Goal: Task Accomplishment & Management: Manage account settings

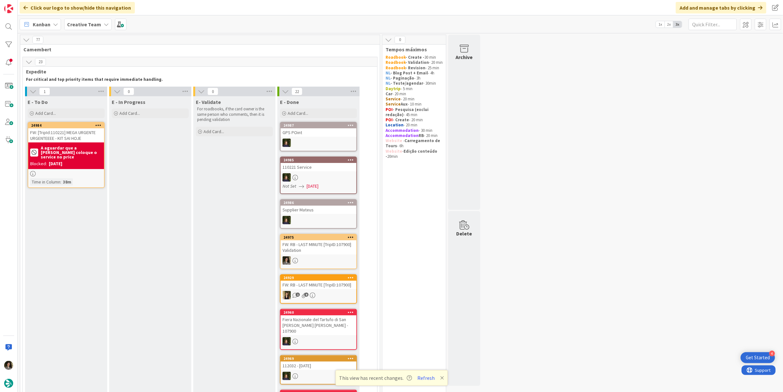
scroll to position [428, 0]
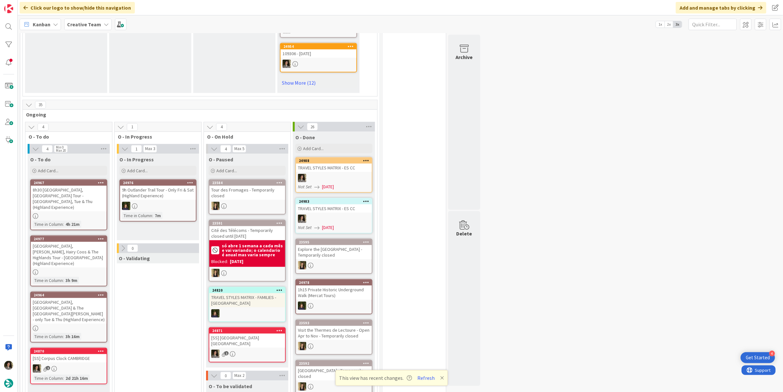
click at [429, 378] on button "Refresh" at bounding box center [426, 378] width 22 height 8
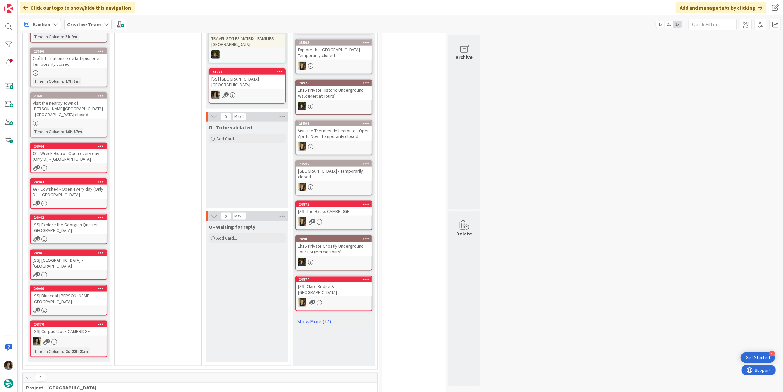
scroll to position [678, 0]
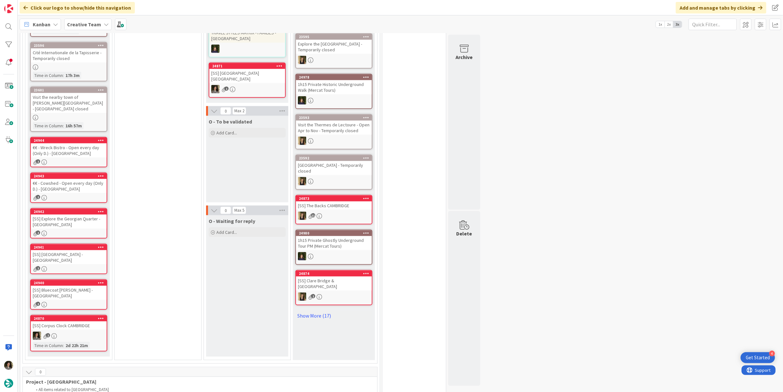
click at [63, 251] on div "[SS] [GEOGRAPHIC_DATA] - [GEOGRAPHIC_DATA]" at bounding box center [69, 258] width 76 height 14
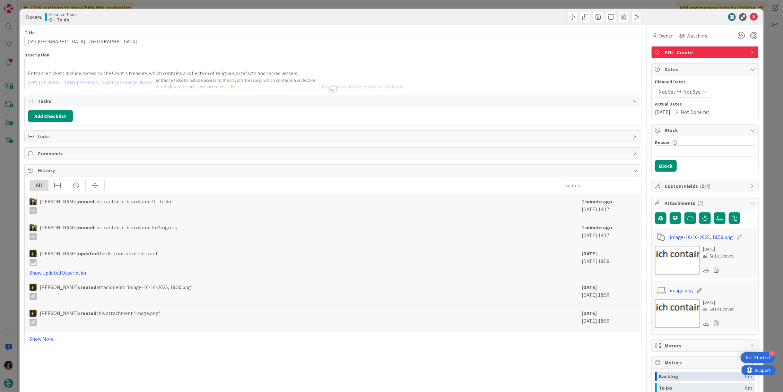
click at [332, 89] on div at bounding box center [333, 89] width 7 height 5
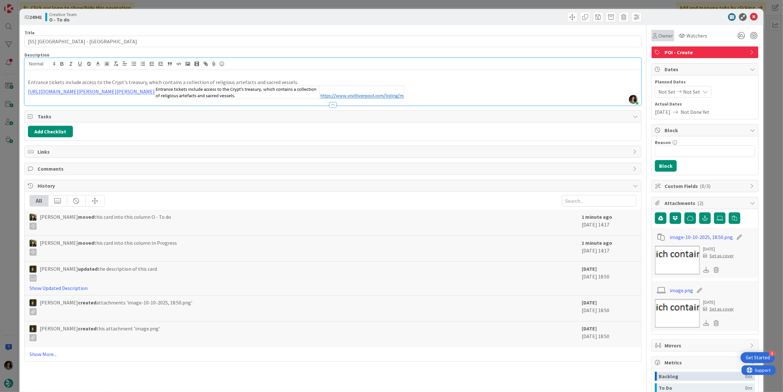
click at [662, 35] on span "Owner" at bounding box center [666, 36] width 14 height 8
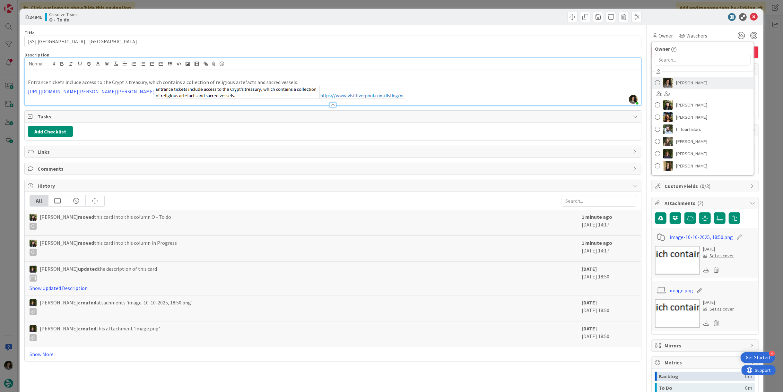
click at [701, 84] on link "[PERSON_NAME]" at bounding box center [703, 83] width 102 height 12
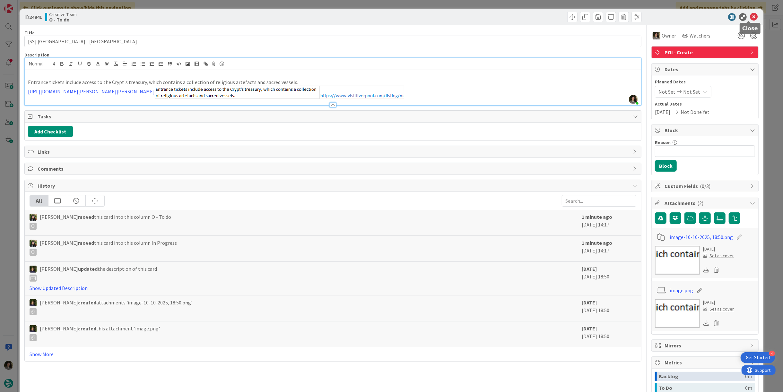
drag, startPoint x: 750, startPoint y: 16, endPoint x: 698, endPoint y: 36, distance: 55.9
click at [750, 18] on icon at bounding box center [754, 17] width 8 height 8
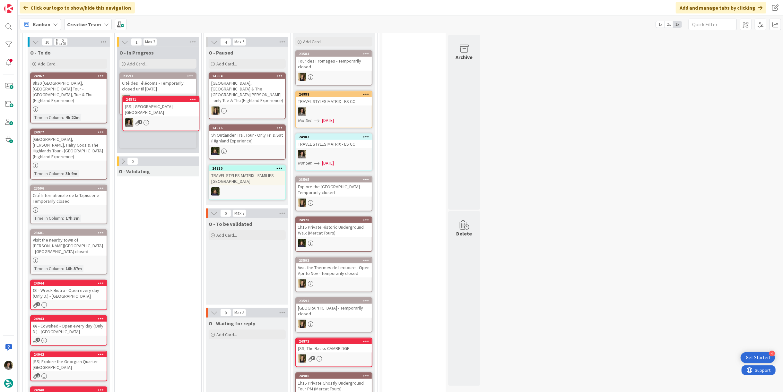
scroll to position [532, 0]
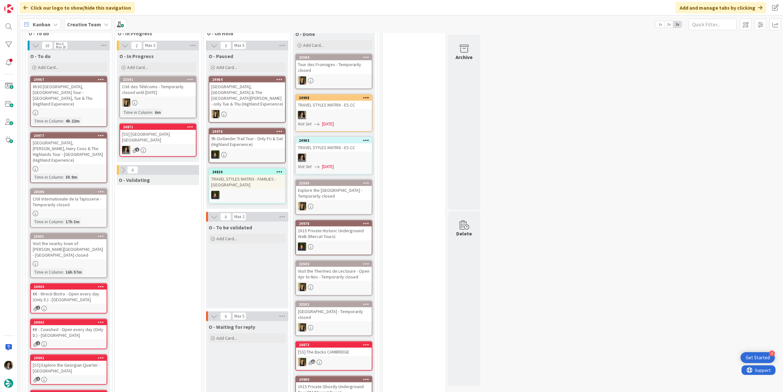
click at [154, 130] on div "[SS] [GEOGRAPHIC_DATA] [GEOGRAPHIC_DATA]" at bounding box center [158, 137] width 76 height 14
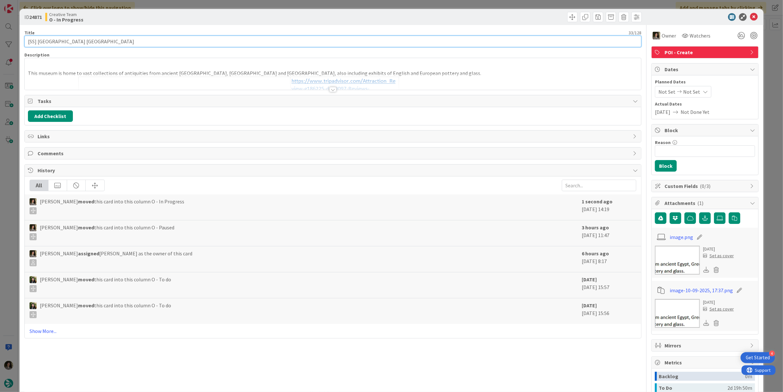
drag, startPoint x: 79, startPoint y: 39, endPoint x: 24, endPoint y: 42, distance: 54.4
click at [24, 42] on input "[SS] [GEOGRAPHIC_DATA] [GEOGRAPHIC_DATA]" at bounding box center [332, 42] width 617 height 12
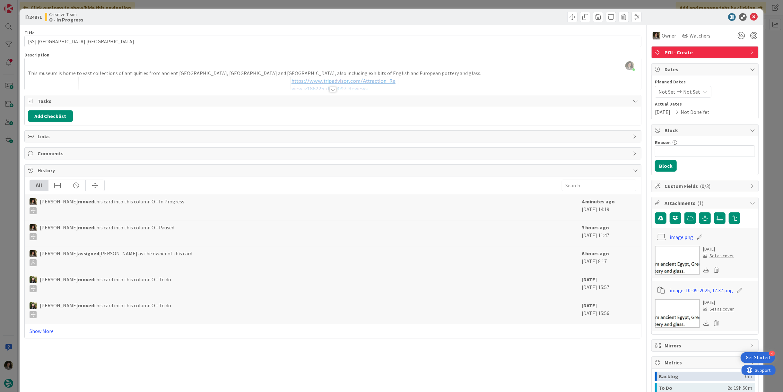
click at [330, 88] on div at bounding box center [333, 89] width 7 height 5
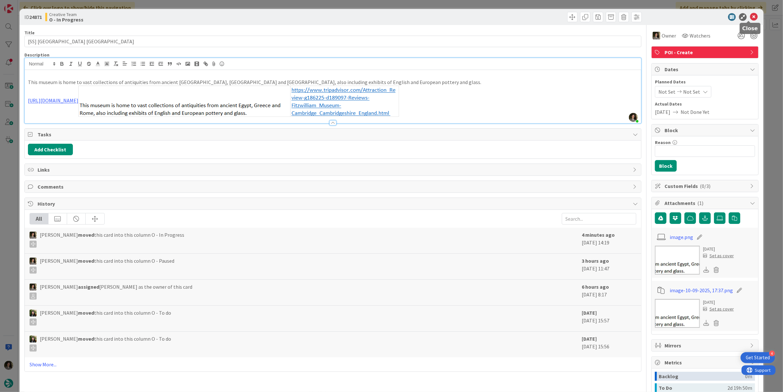
click at [751, 16] on icon at bounding box center [754, 17] width 8 height 8
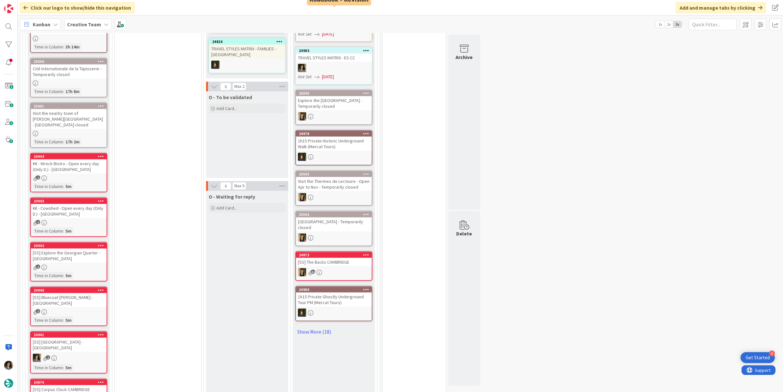
scroll to position [710, 0]
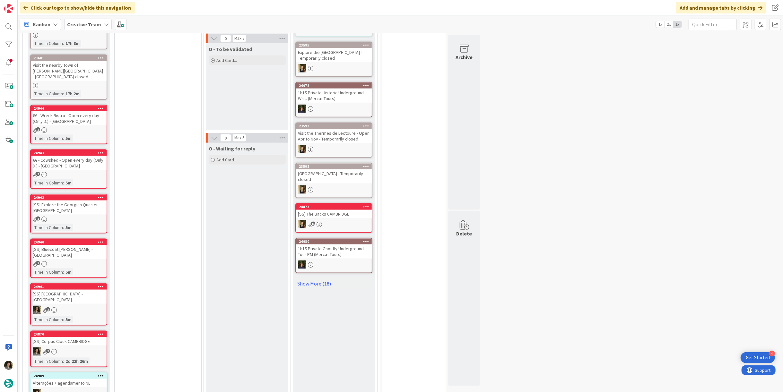
click at [68, 261] on div "2" at bounding box center [69, 263] width 76 height 5
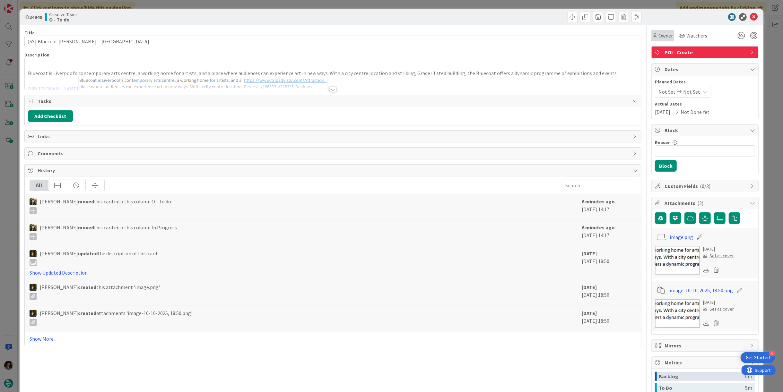
click at [664, 33] on span "Owner" at bounding box center [666, 36] width 14 height 8
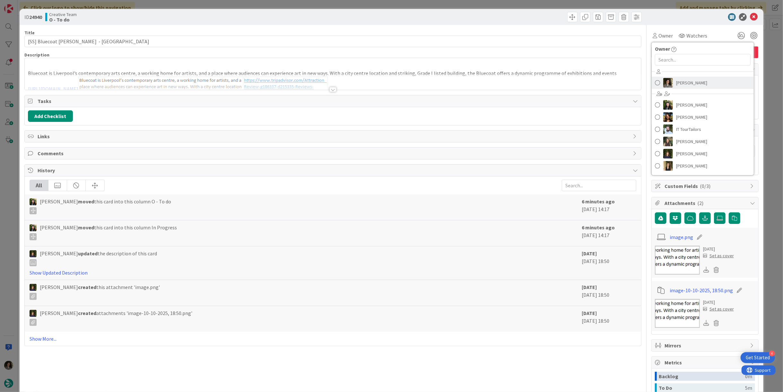
click at [690, 81] on span "[PERSON_NAME]" at bounding box center [691, 83] width 31 height 10
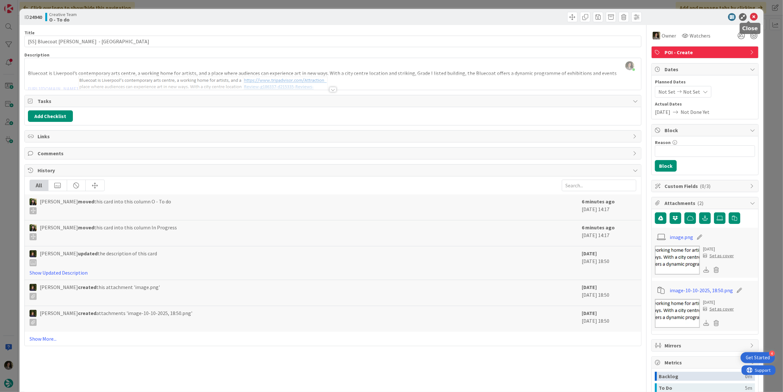
click at [750, 14] on icon at bounding box center [754, 17] width 8 height 8
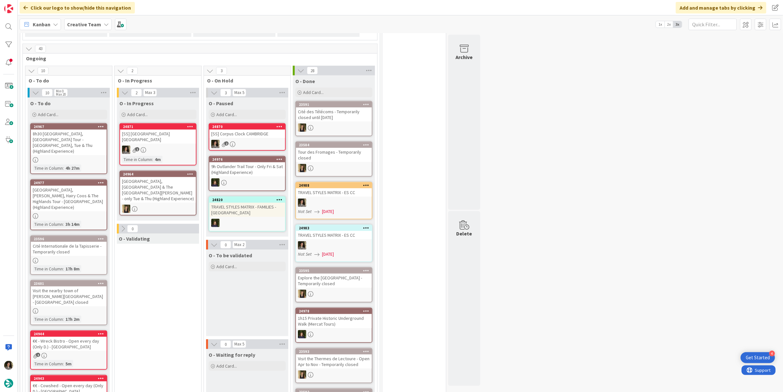
scroll to position [496, 0]
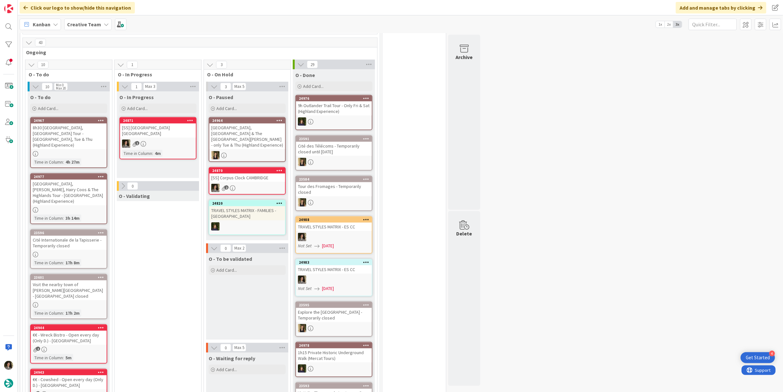
drag, startPoint x: 753, startPoint y: 104, endPoint x: 649, endPoint y: 88, distance: 105.1
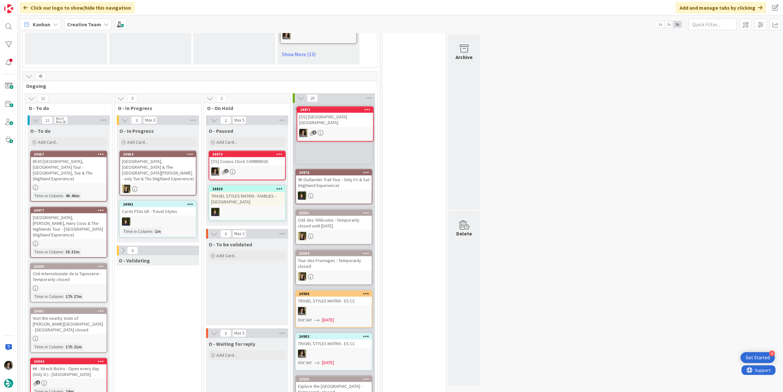
scroll to position [461, 0]
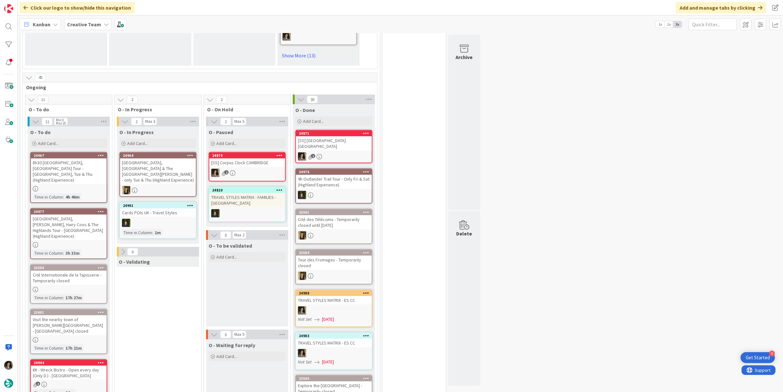
click at [333, 139] on div "24871 [SS] Fitzwilliam Museum CAMBRIDGE 1" at bounding box center [333, 146] width 77 height 33
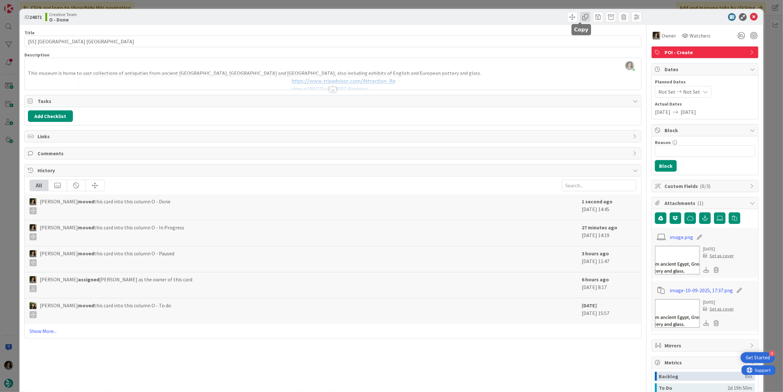
click at [581, 15] on span at bounding box center [585, 17] width 10 height 10
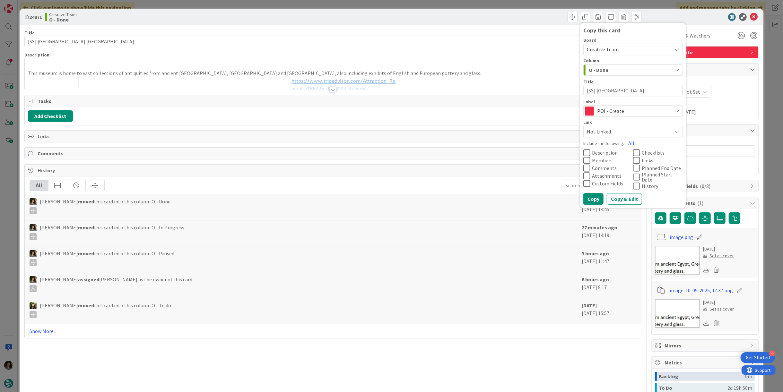
click at [619, 112] on span "POI - Create" at bounding box center [632, 111] width 71 height 9
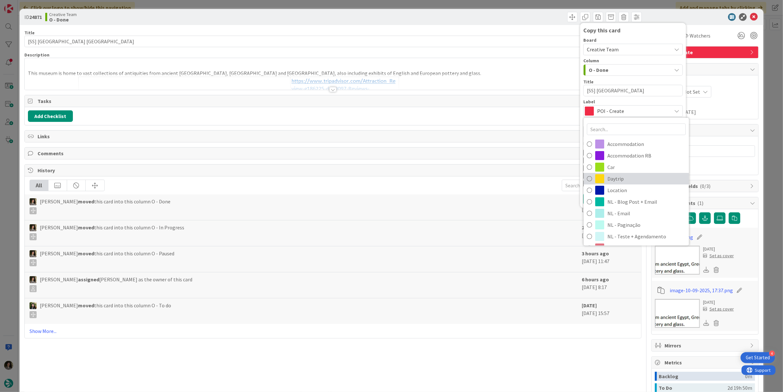
click at [616, 179] on span "Daytrip" at bounding box center [647, 179] width 78 height 10
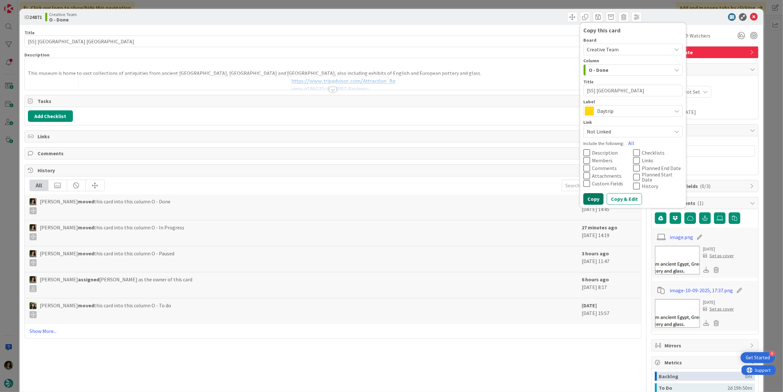
click at [586, 196] on button "Copy" at bounding box center [594, 199] width 20 height 12
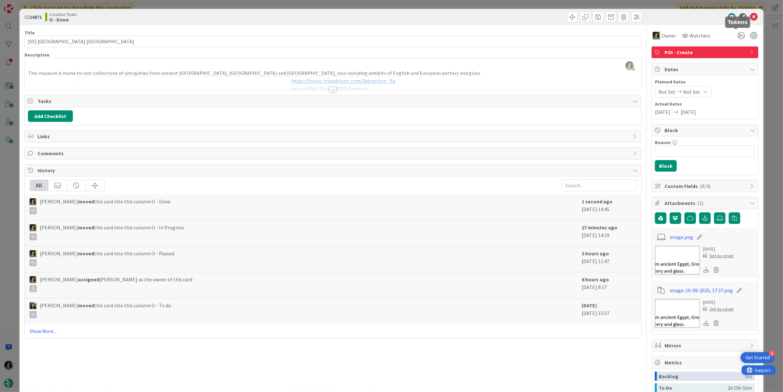
type textarea "x"
click at [750, 14] on icon at bounding box center [754, 17] width 8 height 8
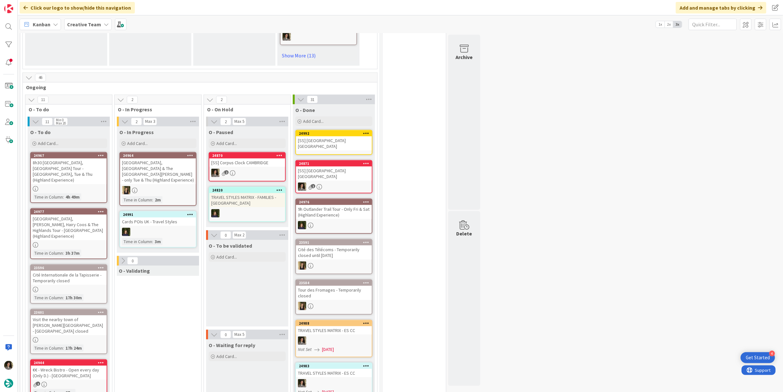
click at [307, 136] on div "[SS] [GEOGRAPHIC_DATA] [GEOGRAPHIC_DATA]" at bounding box center [334, 143] width 76 height 14
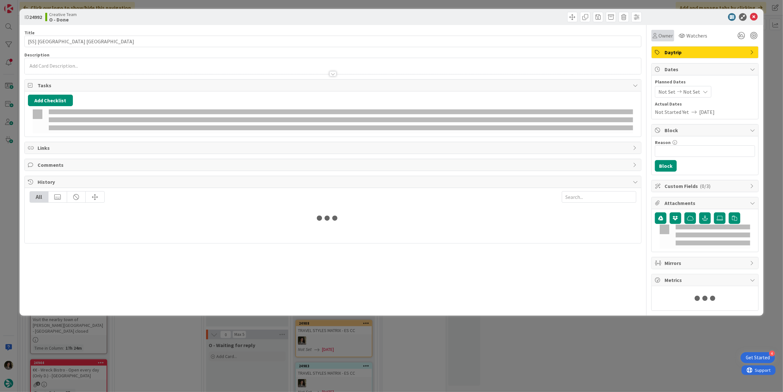
click at [657, 36] on icon at bounding box center [655, 35] width 4 height 5
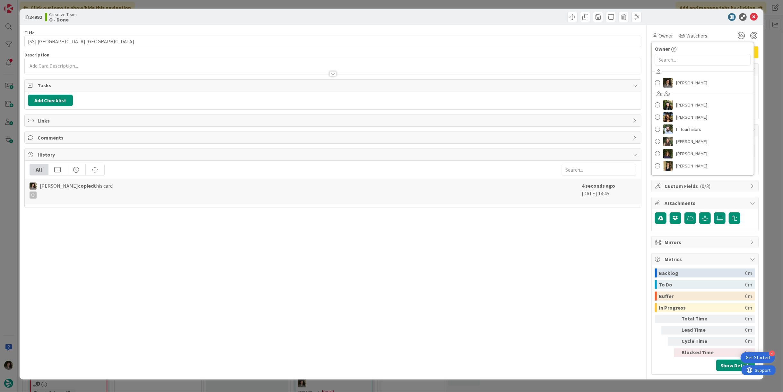
click at [693, 75] on div "Melissa Santos Beatriz Cassona Diana Ramos IT TourTailors Inês Gonçalves Margar…" at bounding box center [703, 120] width 102 height 106
drag, startPoint x: 693, startPoint y: 84, endPoint x: 705, endPoint y: 93, distance: 15.8
click at [693, 84] on span "[PERSON_NAME]" at bounding box center [691, 83] width 31 height 10
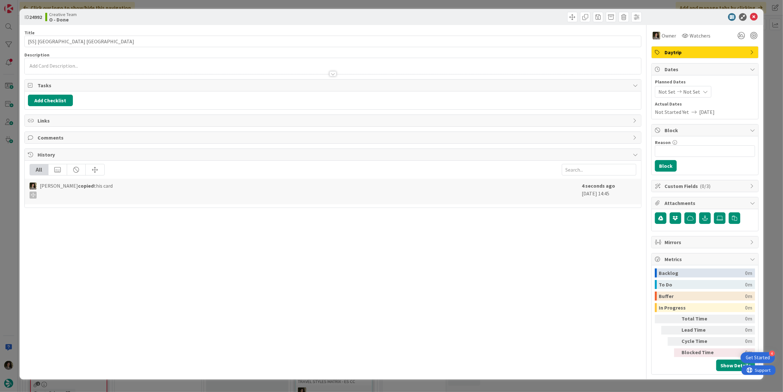
click at [706, 94] on div "Not Set Not Set" at bounding box center [683, 92] width 57 height 12
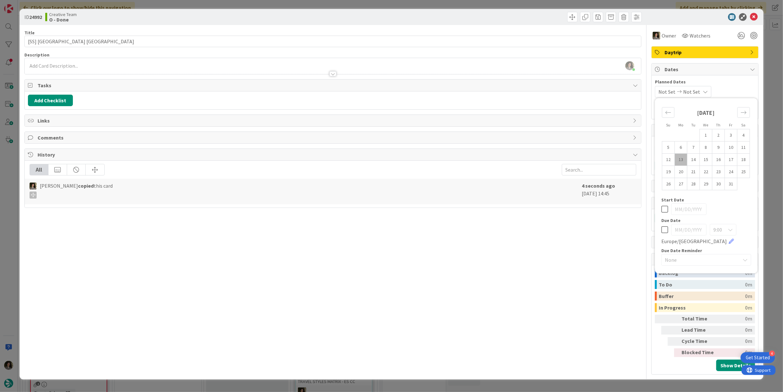
click at [664, 227] on icon at bounding box center [665, 230] width 7 height 8
type input "[DATE]"
drag, startPoint x: 475, startPoint y: 246, endPoint x: 422, endPoint y: 217, distance: 60.1
click at [471, 246] on div "Title 33 / 128 [SS] Fitzwilliam Museum CAMBRIDGE Description Melissa Santos jus…" at bounding box center [332, 200] width 617 height 350
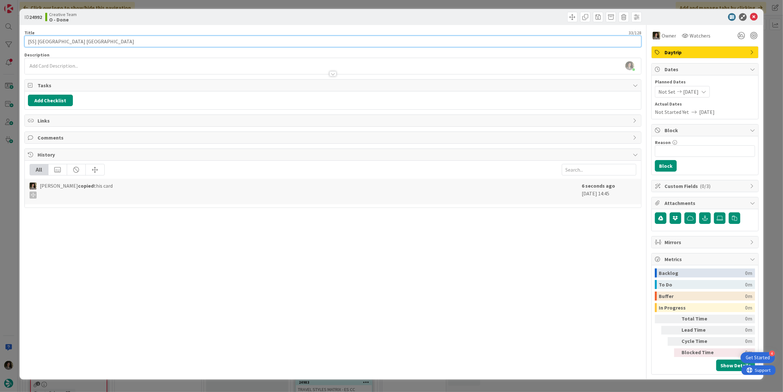
click at [212, 43] on input "[SS] [GEOGRAPHIC_DATA] [GEOGRAPHIC_DATA]" at bounding box center [332, 42] width 617 height 12
type input "[SS] Fitzwilliam Museum [GEOGRAPHIC_DATA] - DATE CONSTRAINT"
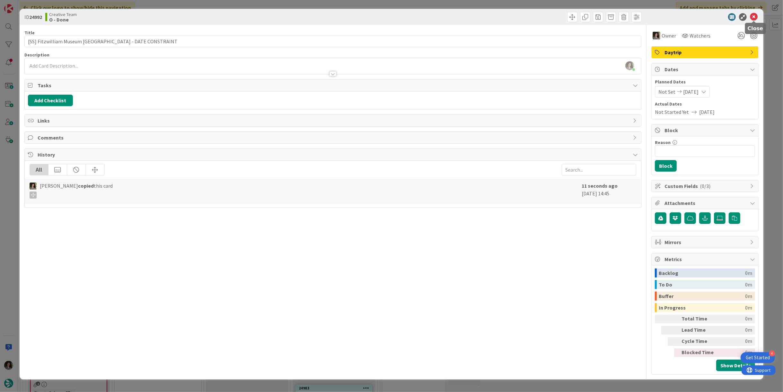
click at [752, 14] on icon at bounding box center [754, 17] width 8 height 8
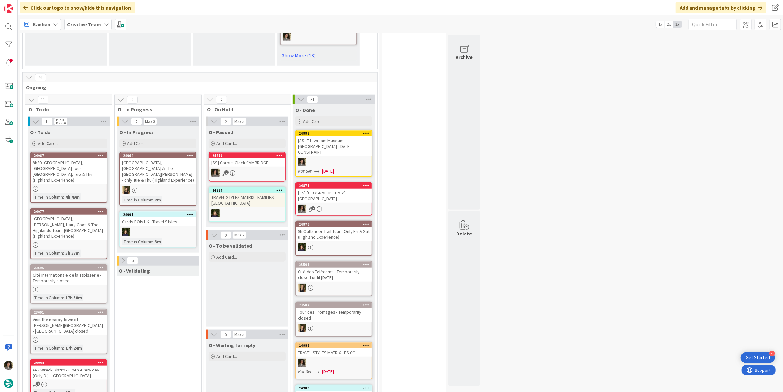
click at [342, 168] on div "Not Set 10/13/2025" at bounding box center [335, 171] width 74 height 7
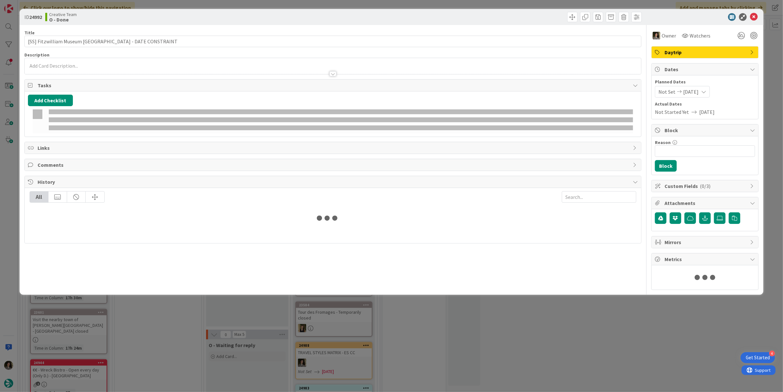
click at [707, 90] on div "Not Set 10/13/2025" at bounding box center [682, 92] width 55 height 12
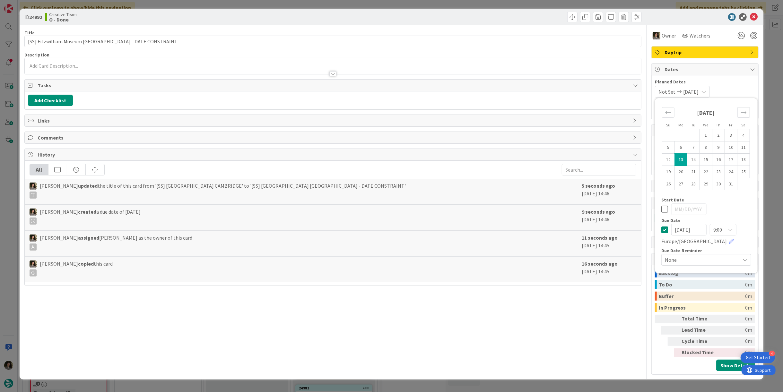
click at [664, 227] on icon at bounding box center [665, 230] width 7 height 8
click at [751, 16] on icon at bounding box center [754, 17] width 8 height 8
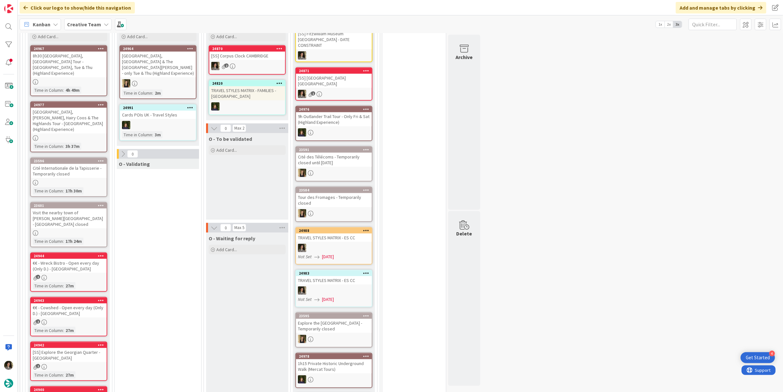
scroll to position [497, 0]
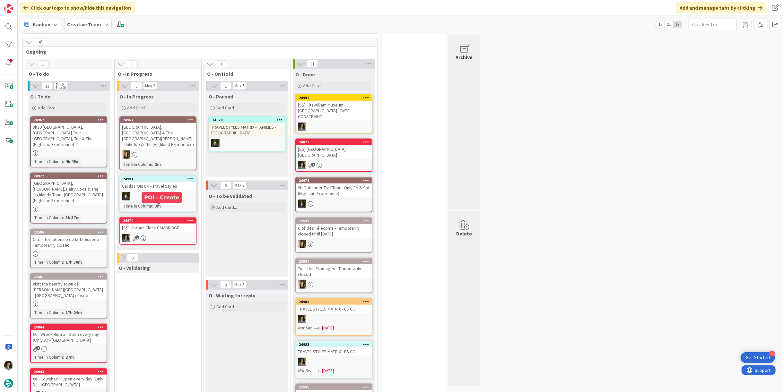
click at [173, 224] on div "[SS] Corpus Clock CAMBRIDGE" at bounding box center [158, 228] width 76 height 8
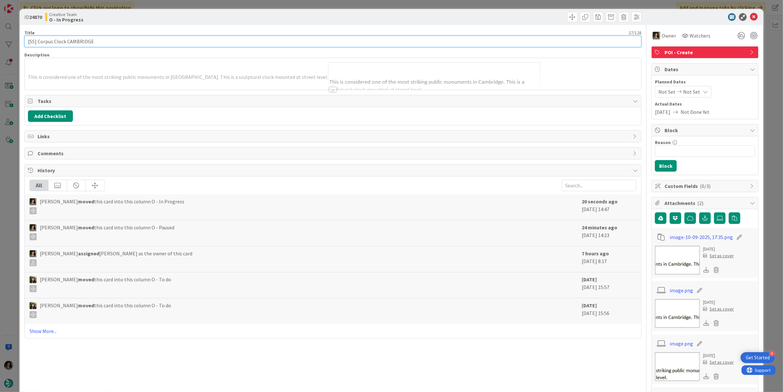
drag, startPoint x: 65, startPoint y: 40, endPoint x: 3, endPoint y: 65, distance: 66.1
click at [0, 48] on html "4 Get Started Click our logo to show/hide this navigation Add and manage tabs b…" at bounding box center [391, 196] width 783 height 392
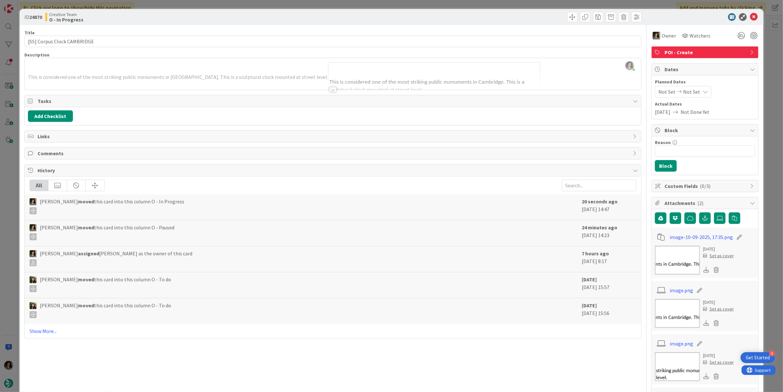
drag, startPoint x: 82, startPoint y: 82, endPoint x: 87, endPoint y: 80, distance: 5.2
click at [83, 82] on div at bounding box center [333, 82] width 617 height 16
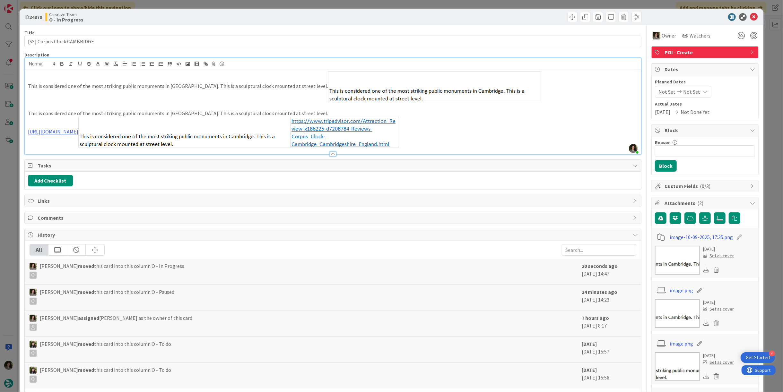
click at [263, 83] on p "This is considered one of the most striking public monuments in Cambridge. This…" at bounding box center [333, 86] width 610 height 31
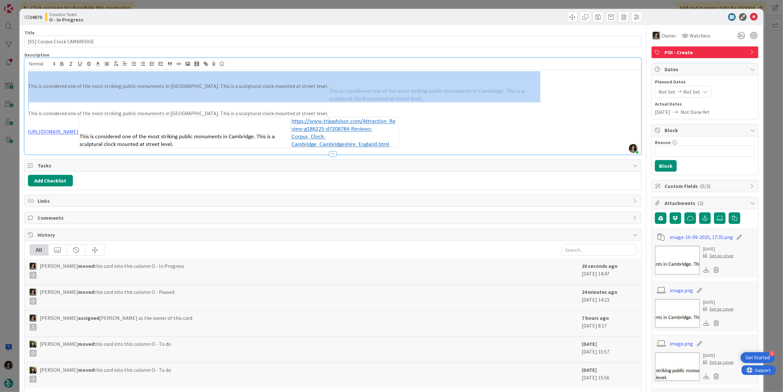
click at [263, 83] on p "This is considered one of the most striking public monuments in Cambridge. This…" at bounding box center [333, 86] width 610 height 31
drag, startPoint x: 267, startPoint y: 84, endPoint x: 287, endPoint y: 78, distance: 21.4
click at [267, 84] on p "This is considered one of the most striking public monuments in Cambridge. This…" at bounding box center [333, 86] width 610 height 31
click at [278, 85] on p "This is considered one of the most striking public monuments in Cambridge. This…" at bounding box center [333, 86] width 610 height 31
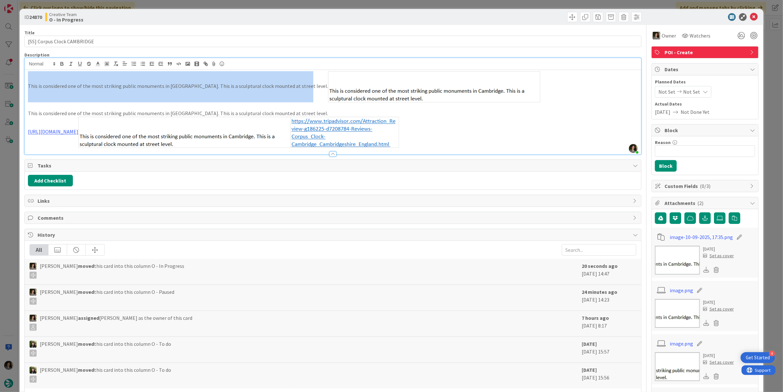
drag, startPoint x: 294, startPoint y: 87, endPoint x: 19, endPoint y: 90, distance: 274.9
click at [19, 90] on div "ID 24870 Creative Team O - In Progress Title 27 / 128 [SS] Corpus Clock CAMBRID…" at bounding box center [391, 196] width 783 height 392
copy p "This is considered one of the most striking public monuments in Cambridge. This…"
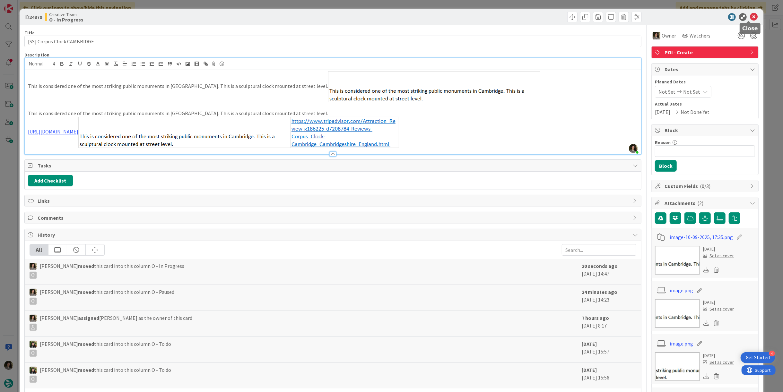
click at [750, 15] on icon at bounding box center [754, 17] width 8 height 8
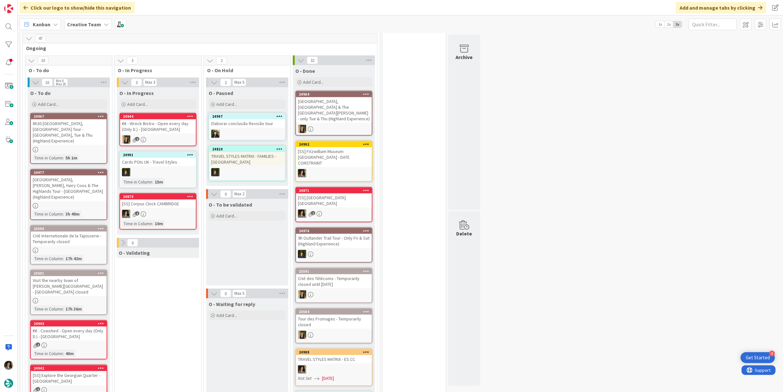
scroll to position [497, 0]
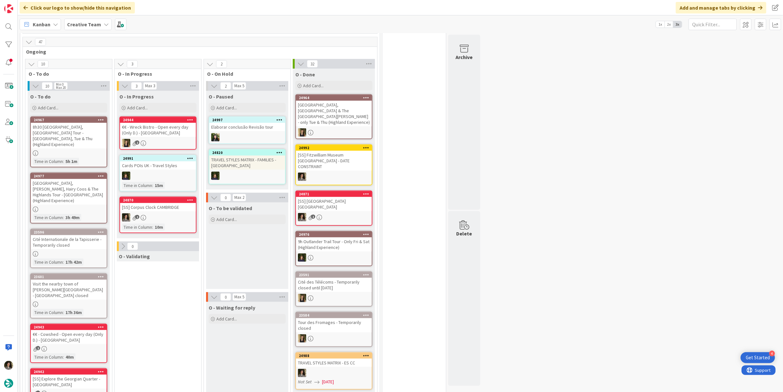
click at [182, 203] on div "[SS] Corpus Clock CAMBRIDGE" at bounding box center [158, 207] width 76 height 8
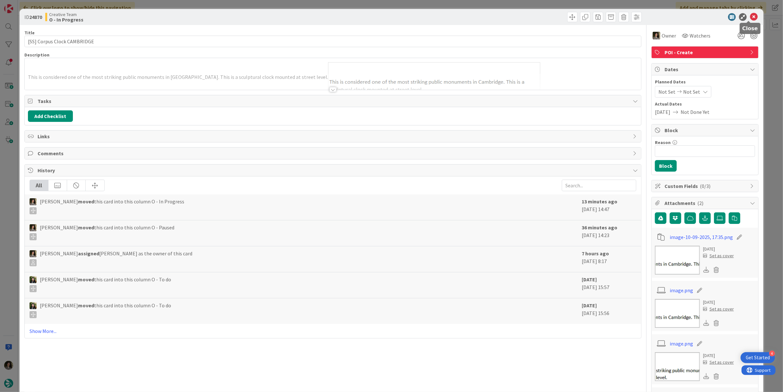
click at [750, 15] on icon at bounding box center [754, 17] width 8 height 8
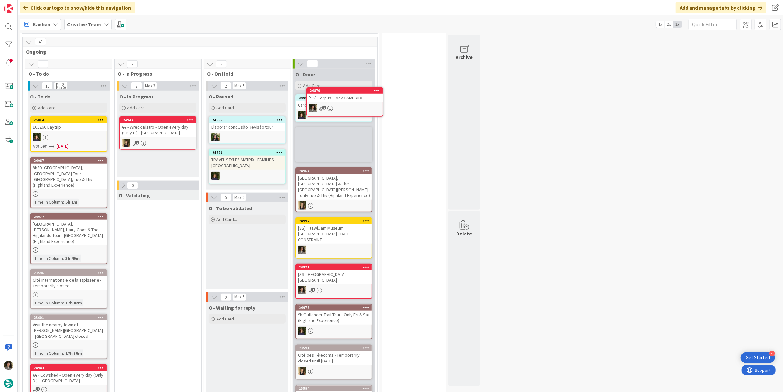
scroll to position [489, 0]
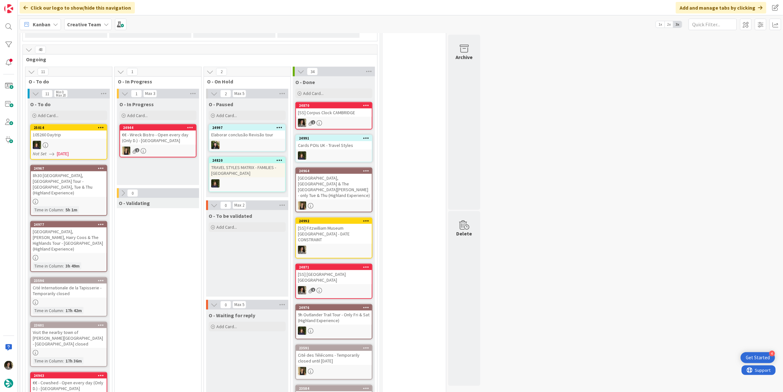
click at [340, 109] on div "[SS] Corpus Clock CAMBRIDGE" at bounding box center [334, 113] width 76 height 8
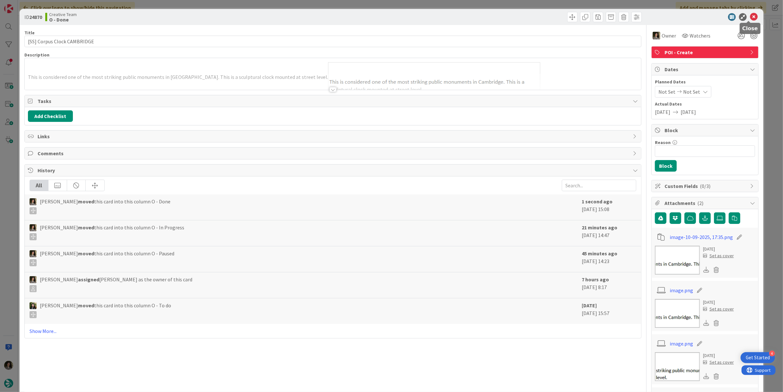
click at [751, 19] on icon at bounding box center [754, 17] width 8 height 8
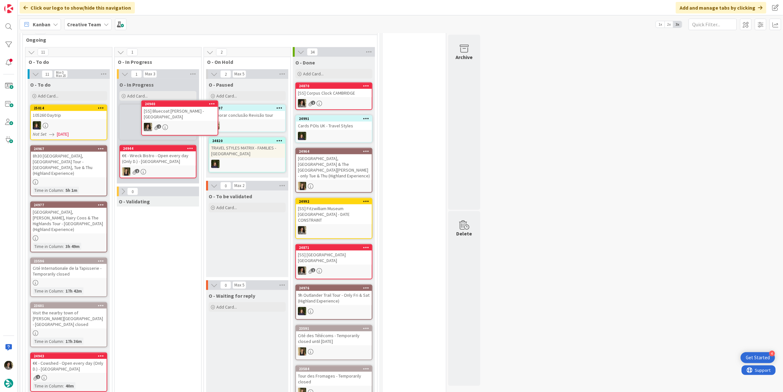
scroll to position [508, 0]
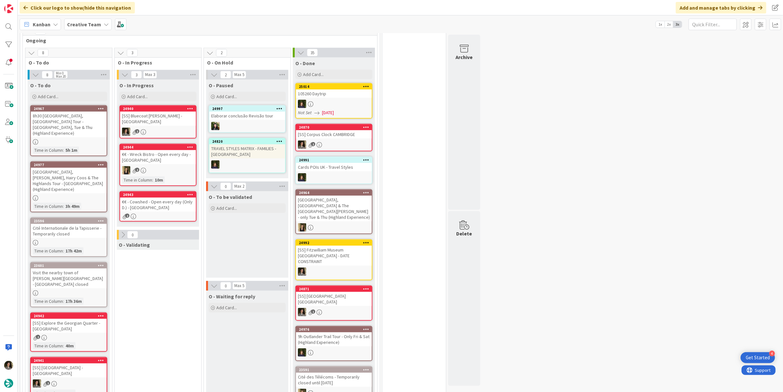
click at [162, 128] on div "2" at bounding box center [158, 132] width 76 height 8
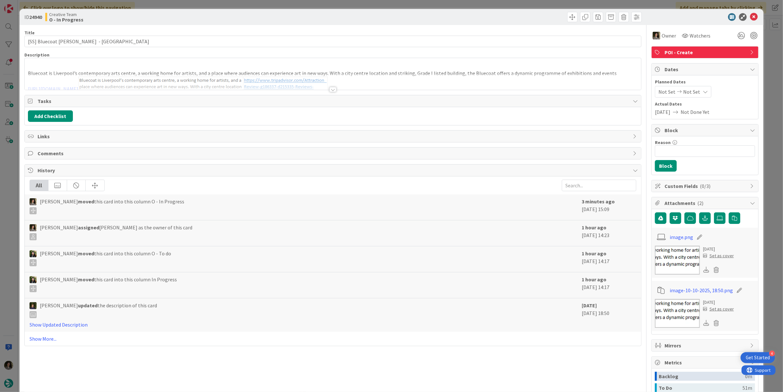
click at [333, 89] on div at bounding box center [333, 89] width 7 height 5
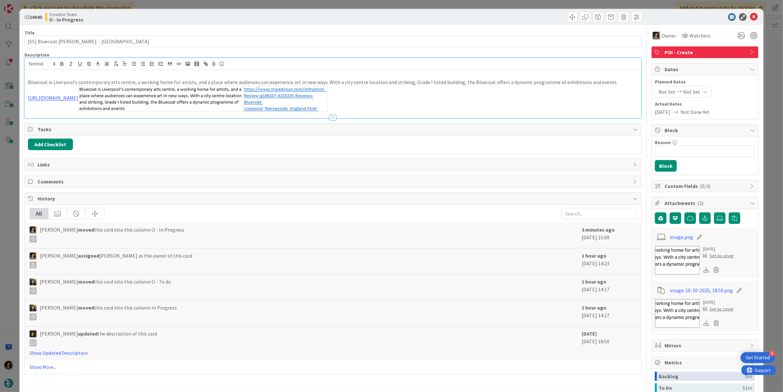
click at [293, 82] on p "Bluecoat is Liverpool’s contemporary arts centre, a working home for artists, a…" at bounding box center [333, 82] width 610 height 7
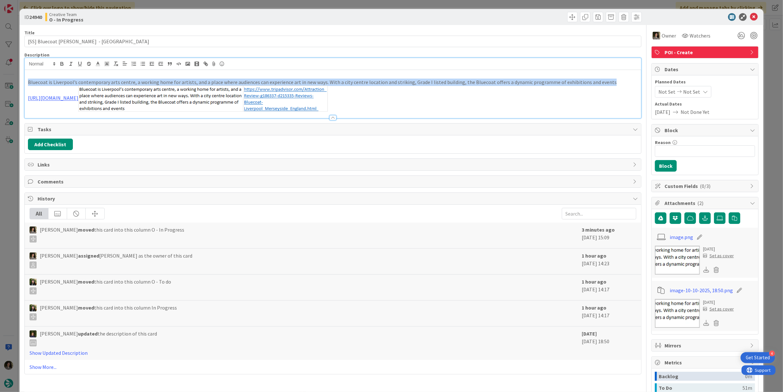
click at [293, 82] on p "Bluecoat is Liverpool’s contemporary arts centre, a working home for artists, a…" at bounding box center [333, 82] width 610 height 7
copy p "Bluecoat is Liverpool’s contemporary arts centre, a working home for artists, a…"
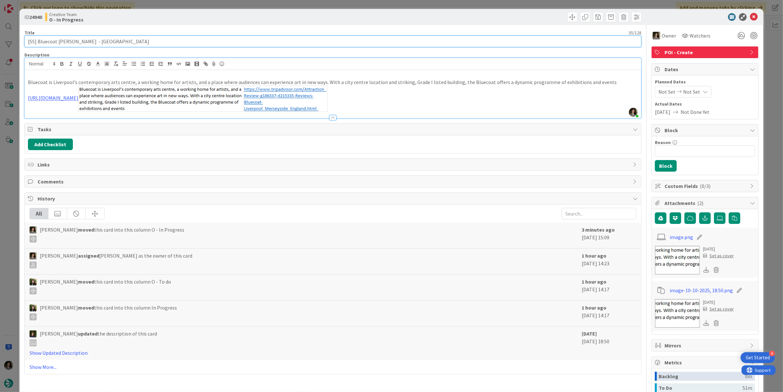
drag, startPoint x: 80, startPoint y: 40, endPoint x: -6, endPoint y: 36, distance: 85.6
click at [0, 36] on html "4 Get Started Click our logo to show/hide this navigation Add and manage tabs b…" at bounding box center [391, 196] width 783 height 392
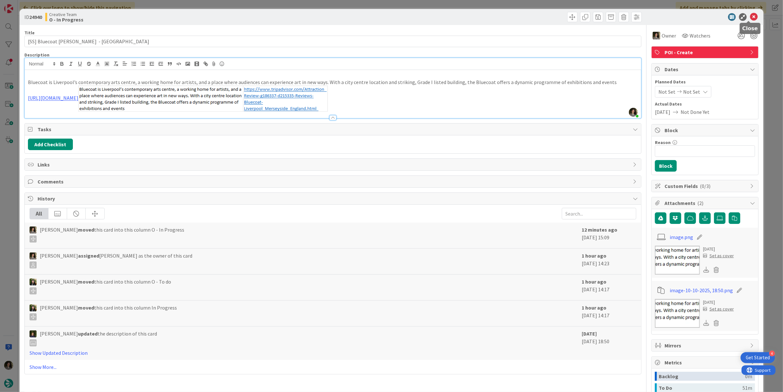
click at [753, 16] on icon at bounding box center [754, 17] width 8 height 8
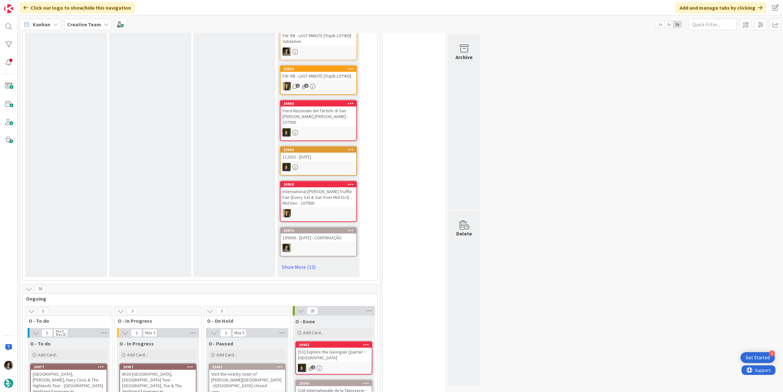
scroll to position [464, 0]
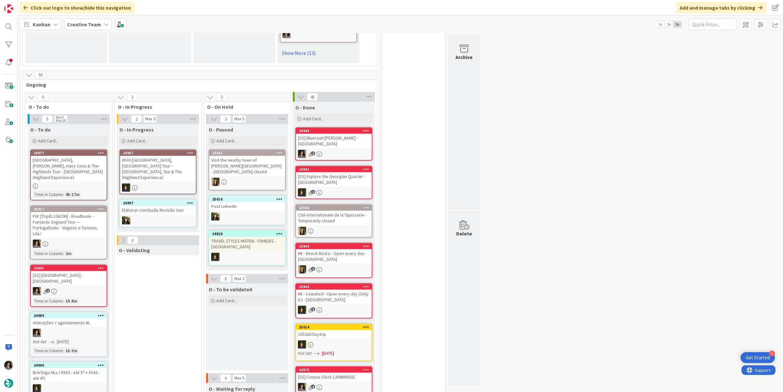
click at [337, 150] on div "2" at bounding box center [334, 154] width 76 height 8
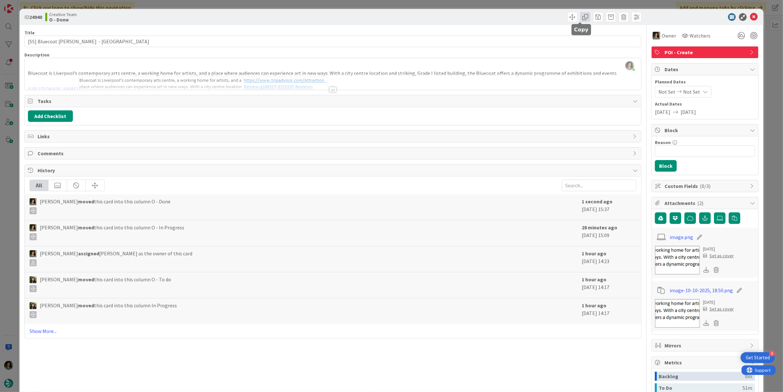
click at [581, 17] on span at bounding box center [585, 17] width 10 height 10
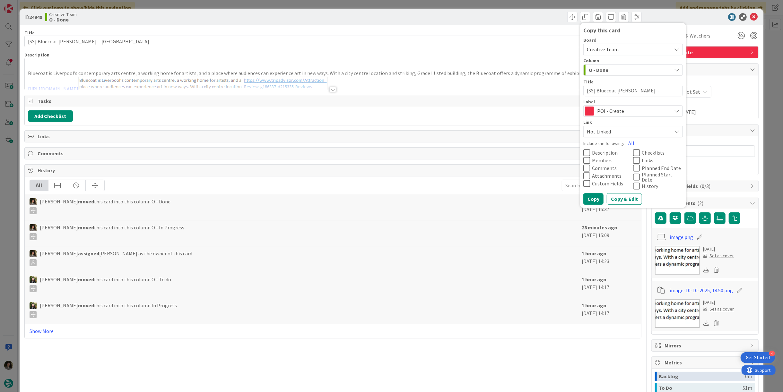
click at [597, 109] on span "POI - Create" at bounding box center [632, 111] width 71 height 9
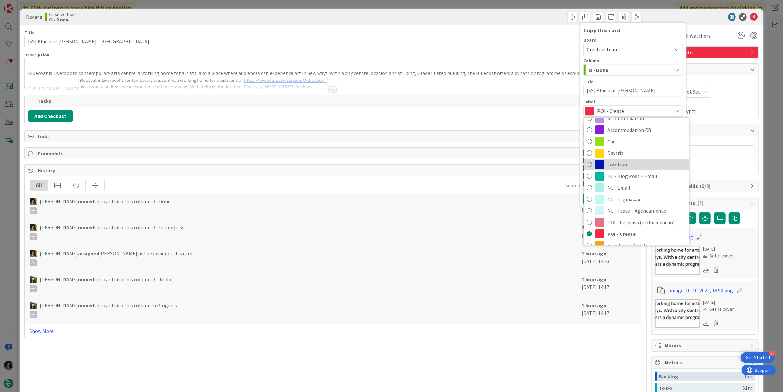
scroll to position [107, 0]
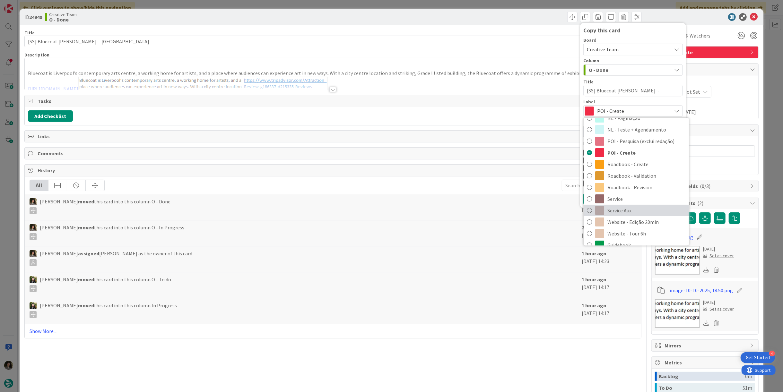
click at [618, 211] on span "Service Aux" at bounding box center [647, 211] width 78 height 10
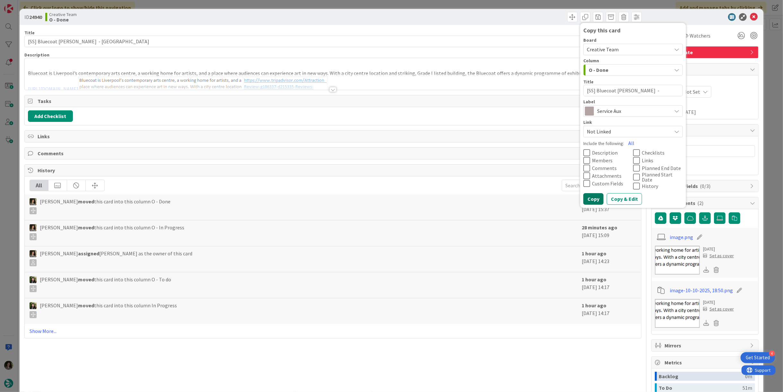
click at [591, 198] on button "Copy" at bounding box center [594, 199] width 20 height 12
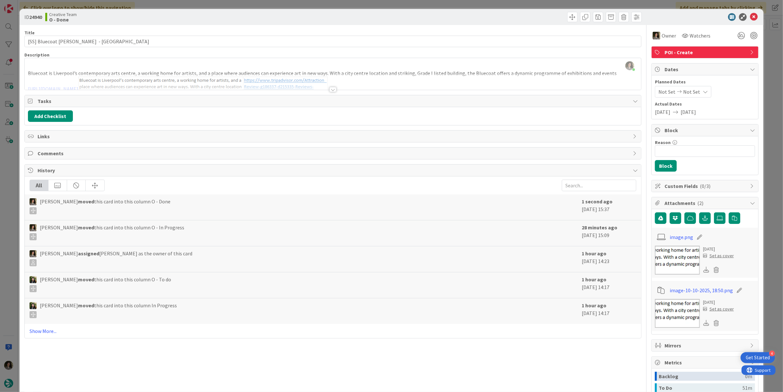
type textarea "x"
click at [750, 14] on icon at bounding box center [754, 17] width 8 height 8
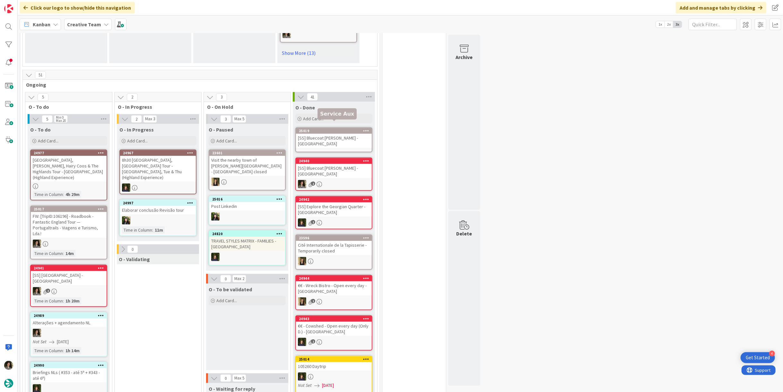
click at [354, 128] on div "25019" at bounding box center [334, 131] width 76 height 6
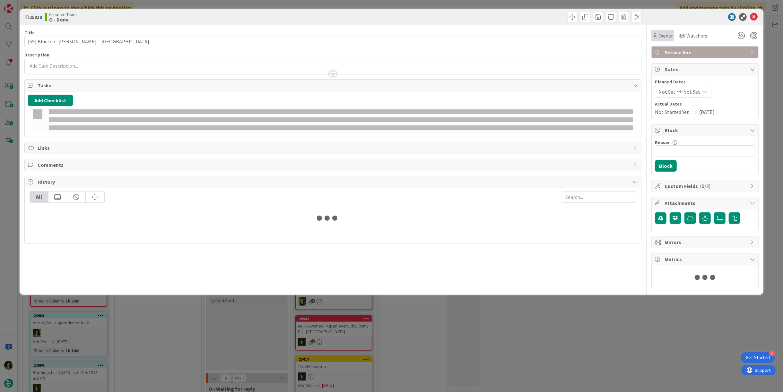
click at [671, 35] on span "Owner" at bounding box center [666, 36] width 14 height 8
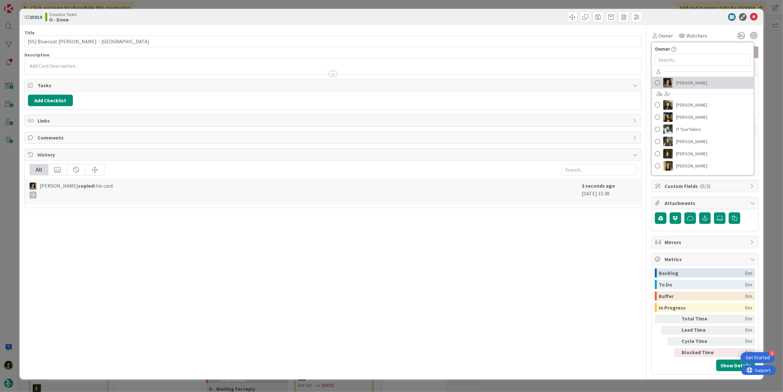
click at [696, 81] on span "[PERSON_NAME]" at bounding box center [691, 83] width 31 height 10
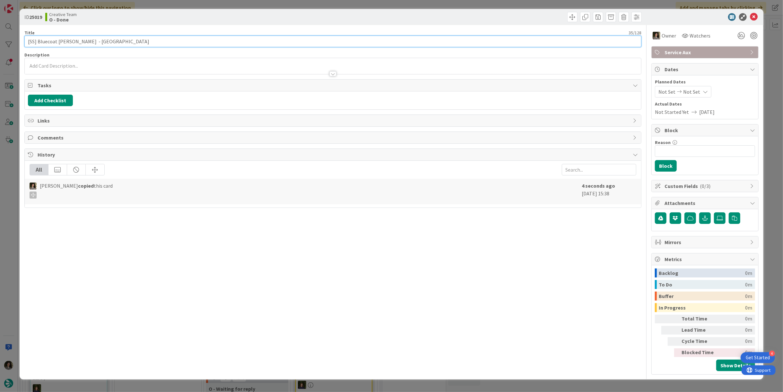
click at [351, 40] on input "[SS] Bluecoat [PERSON_NAME] - [GEOGRAPHIC_DATA]" at bounding box center [332, 42] width 617 height 12
type input "[SS] Bluecoat [PERSON_NAME] - [GEOGRAPHIC_DATA] + Date Constraints"
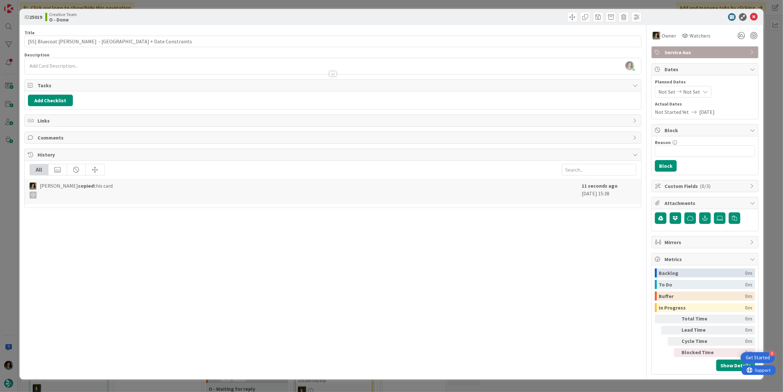
click at [337, 22] on div at bounding box center [488, 17] width 307 height 10
click at [754, 15] on icon at bounding box center [754, 17] width 8 height 8
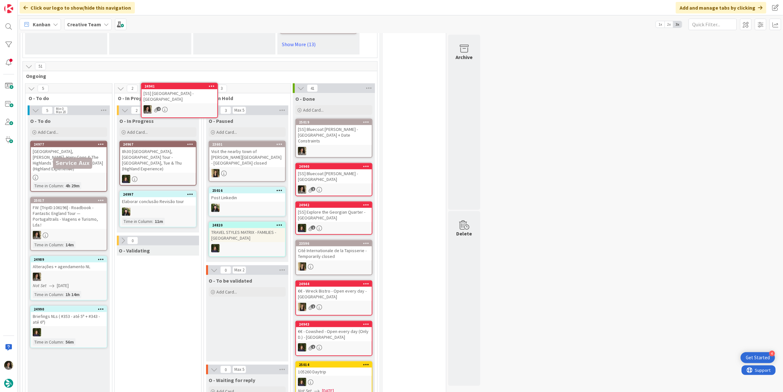
scroll to position [469, 0]
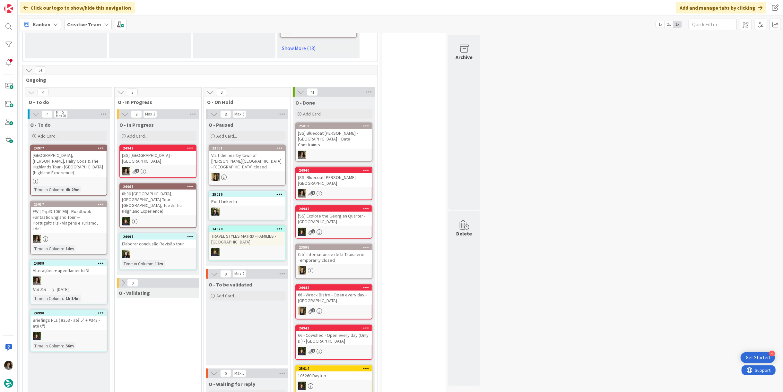
click at [158, 153] on div "[SS] [GEOGRAPHIC_DATA] - [GEOGRAPHIC_DATA]" at bounding box center [158, 158] width 76 height 14
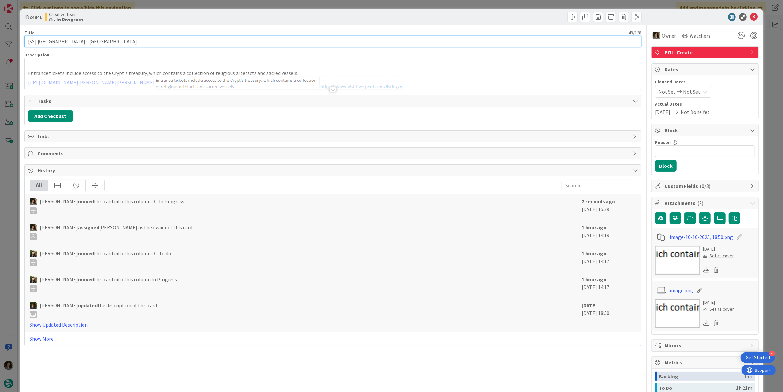
drag, startPoint x: 163, startPoint y: 45, endPoint x: 131, endPoint y: 43, distance: 32.5
click at [131, 43] on input "[SS] [GEOGRAPHIC_DATA] - [GEOGRAPHIC_DATA]" at bounding box center [332, 42] width 617 height 12
click at [107, 42] on input "[SS] [GEOGRAPHIC_DATA] - [GEOGRAPHIC_DATA]" at bounding box center [332, 42] width 617 height 12
drag, startPoint x: 108, startPoint y: 42, endPoint x: 15, endPoint y: 42, distance: 92.8
click at [15, 42] on div "ID 24941 Creative Team O - In Progress Title 49 / 128 [SS] Liverpool Metropolit…" at bounding box center [391, 196] width 783 height 392
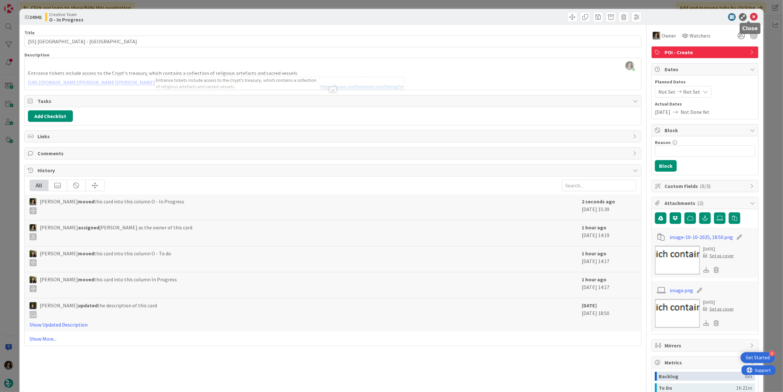
click at [750, 18] on icon at bounding box center [754, 17] width 8 height 8
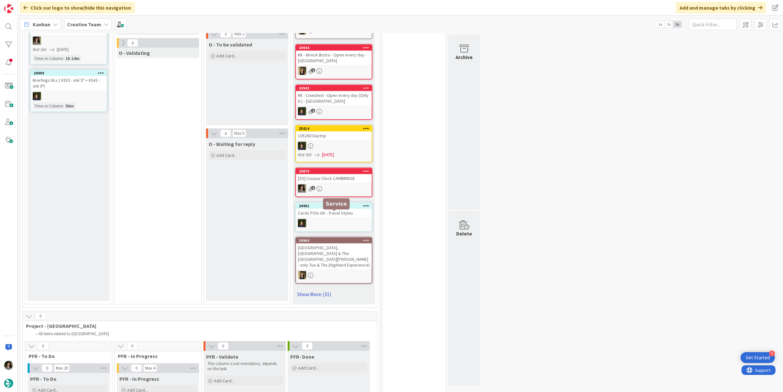
scroll to position [718, 0]
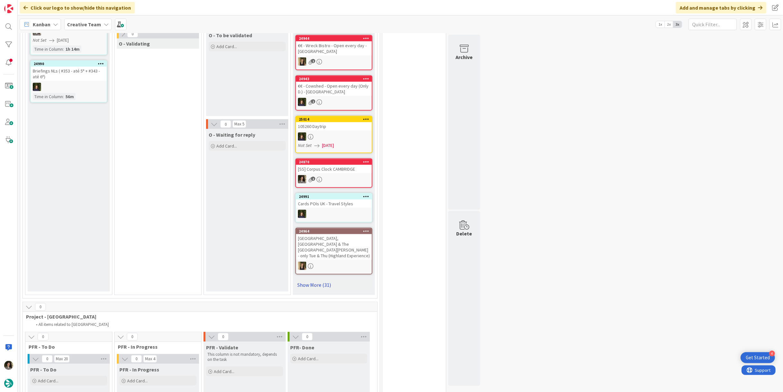
click at [327, 280] on link "Show More (31)" at bounding box center [333, 285] width 77 height 10
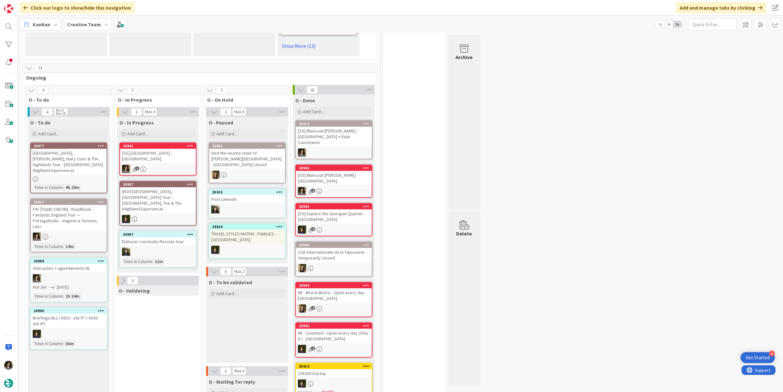
scroll to position [469, 0]
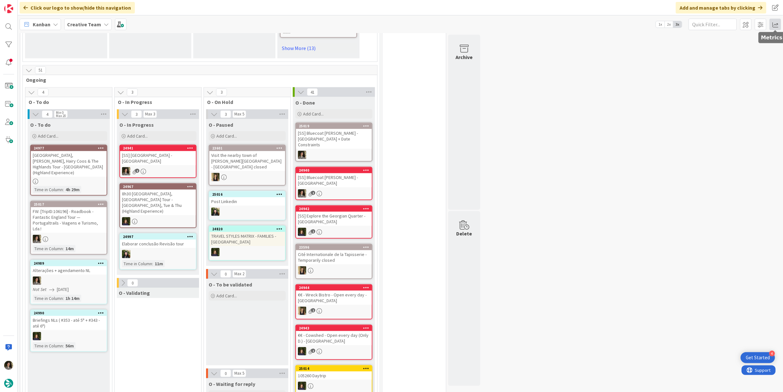
click at [772, 22] on span at bounding box center [776, 25] width 12 height 12
click at [715, 67] on div "Allocation No Recent Data" at bounding box center [738, 73] width 87 height 12
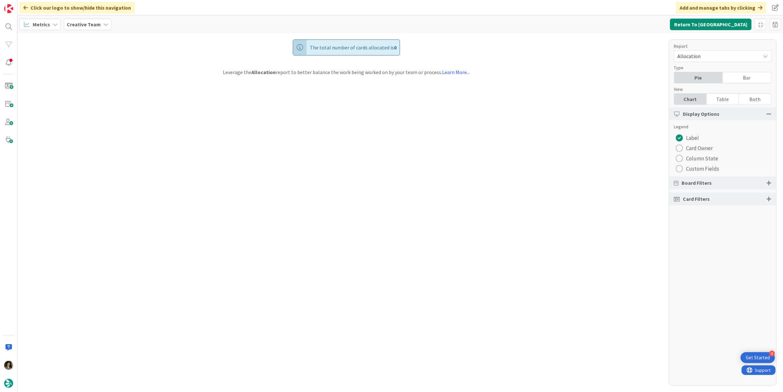
click at [721, 103] on div "Table" at bounding box center [723, 99] width 32 height 11
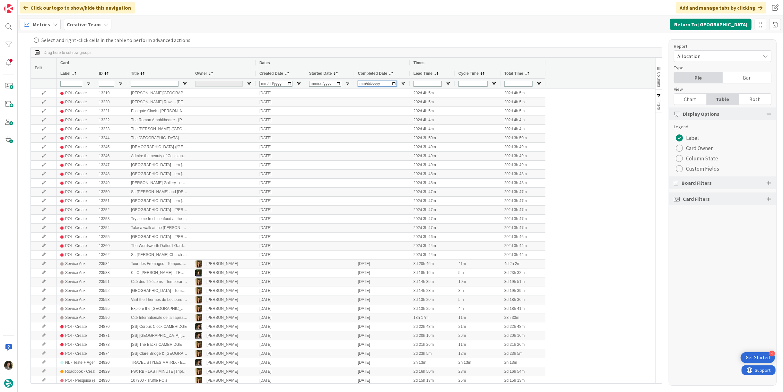
click at [365, 84] on input "Completed Date Filter Input" at bounding box center [377, 84] width 39 height 6
type input "2025-10-13"
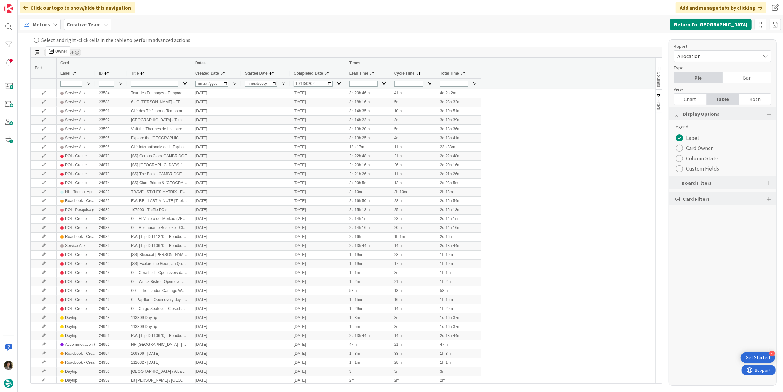
drag, startPoint x: 202, startPoint y: 74, endPoint x: 49, endPoint y: 49, distance: 155.2
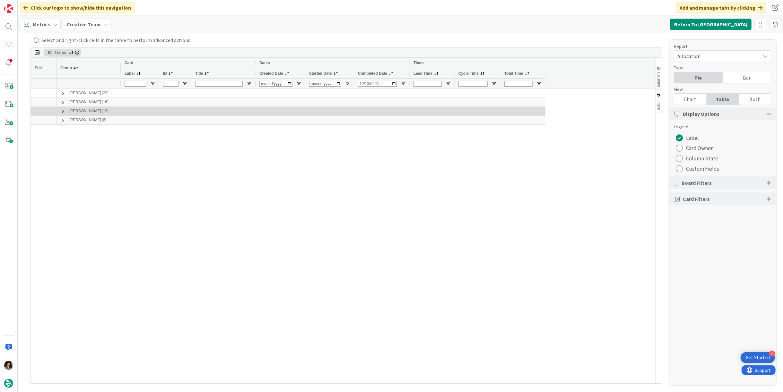
click at [58, 108] on div "Melissa Santos (19)" at bounding box center [89, 111] width 64 height 9
click at [62, 107] on span at bounding box center [62, 111] width 5 height 8
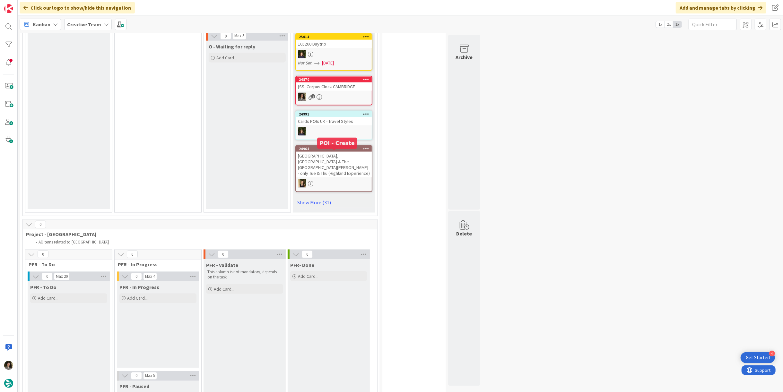
scroll to position [856, 0]
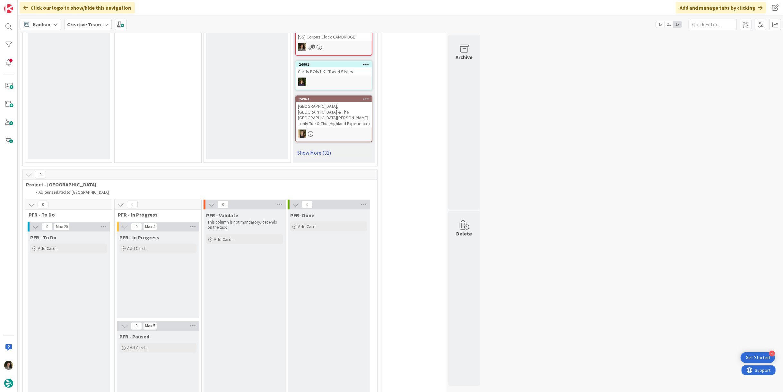
click at [321, 148] on link "Show More (31)" at bounding box center [333, 153] width 77 height 10
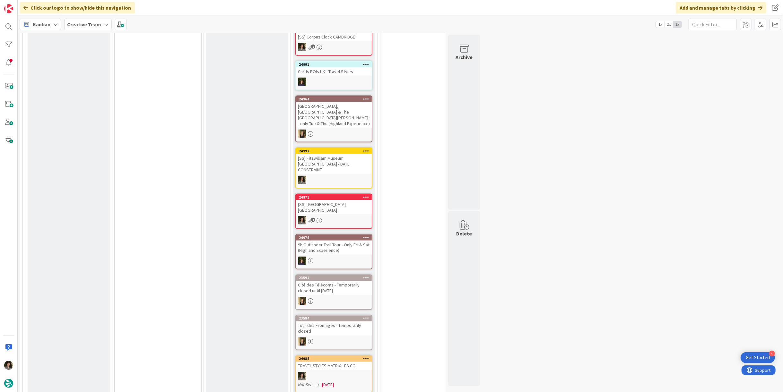
scroll to position [963, 0]
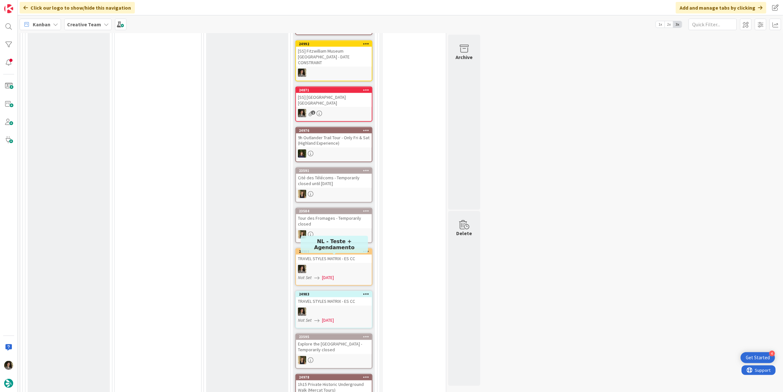
click at [332, 291] on div "24983 TRAVEL STYLES MATRIX - ES CC Not Set 10/13/2025" at bounding box center [333, 310] width 77 height 38
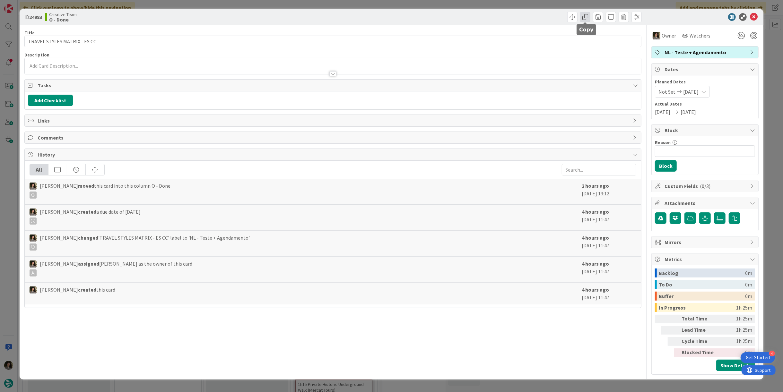
click at [588, 16] on span at bounding box center [585, 17] width 10 height 10
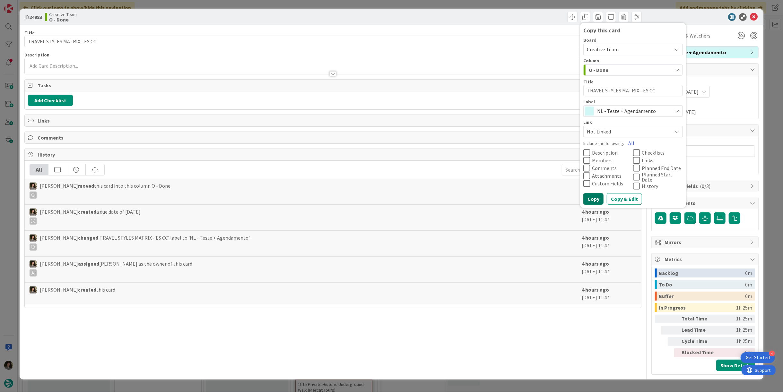
click at [591, 197] on button "Copy" at bounding box center [594, 199] width 20 height 12
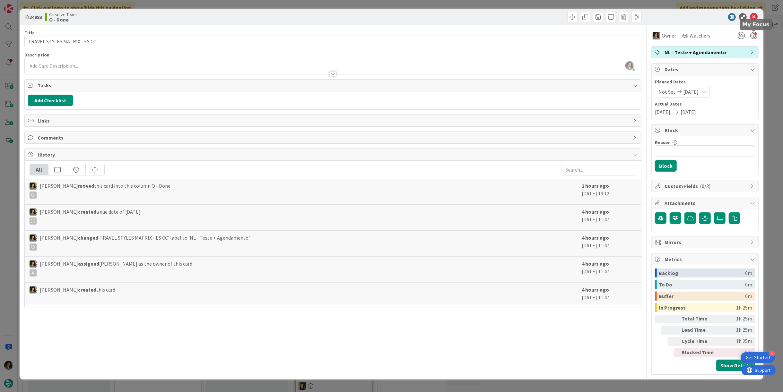
type textarea "x"
drag, startPoint x: 757, startPoint y: 16, endPoint x: 602, endPoint y: 71, distance: 164.0
click at [755, 17] on icon at bounding box center [754, 17] width 8 height 8
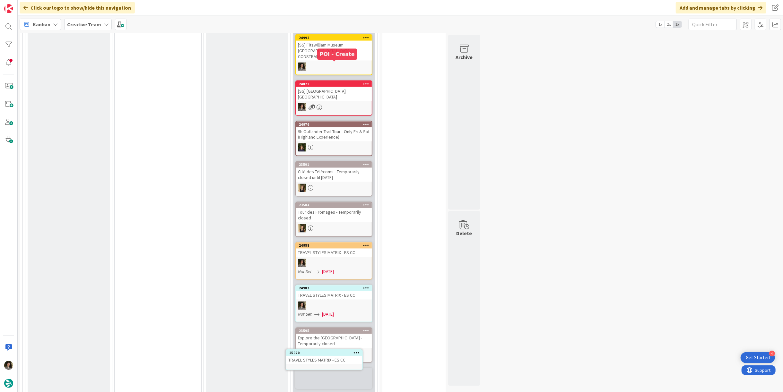
scroll to position [981, 0]
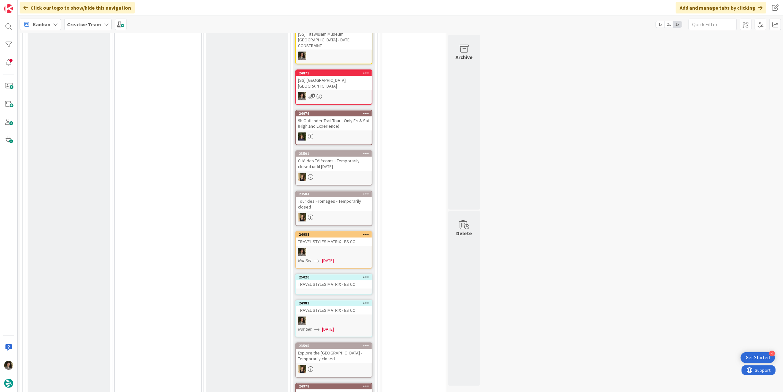
click at [334, 281] on div "TRAVEL STYLES MATRIX - ES CC" at bounding box center [334, 285] width 76 height 8
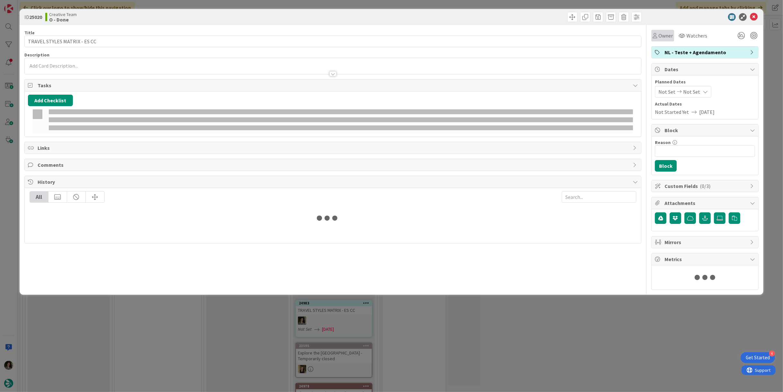
click at [651, 35] on div "Title 28 / 128 TRAVEL STYLES MATRIX - ES CC Description Owner Watchers NL - Tes…" at bounding box center [391, 157] width 735 height 265
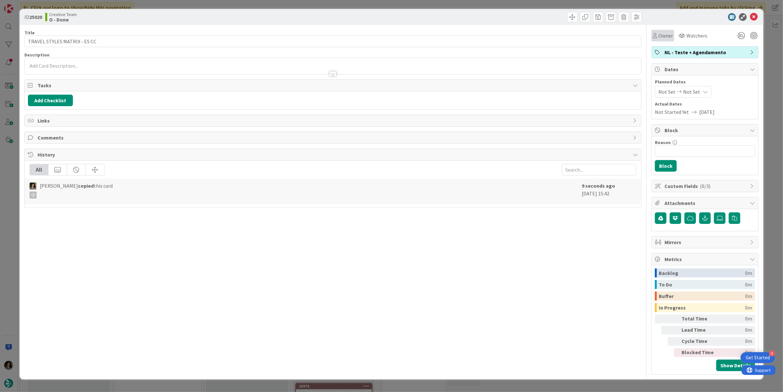
click at [662, 34] on span "Owner" at bounding box center [666, 36] width 14 height 8
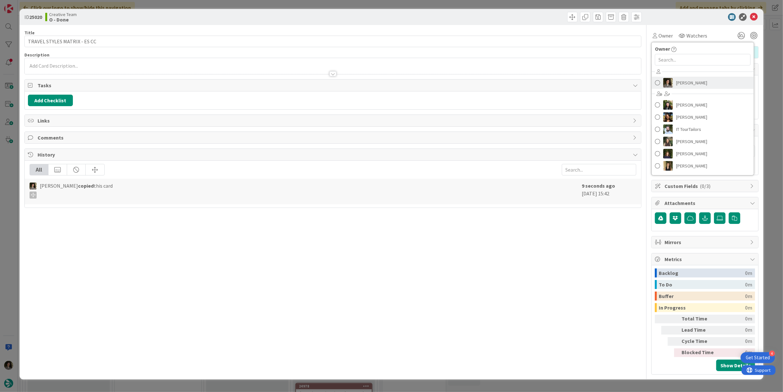
click at [688, 83] on span "[PERSON_NAME]" at bounding box center [691, 83] width 31 height 10
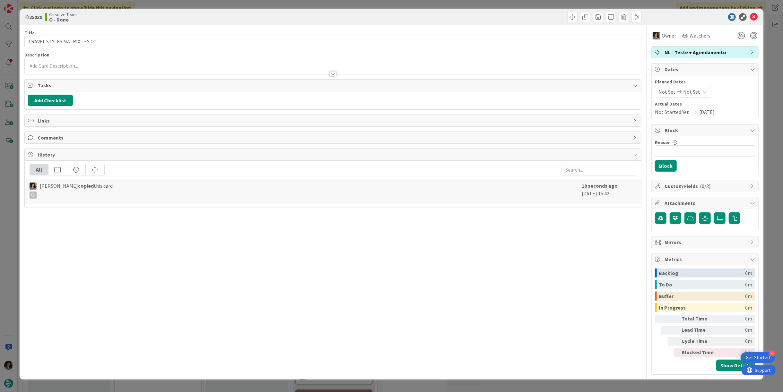
drag, startPoint x: 697, startPoint y: 90, endPoint x: 699, endPoint y: 95, distance: 6.1
click at [698, 90] on div "Not Set Not Set" at bounding box center [683, 92] width 57 height 12
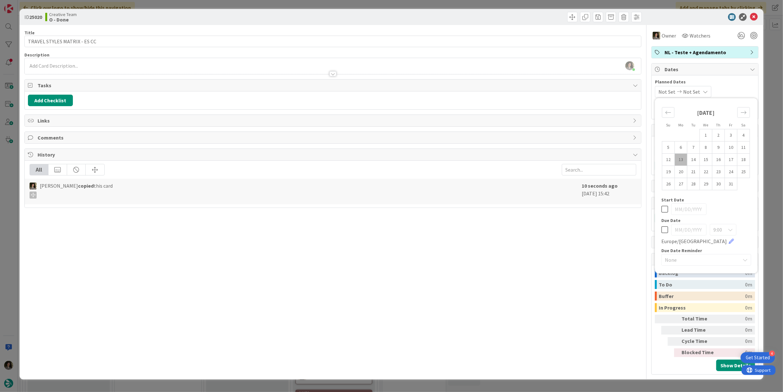
click at [665, 229] on icon at bounding box center [665, 230] width 7 height 8
type input "[DATE]"
click at [518, 207] on div "Title 28 / 128 TRAVEL STYLES MATRIX - ES CC Description Melissa Santos just joi…" at bounding box center [332, 200] width 617 height 350
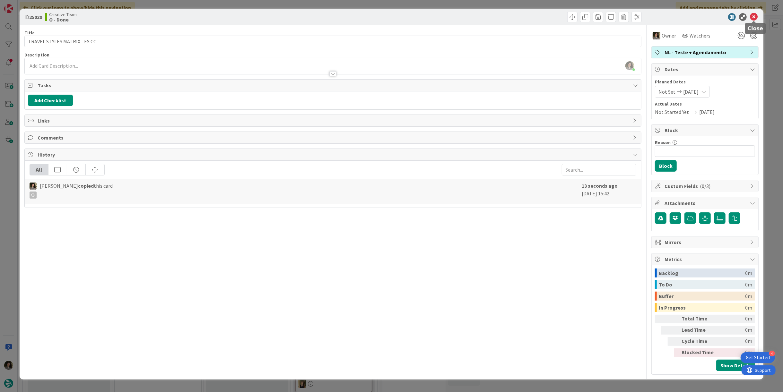
click at [754, 15] on icon at bounding box center [754, 17] width 8 height 8
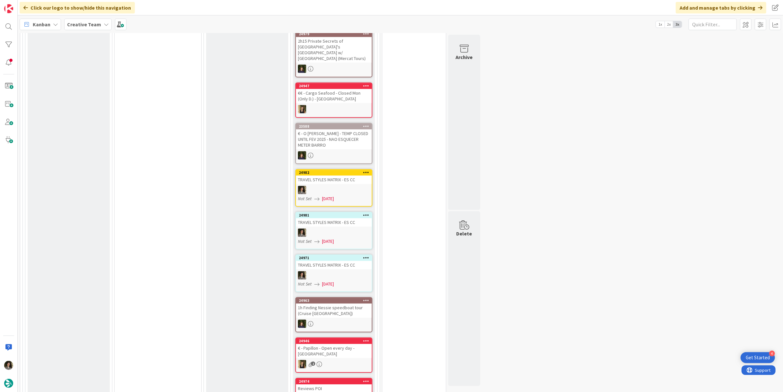
scroll to position [1623, 0]
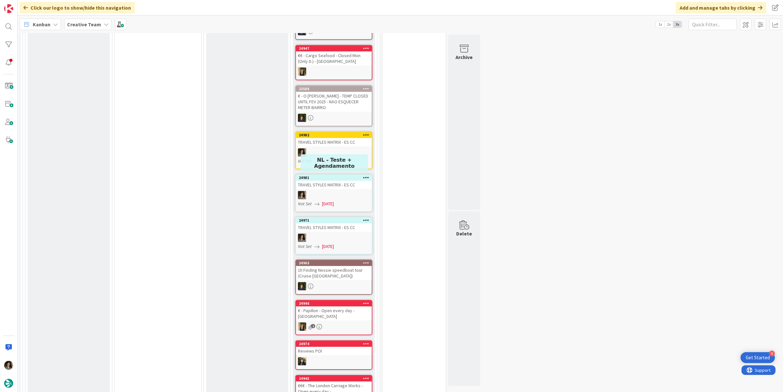
click at [340, 224] on div "TRAVEL STYLES MATRIX - ES CC" at bounding box center [334, 228] width 76 height 8
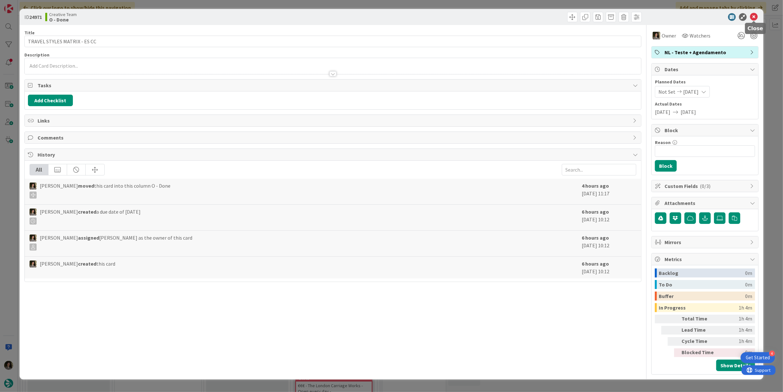
click at [752, 18] on icon at bounding box center [754, 17] width 8 height 8
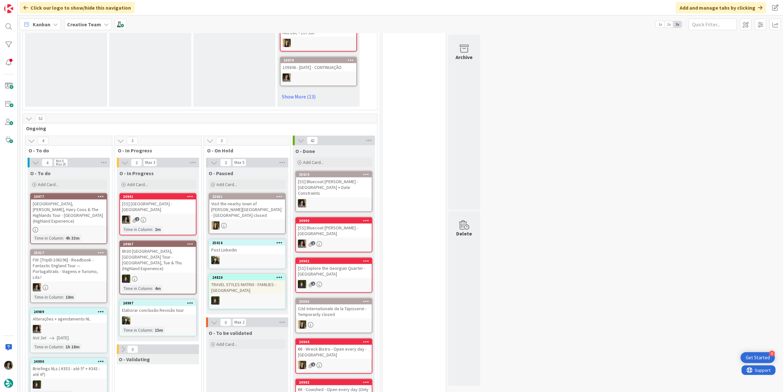
scroll to position [481, 0]
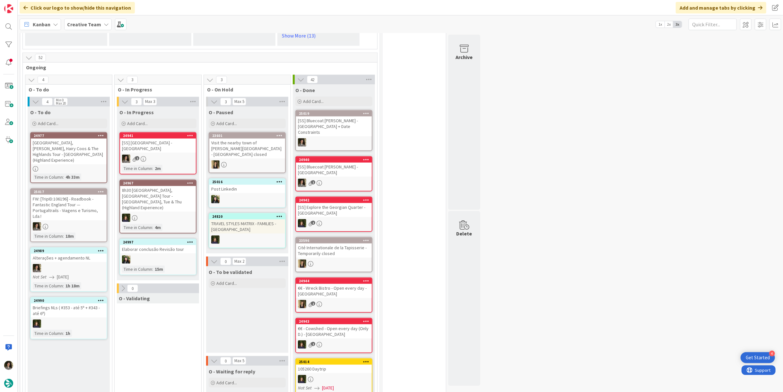
click at [162, 144] on div "[SS] [GEOGRAPHIC_DATA] - [GEOGRAPHIC_DATA]" at bounding box center [158, 146] width 76 height 14
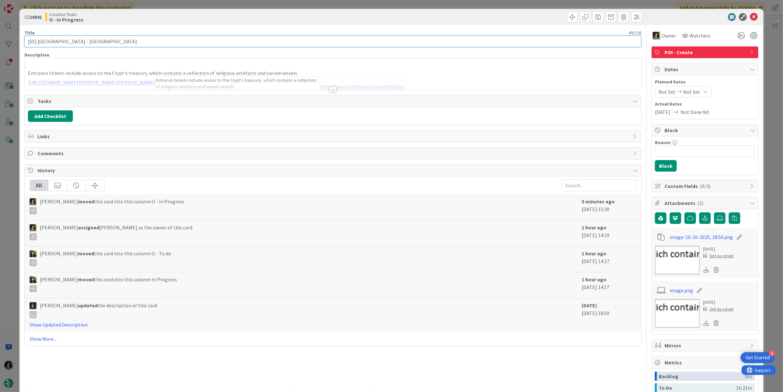
drag, startPoint x: 109, startPoint y: 43, endPoint x: -11, endPoint y: 47, distance: 119.6
click at [0, 47] on html "4 Get Started Click our logo to show/hide this navigation Add and manage tabs b…" at bounding box center [391, 196] width 783 height 392
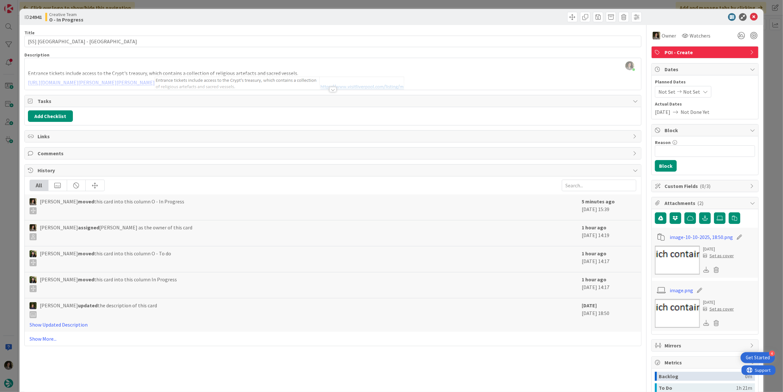
click at [332, 88] on div at bounding box center [333, 89] width 7 height 5
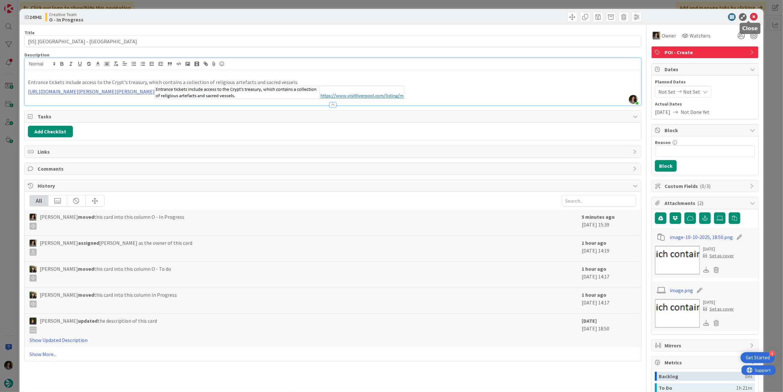
click at [750, 13] on icon at bounding box center [754, 17] width 8 height 8
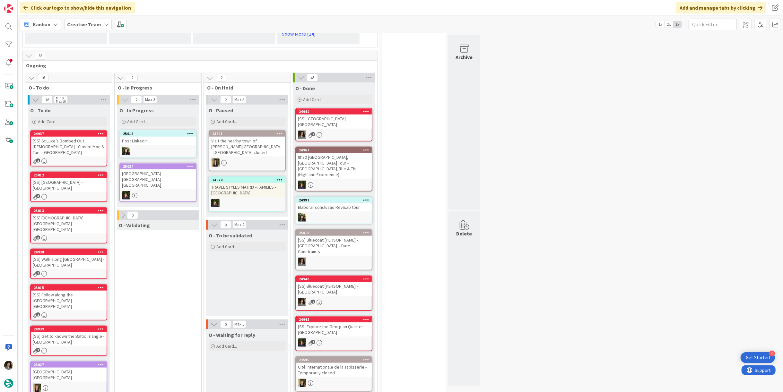
click at [336, 131] on div "2" at bounding box center [334, 135] width 76 height 8
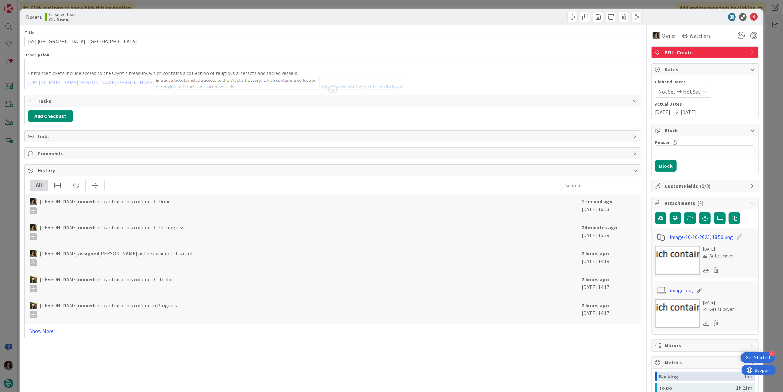
click at [714, 49] on span "POI - Create" at bounding box center [706, 52] width 82 height 8
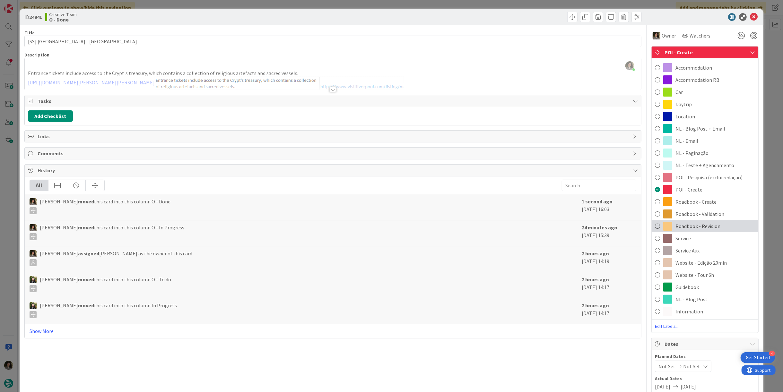
click at [708, 225] on span "Roadbook - Revision" at bounding box center [698, 227] width 45 height 8
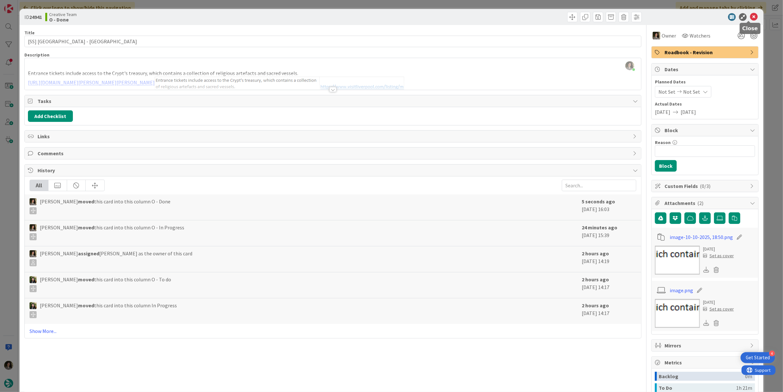
click at [750, 14] on icon at bounding box center [754, 17] width 8 height 8
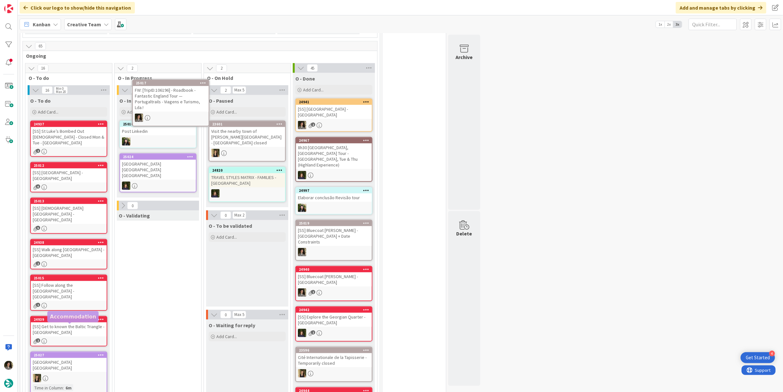
scroll to position [472, 0]
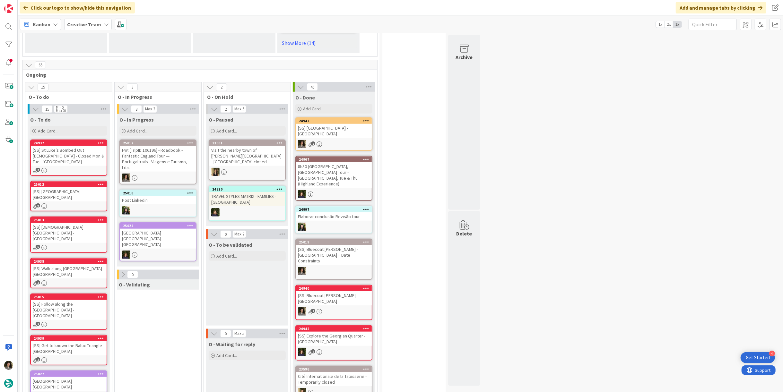
click at [172, 156] on div "FW: [TripID:106196] - Roadbook - Fantastic England Tour — Portugaltrails - Viag…" at bounding box center [158, 159] width 76 height 26
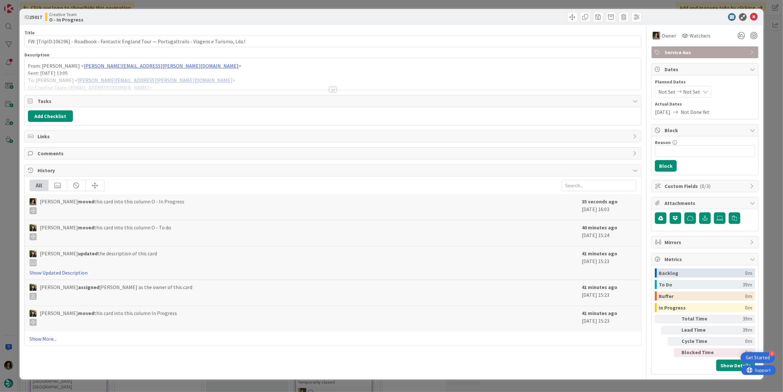
click at [334, 89] on div at bounding box center [333, 89] width 7 height 5
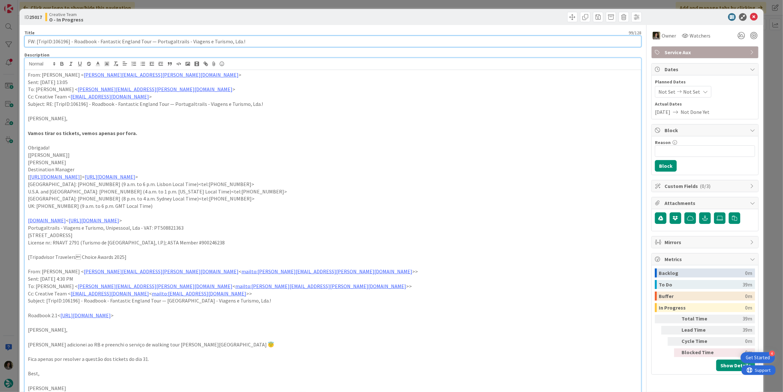
drag, startPoint x: 67, startPoint y: 40, endPoint x: 52, endPoint y: 42, distance: 14.7
click at [52, 42] on input "FW: [TripID:106196] - Roadbook - Fantastic England Tour — Portugaltrails - Viag…" at bounding box center [332, 42] width 617 height 12
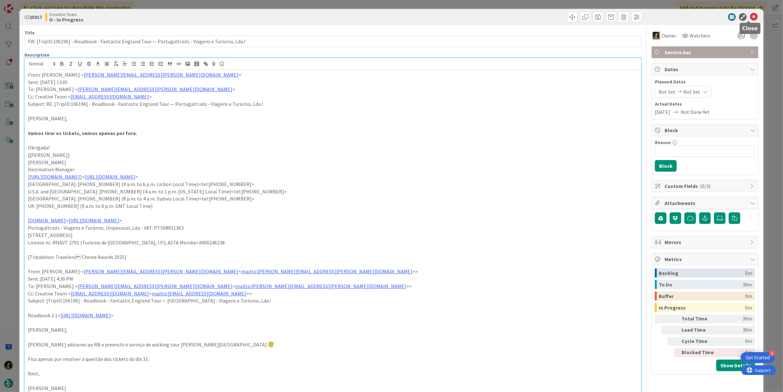
click at [752, 16] on icon at bounding box center [754, 17] width 8 height 8
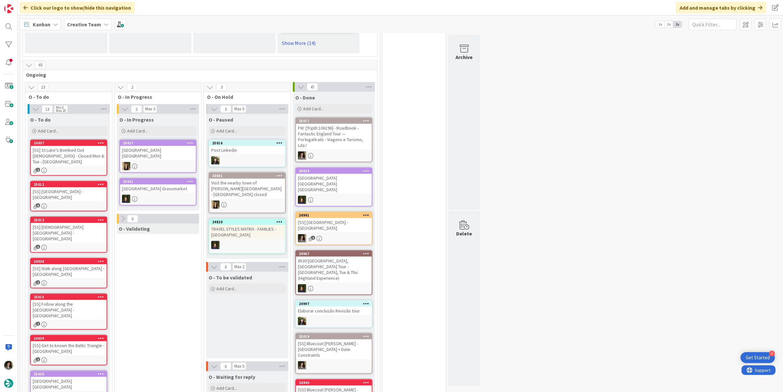
click at [351, 128] on div "FW: [TripID:106196] - Roadbook - Fantastic England Tour — Portugaltrails - Viag…" at bounding box center [334, 137] width 76 height 26
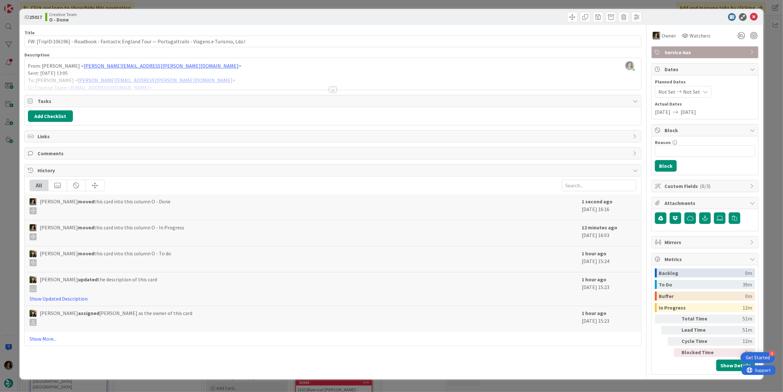
drag, startPoint x: 697, startPoint y: 50, endPoint x: 701, endPoint y: 53, distance: 5.0
click at [697, 51] on span "Service Aux" at bounding box center [706, 52] width 82 height 8
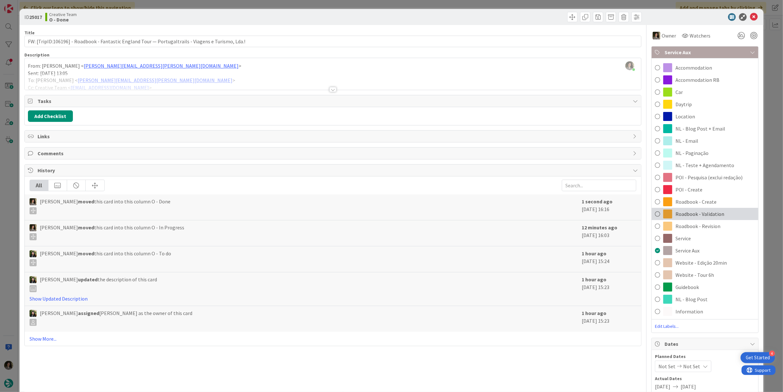
click at [712, 215] on span "Roadbook - Validation" at bounding box center [700, 214] width 49 height 8
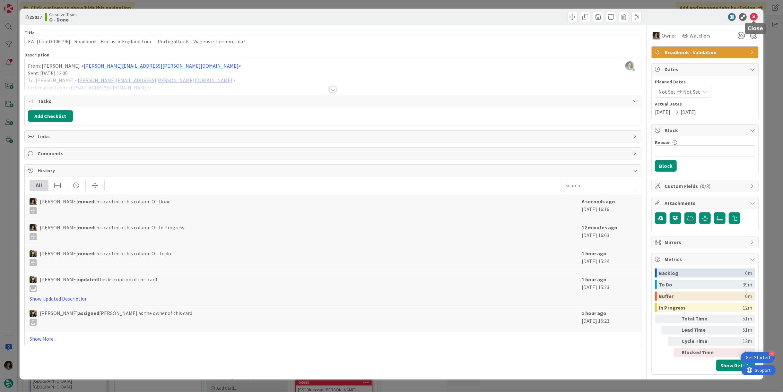
click at [755, 14] on icon at bounding box center [754, 17] width 8 height 8
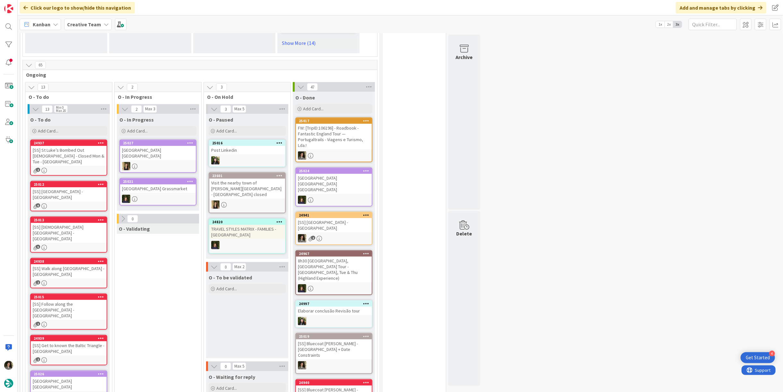
click at [143, 128] on div "Add Card..." at bounding box center [157, 131] width 77 height 10
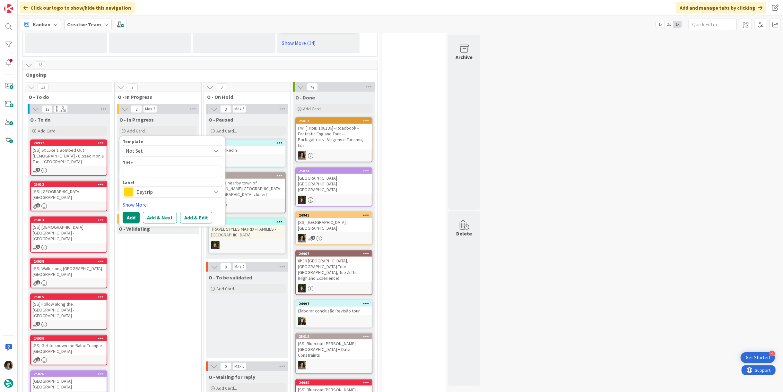
click at [145, 188] on span "Daytrip" at bounding box center [171, 192] width 71 height 9
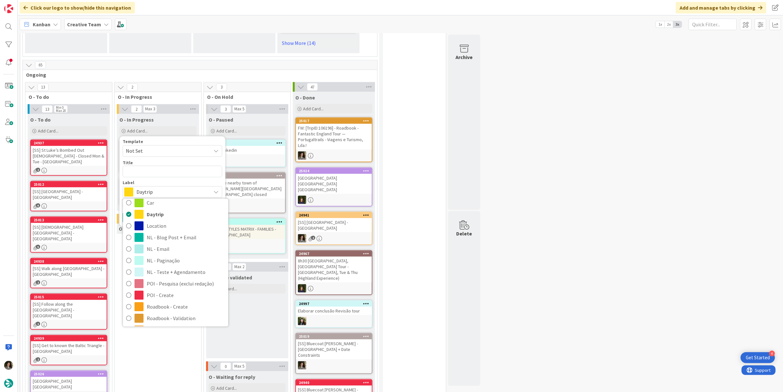
scroll to position [71, 0]
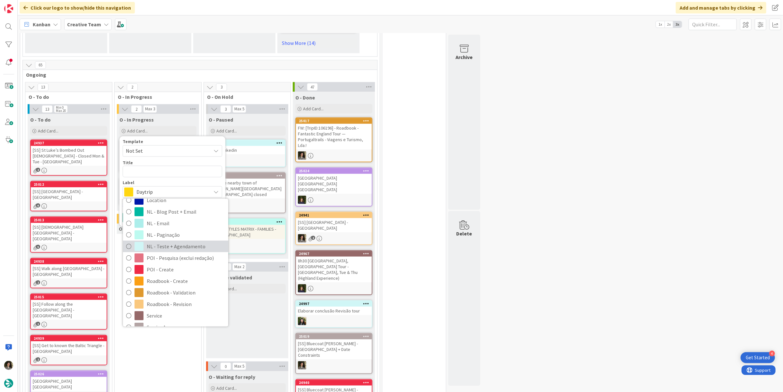
click at [173, 242] on span "NL - Teste + Agendamento" at bounding box center [186, 247] width 78 height 10
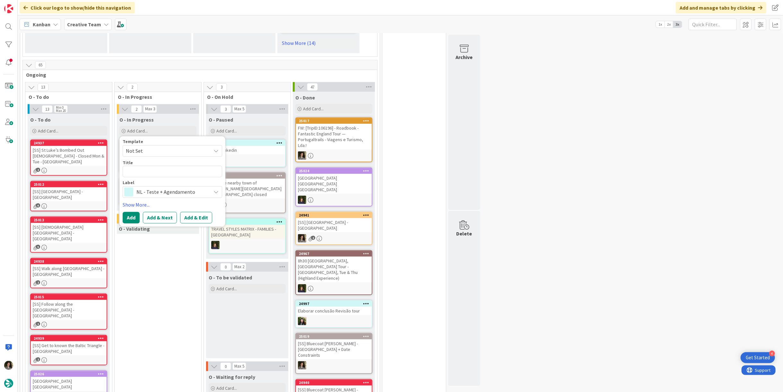
click at [152, 160] on div "Title 0 / 128" at bounding box center [173, 163] width 100 height 6
click at [148, 166] on textarea at bounding box center [173, 172] width 100 height 12
type textarea "x"
type textarea "T"
type textarea "x"
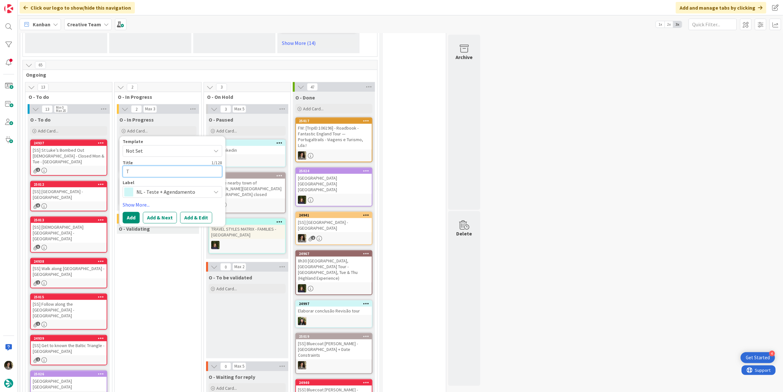
type textarea "TR"
type textarea "x"
type textarea "TRA"
type textarea "x"
type textarea "TRAV"
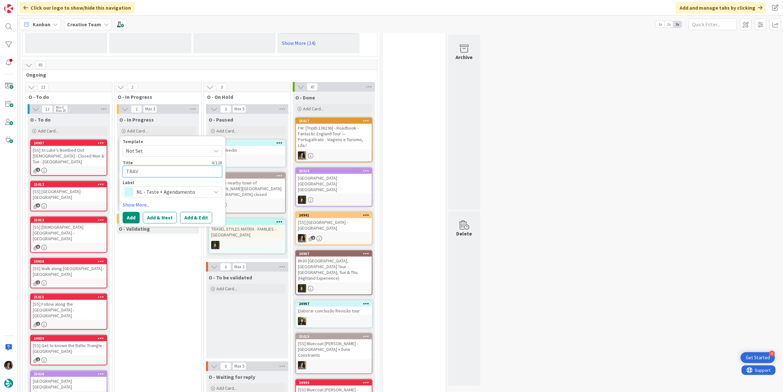
type textarea "x"
type textarea "TRAVE"
type textarea "x"
type textarea "TRAVEL"
type textarea "x"
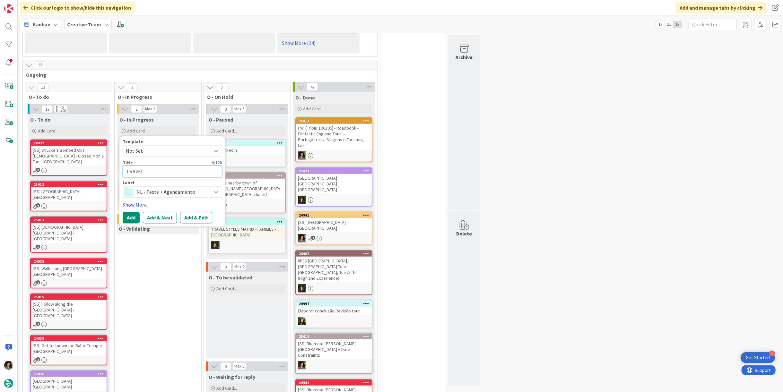
type textarea "TRAVEL"
type textarea "x"
type textarea "TRAVEL SR"
type textarea "x"
type textarea "TRAVEL SRT"
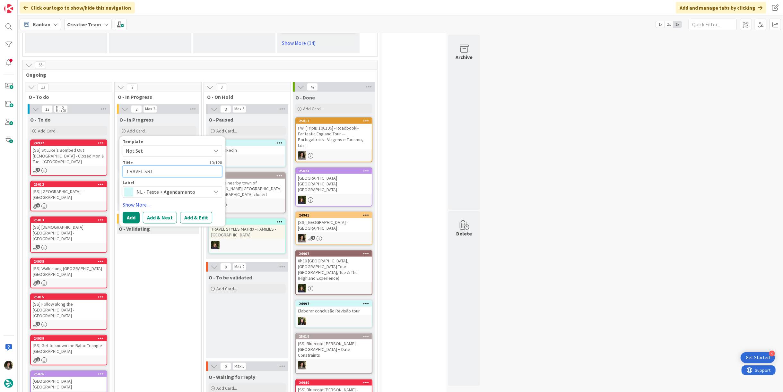
type textarea "x"
type textarea "TRAVEL SRTY"
type textarea "x"
type textarea "TRAVEL SRT"
type textarea "x"
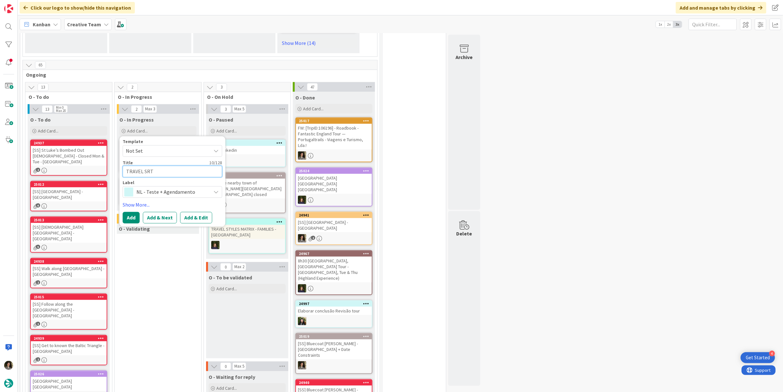
type textarea "TRAVEL SR"
type textarea "x"
type textarea "TRAVEL S"
type textarea "x"
type textarea "TRAVEL ST"
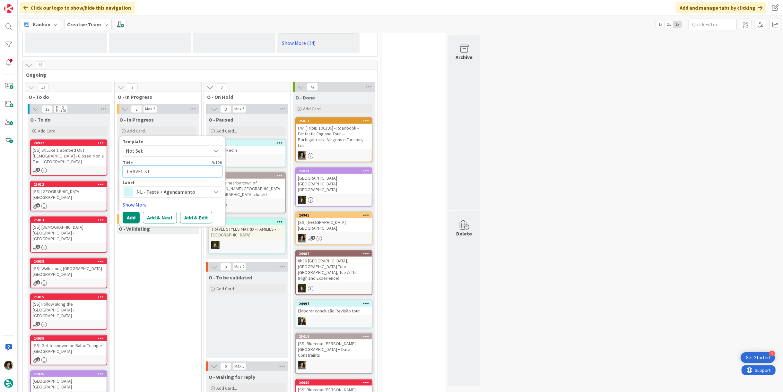
type textarea "x"
type textarea "TRAVEL STY"
type textarea "x"
type textarea "TRAVEL STYL"
type textarea "x"
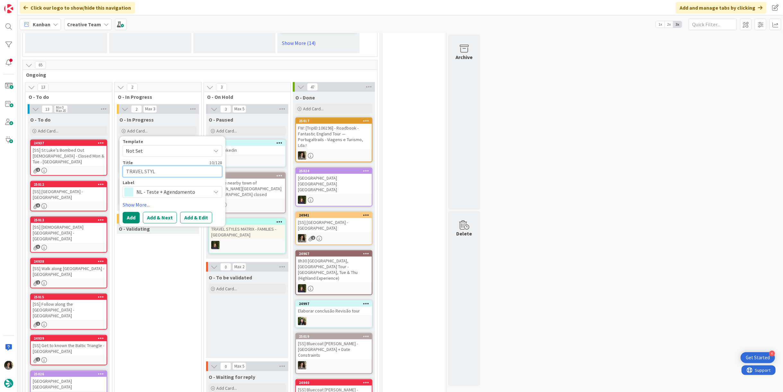
type textarea "TRAVEL STYLE"
type textarea "x"
type textarea "TRAVEL STYLES"
type textarea "x"
type textarea "TRAVEL STYLES"
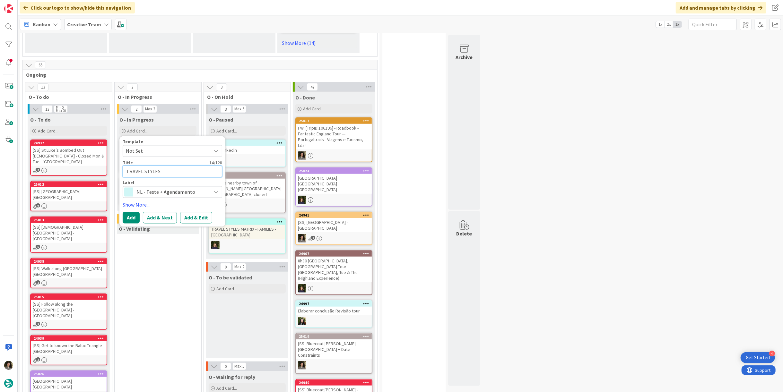
type textarea "x"
type textarea "TRAVEL STYLES p"
type textarea "x"
type textarea "TRAVEL STYLES"
type textarea "x"
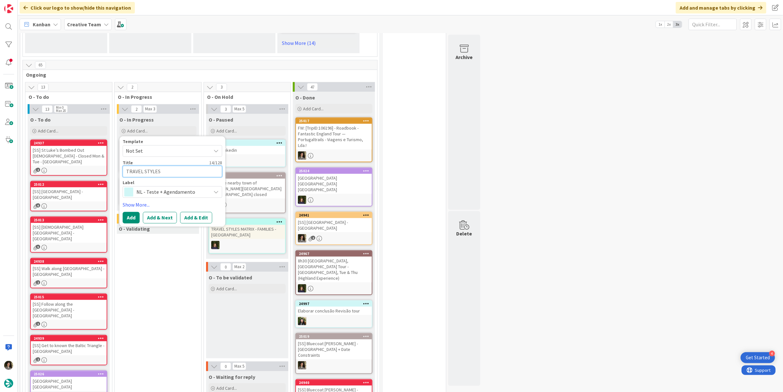
type textarea "TRAVEL STYLES M"
type textarea "x"
type textarea "TRAVEL STYLES MA"
type textarea "x"
type textarea "TRAVEL STYLES MAT"
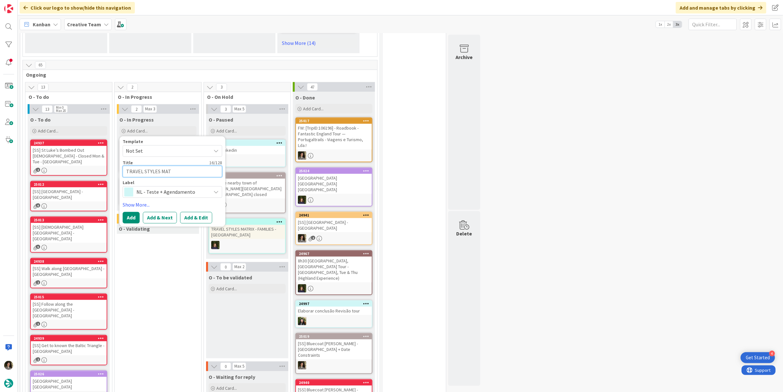
type textarea "x"
type textarea "TRAVEL STYLES MATR"
type textarea "x"
type textarea "TRAVEL STYLES MATRI"
type textarea "x"
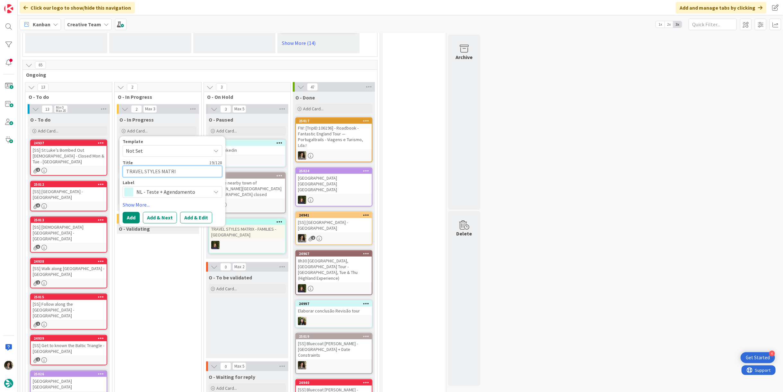
type textarea "TRAVEL STYLES MATRIX"
type textarea "x"
type textarea "TRAVEL STYLES MATRIX"
type textarea "x"
type textarea "TRAVEL STYLES MATRIX -"
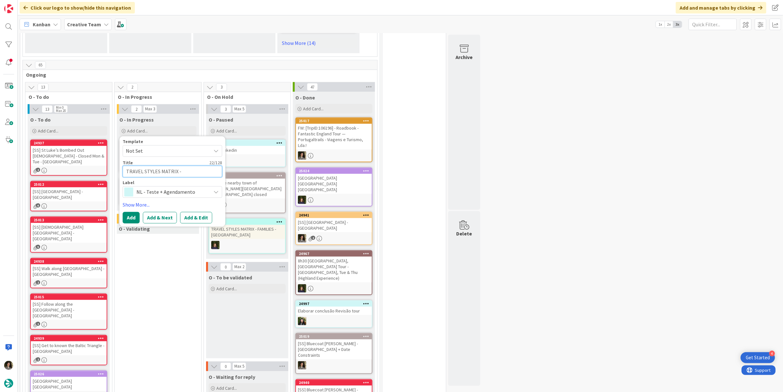
type textarea "x"
type textarea "TRAVEL STYLES MATRIX -"
type textarea "x"
type textarea "TRAVEL STYLES MATRIX - E"
type textarea "x"
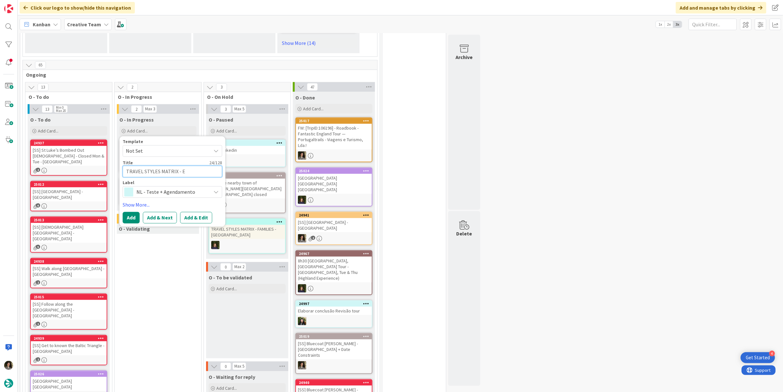
type textarea "TRAVEL STYLES MATRIX - ES"
type textarea "x"
type textarea "TRAVEL STYLES MATRIX - ES"
type textarea "x"
type textarea "TRAVEL STYLES MATRIX - ES C"
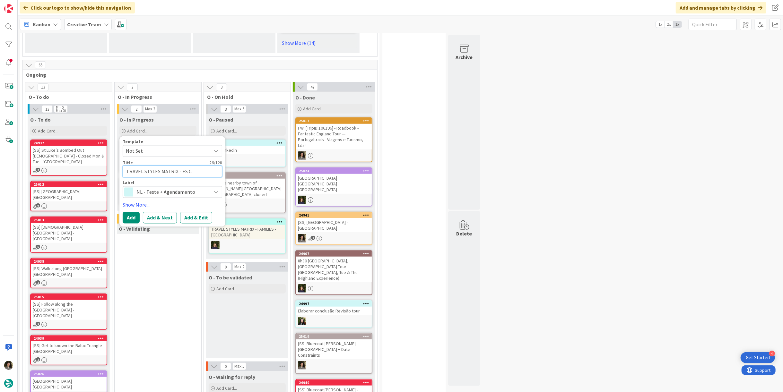
type textarea "x"
type textarea "TRAVEL STYLES MATRIX - ES CC"
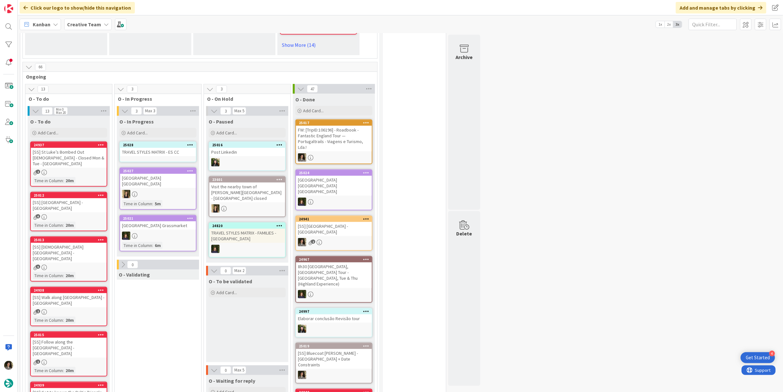
click at [155, 148] on div "TRAVEL STYLES MATRIX - ES CC" at bounding box center [158, 152] width 76 height 8
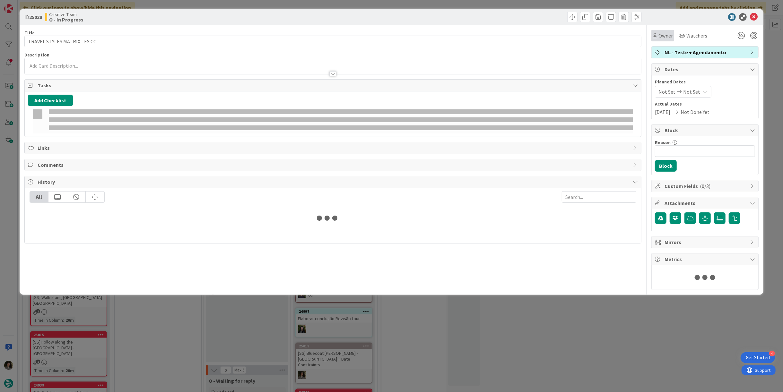
click at [667, 33] on span "Owner" at bounding box center [666, 36] width 14 height 8
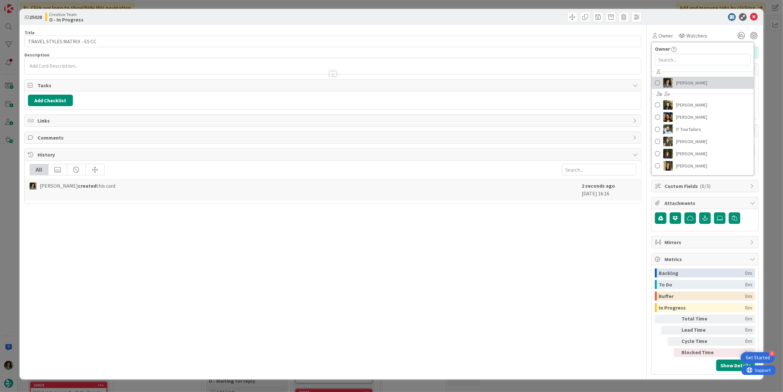
click at [693, 83] on span "[PERSON_NAME]" at bounding box center [691, 83] width 31 height 10
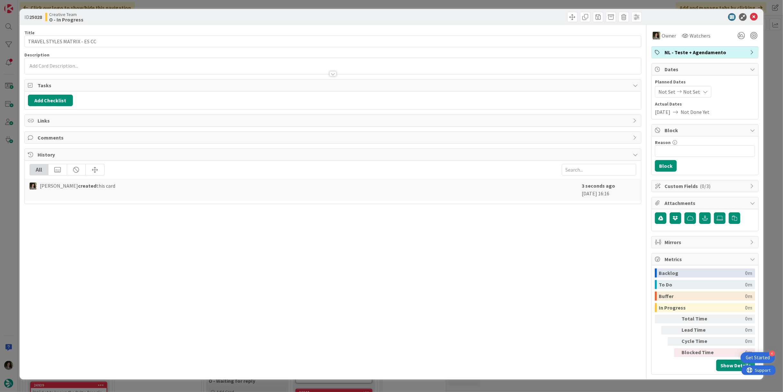
click at [702, 86] on div "Not Set Not Set" at bounding box center [683, 92] width 57 height 12
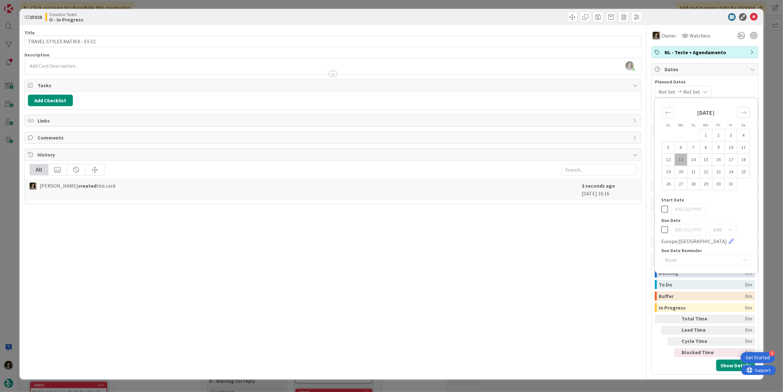
click at [665, 229] on icon at bounding box center [665, 230] width 7 height 8
type input "[DATE]"
click at [579, 244] on div "Title 28 / 128 TRAVEL STYLES MATRIX - ES CC Description Melissa Santos just joi…" at bounding box center [332, 200] width 617 height 350
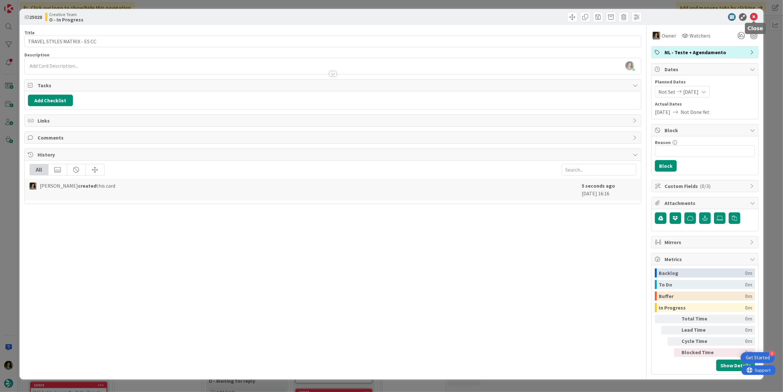
click at [753, 16] on icon at bounding box center [754, 17] width 8 height 8
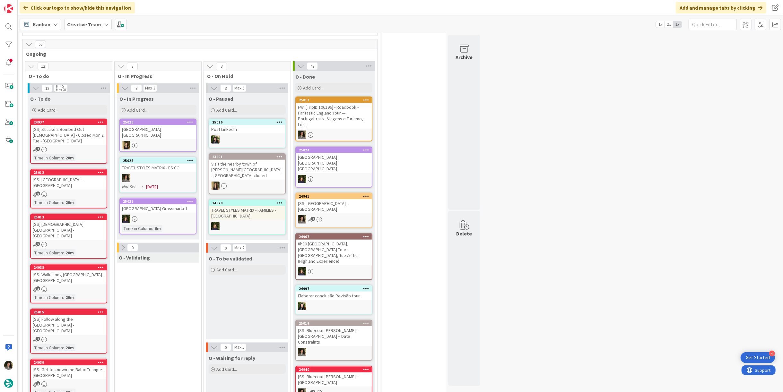
scroll to position [436, 0]
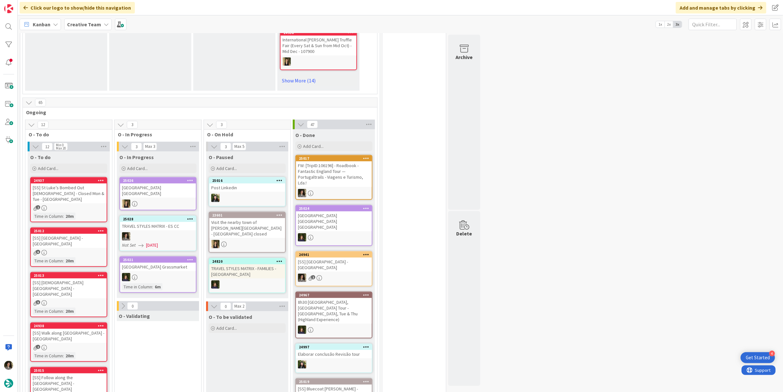
click at [350, 175] on div "FW: [TripID:106196] - Roadbook - Fantastic England Tour — Portugaltrails - Viag…" at bounding box center [334, 175] width 76 height 26
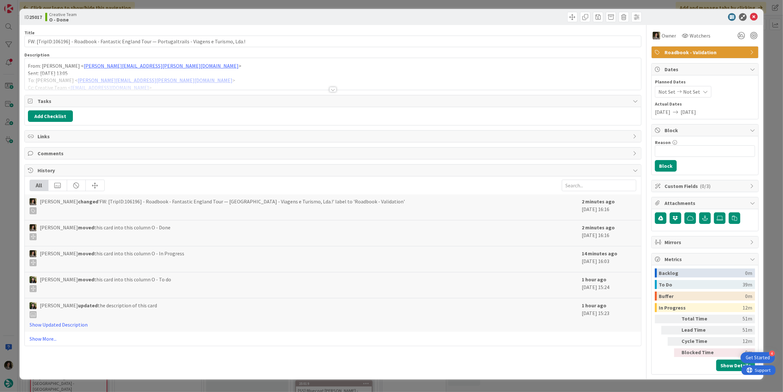
click at [717, 52] on span "Roadbook - Validation" at bounding box center [706, 52] width 82 height 8
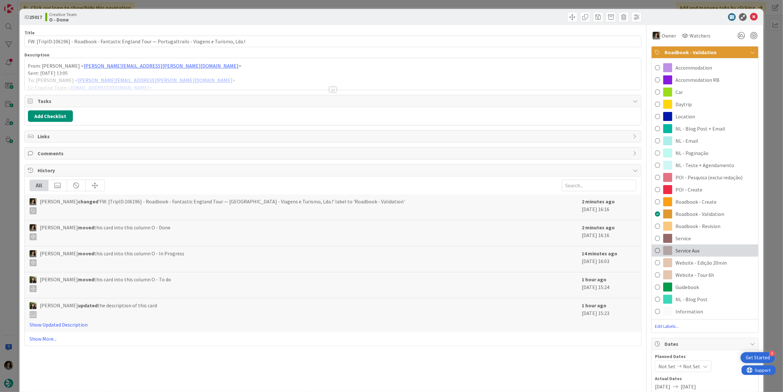
click at [701, 250] on div "Service Aux" at bounding box center [705, 251] width 107 height 12
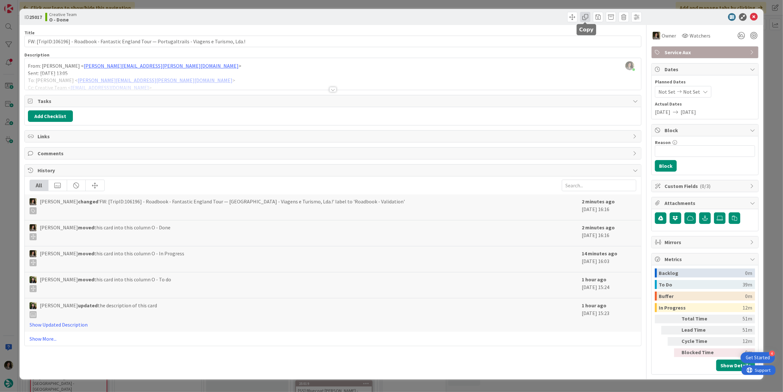
click at [585, 15] on span at bounding box center [585, 17] width 10 height 10
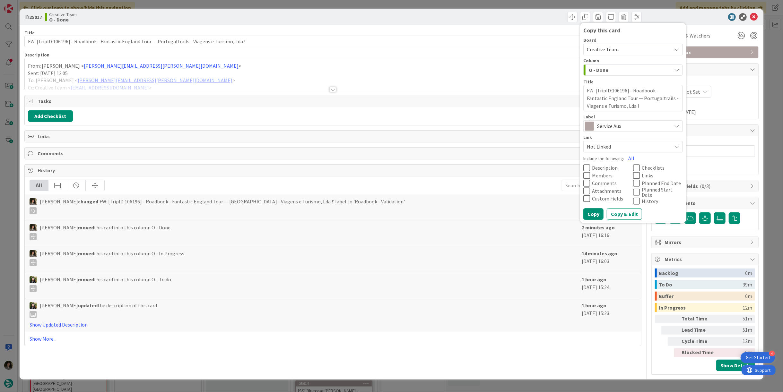
click at [618, 122] on span "Service Aux" at bounding box center [632, 126] width 71 height 9
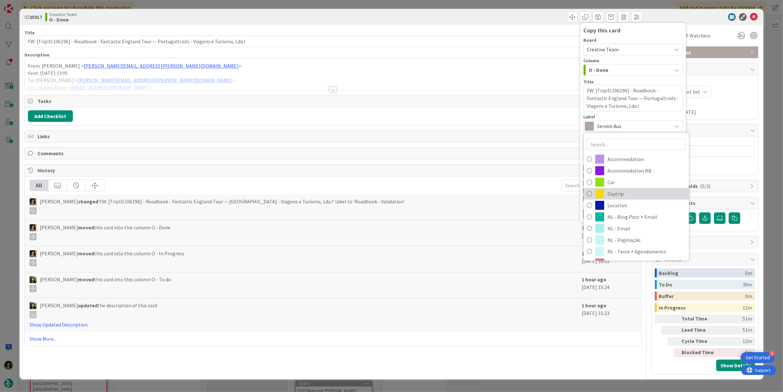
click at [634, 189] on span "Daytrip" at bounding box center [647, 194] width 78 height 10
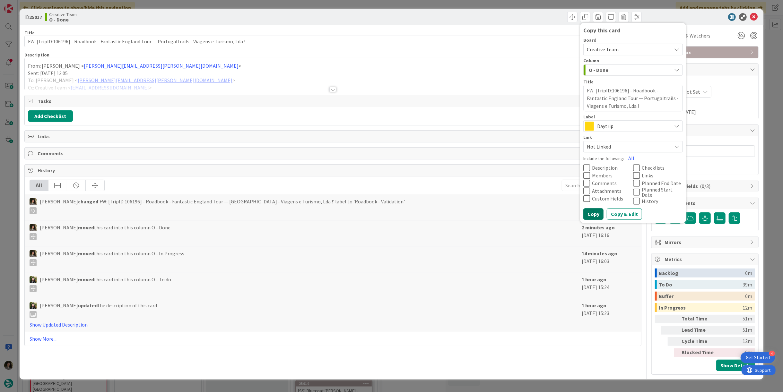
click at [590, 215] on button "Copy" at bounding box center [594, 215] width 20 height 12
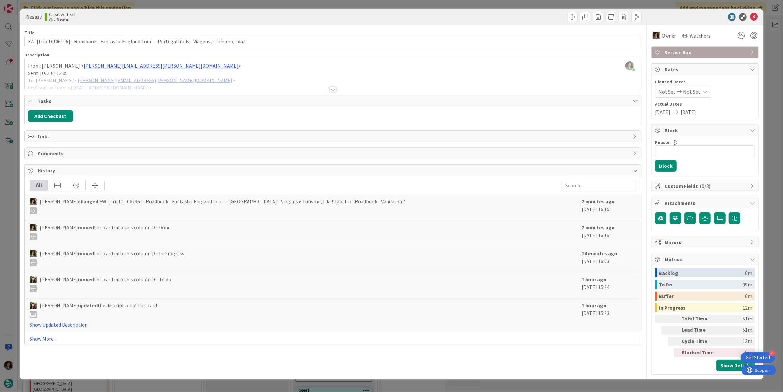
type textarea "x"
click at [752, 15] on icon at bounding box center [754, 17] width 8 height 8
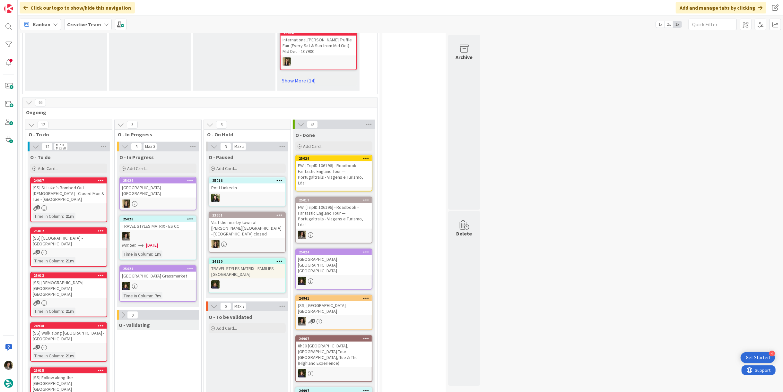
click at [324, 172] on div "FW: [TripID:106196] - Roadbook - Fantastic England Tour — Portugaltrails - Viag…" at bounding box center [334, 175] width 76 height 26
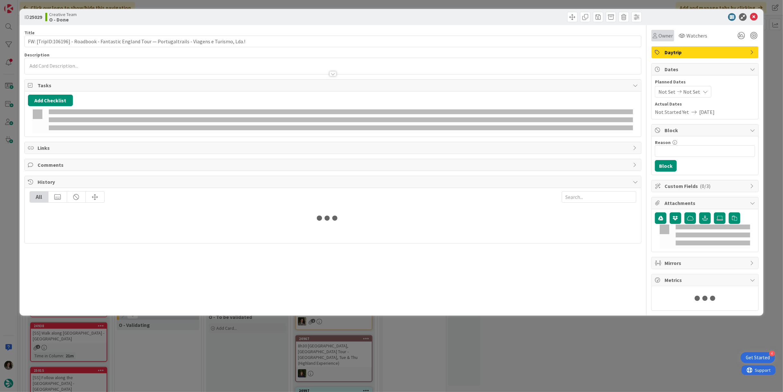
click at [664, 39] on span "Owner" at bounding box center [666, 36] width 14 height 8
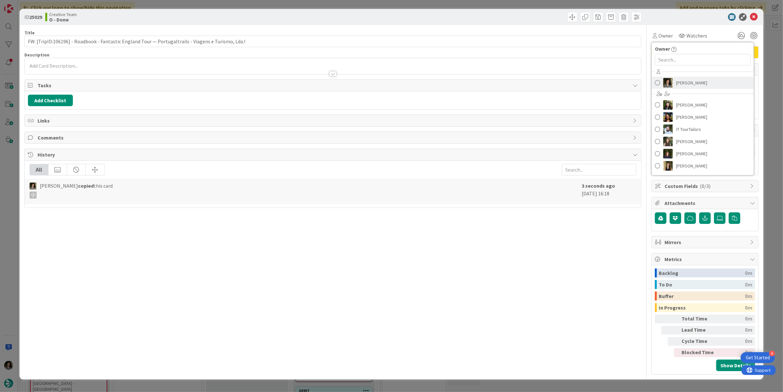
click at [688, 82] on span "[PERSON_NAME]" at bounding box center [691, 83] width 31 height 10
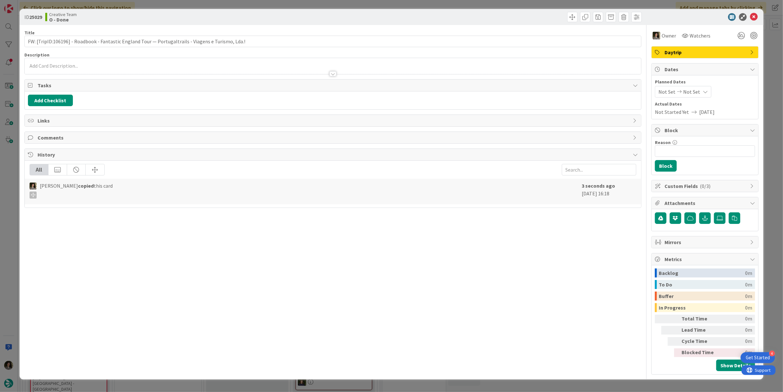
click at [692, 90] on span "Not Set" at bounding box center [691, 92] width 17 height 8
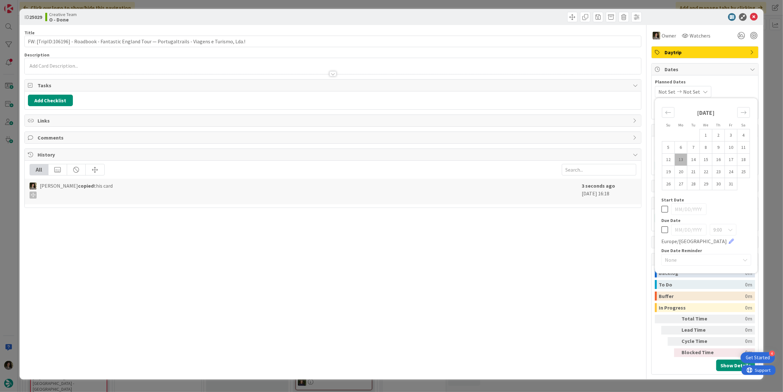
click at [662, 230] on icon at bounding box center [665, 230] width 7 height 8
type input "[DATE]"
click at [591, 242] on div "Title 99 / 128 FW: [TripID:106196] - Roadbook - Fantastic England Tour — Portug…" at bounding box center [332, 200] width 617 height 350
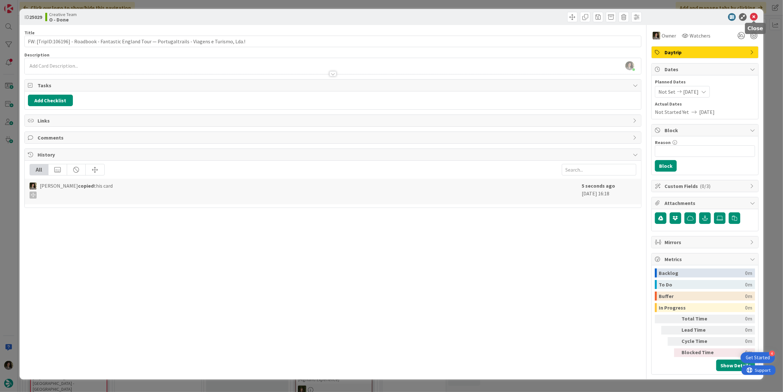
click at [752, 17] on icon at bounding box center [754, 17] width 8 height 8
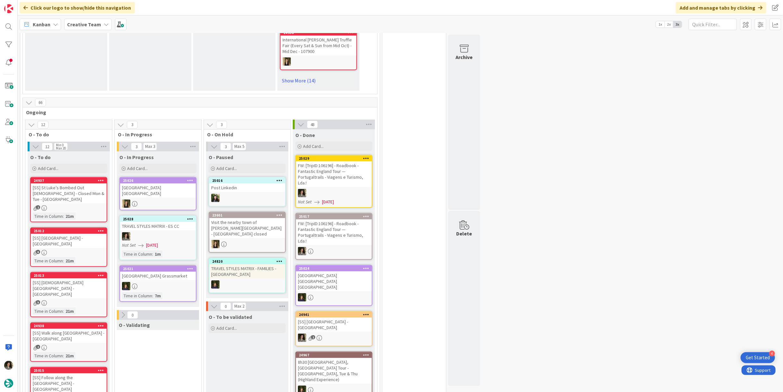
click at [340, 172] on div "FW: [TripID:106196] - Roadbook - Fantastic England Tour — Portugaltrails - Viag…" at bounding box center [334, 175] width 76 height 26
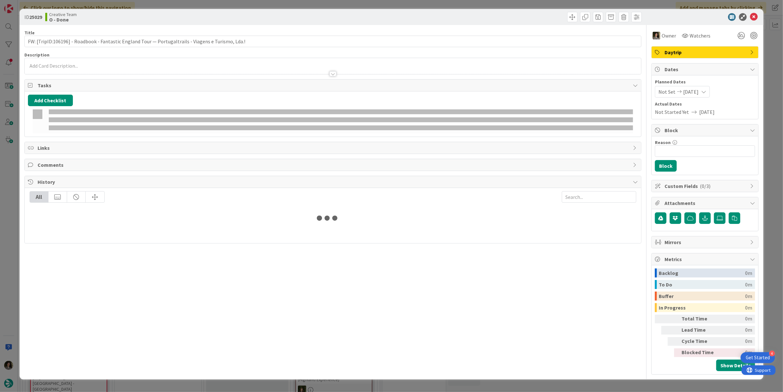
click at [707, 92] on icon at bounding box center [703, 91] width 5 height 5
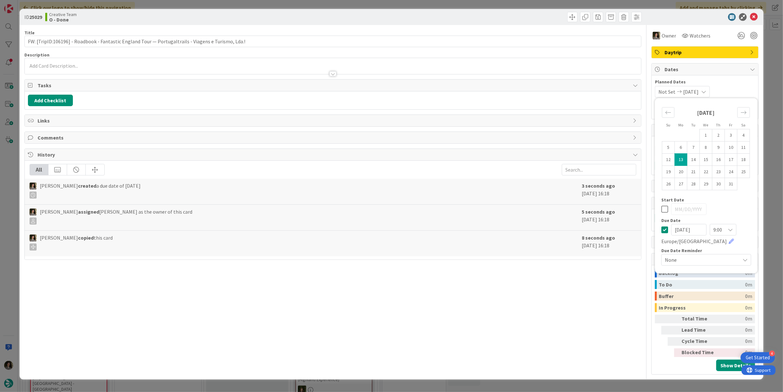
drag, startPoint x: 663, startPoint y: 231, endPoint x: 600, endPoint y: 230, distance: 62.9
click at [662, 230] on icon at bounding box center [665, 230] width 7 height 8
drag, startPoint x: 572, startPoint y: 237, endPoint x: 587, endPoint y: 219, distance: 23.2
click at [573, 237] on div "Melissa Santos copied this card" at bounding box center [304, 242] width 549 height 17
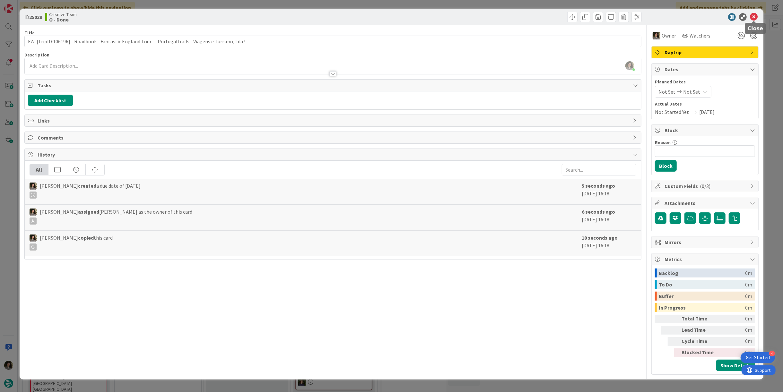
click at [757, 15] on icon at bounding box center [754, 17] width 8 height 8
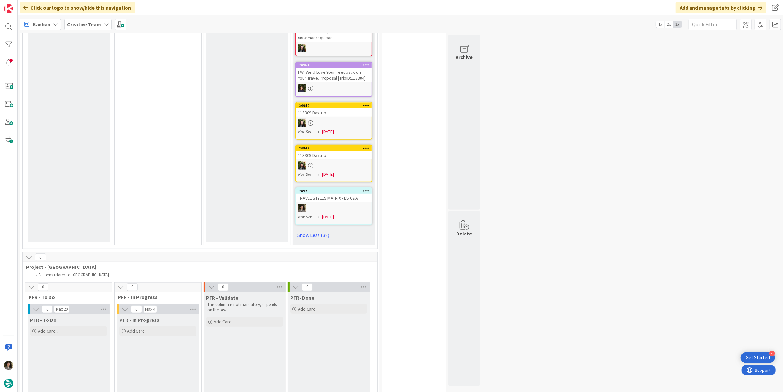
scroll to position [2434, 0]
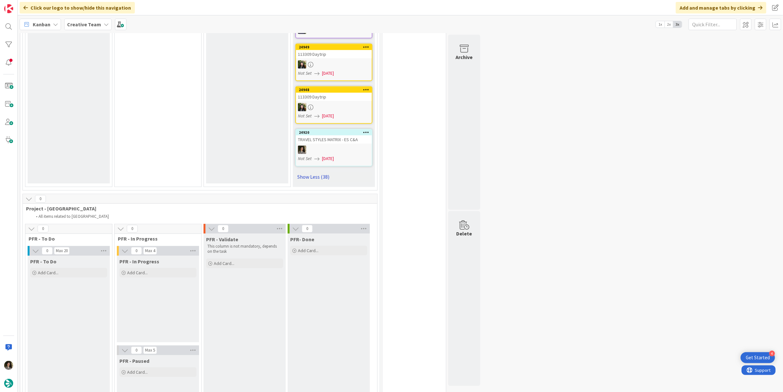
click at [324, 172] on link "Show Less (38)" at bounding box center [333, 177] width 77 height 10
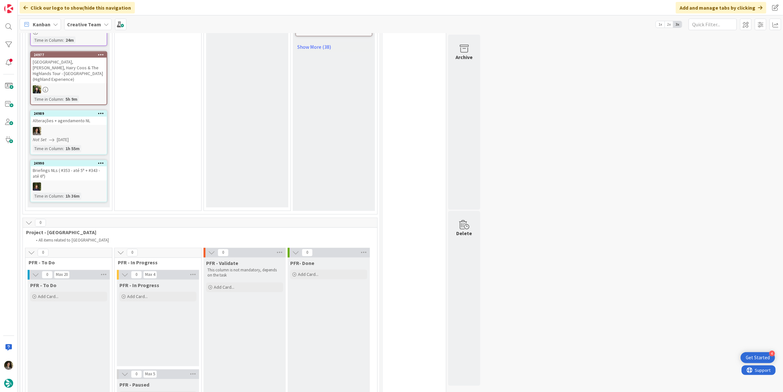
scroll to position [850, 0]
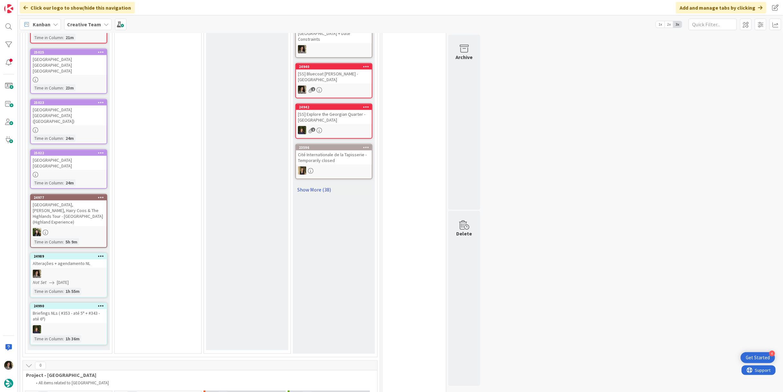
click at [315, 185] on link "Show More (38)" at bounding box center [333, 190] width 77 height 10
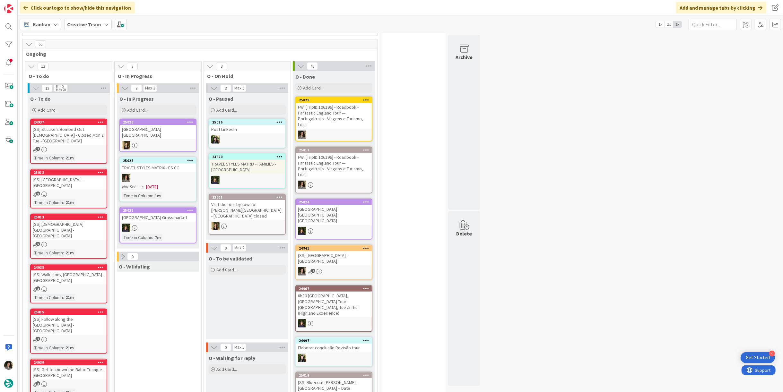
scroll to position [493, 0]
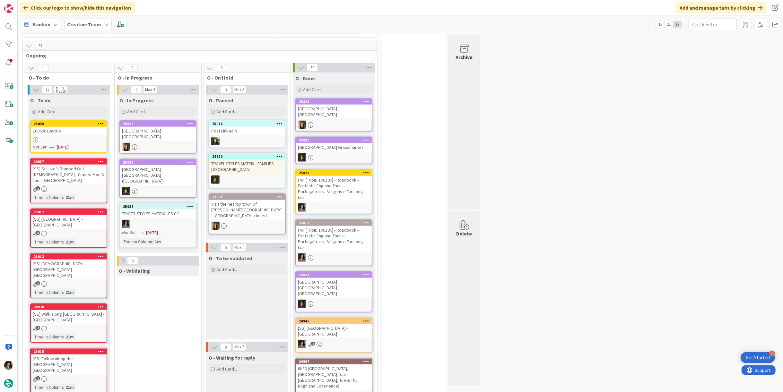
click at [68, 129] on div "25030 109690 Daytrip Not Set 10/13/2025" at bounding box center [68, 136] width 77 height 33
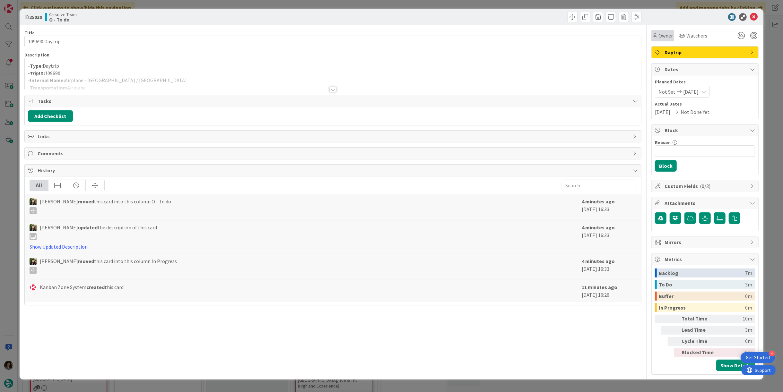
click at [657, 38] on icon at bounding box center [655, 35] width 4 height 5
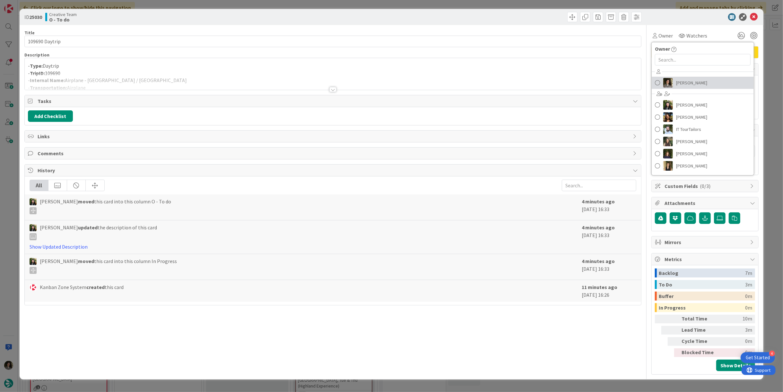
drag, startPoint x: 679, startPoint y: 76, endPoint x: 699, endPoint y: 70, distance: 20.8
click at [679, 77] on link "[PERSON_NAME]" at bounding box center [703, 83] width 102 height 12
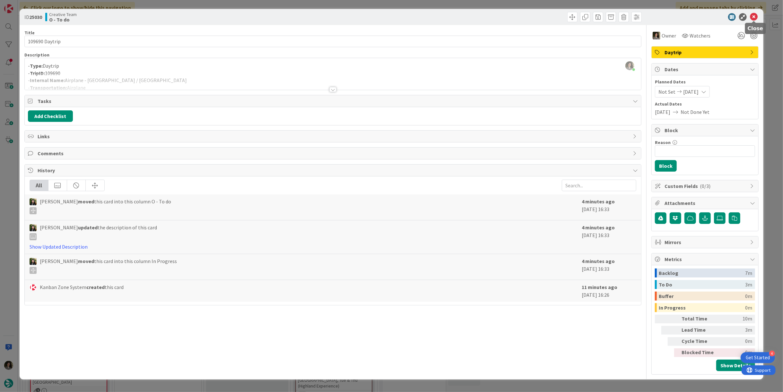
click at [757, 15] on icon at bounding box center [754, 17] width 8 height 8
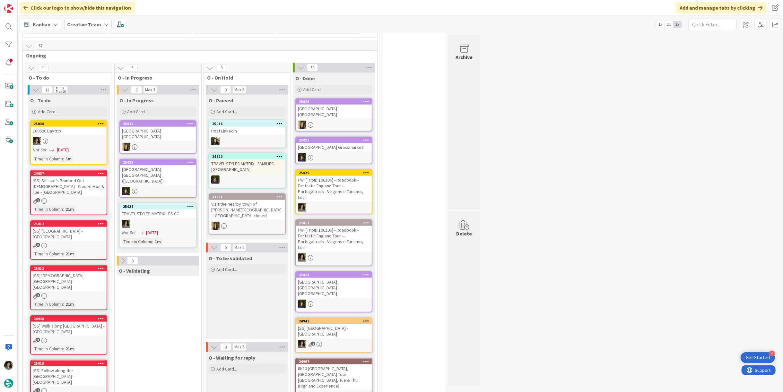
click at [170, 205] on div "25028 TRAVEL STYLES MATRIX - ES CC Not Set 10/13/2025 Time in Column : 1m" at bounding box center [157, 225] width 77 height 45
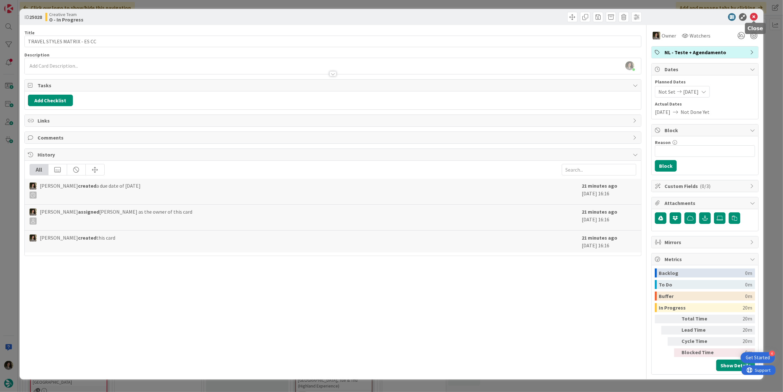
click at [752, 14] on icon at bounding box center [754, 17] width 8 height 8
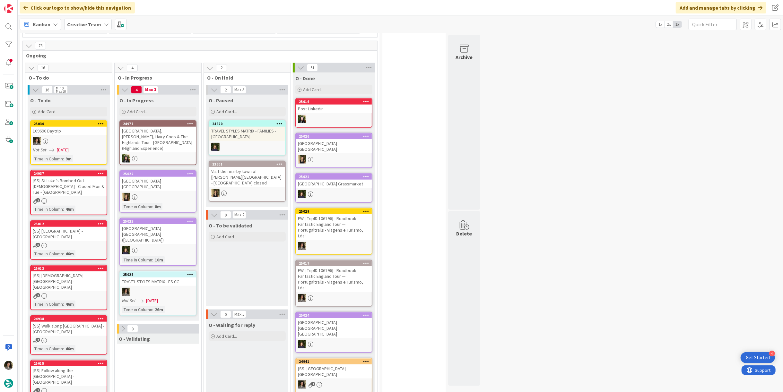
click at [157, 278] on div "TRAVEL STYLES MATRIX - ES CC" at bounding box center [158, 282] width 76 height 8
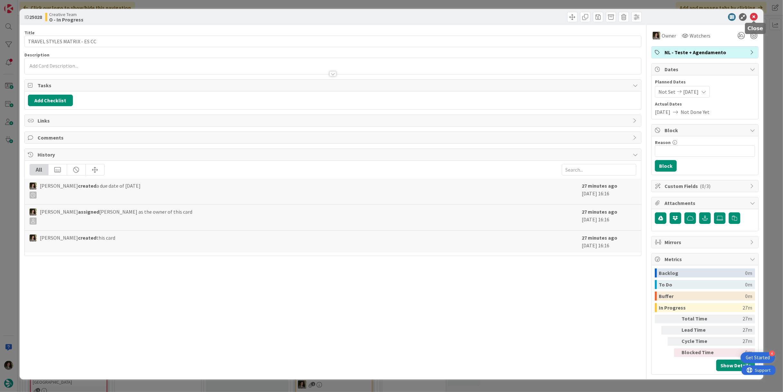
click at [752, 16] on icon at bounding box center [754, 17] width 8 height 8
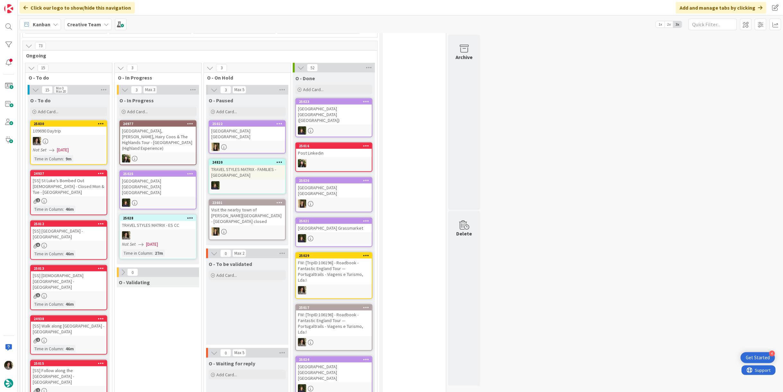
click at [171, 241] on div "Not Set 10/13/2025" at bounding box center [159, 244] width 74 height 7
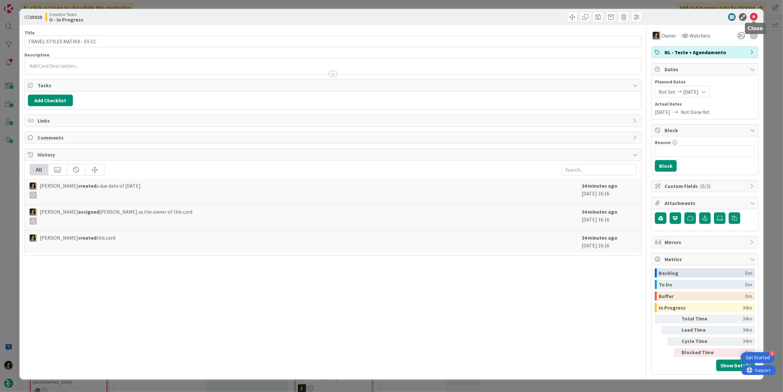
click at [755, 16] on icon at bounding box center [754, 17] width 8 height 8
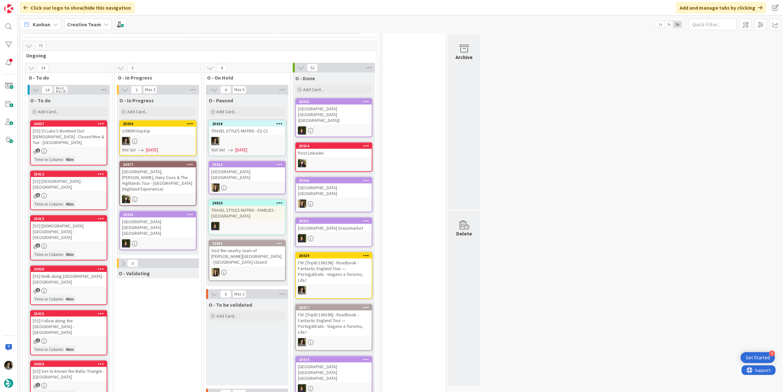
click at [150, 137] on div at bounding box center [158, 141] width 76 height 8
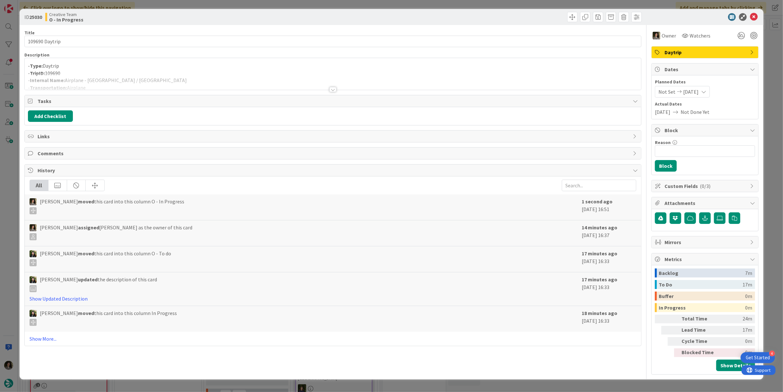
click at [260, 76] on div at bounding box center [333, 82] width 617 height 16
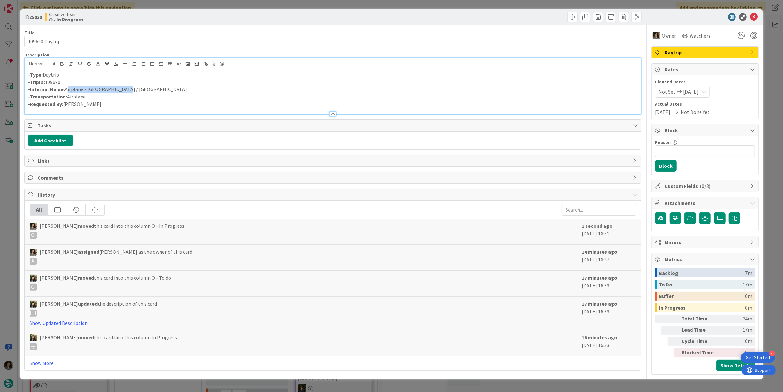
drag, startPoint x: 91, startPoint y: 89, endPoint x: 67, endPoint y: 89, distance: 23.4
click at [66, 89] on p "- Internal Name: Airplane - Lourdes / Porto" at bounding box center [333, 89] width 610 height 7
copy p "Airplane - Lourdes / Porto"
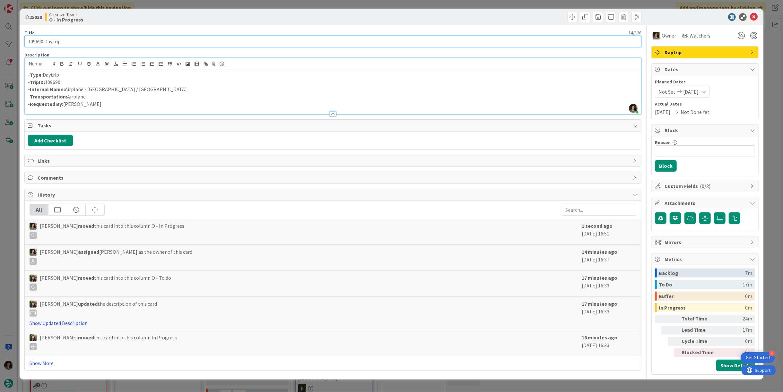
click at [74, 43] on input "109690 Daytrip" at bounding box center [332, 42] width 617 height 12
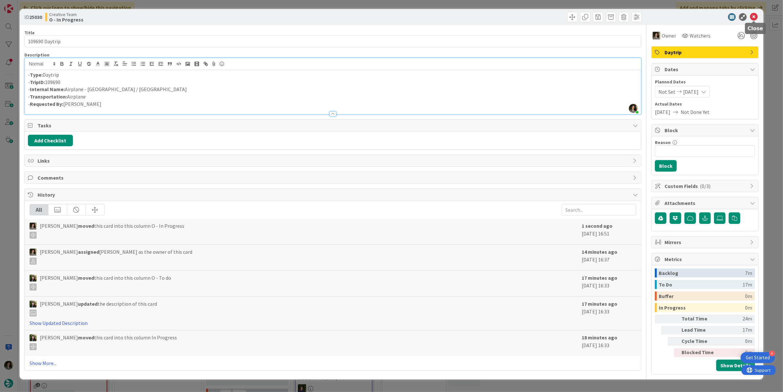
click at [755, 15] on icon at bounding box center [754, 17] width 8 height 8
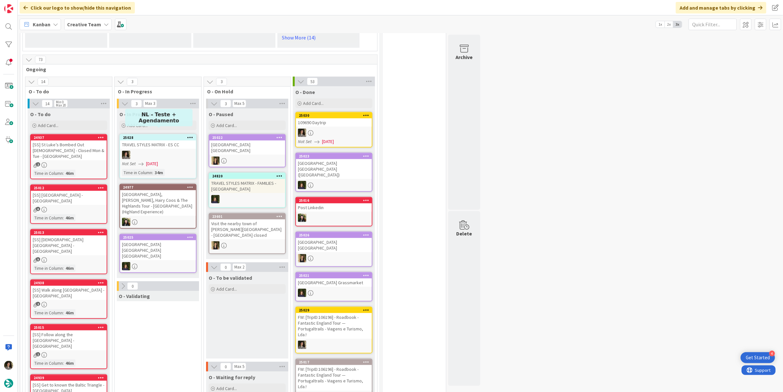
click at [158, 161] on span "[DATE]" at bounding box center [152, 164] width 12 height 7
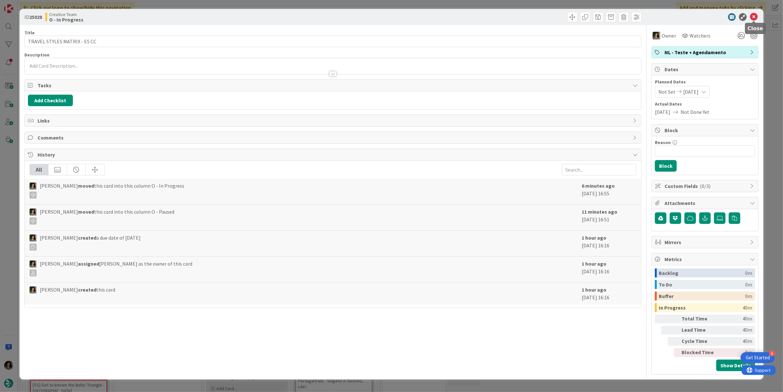
click at [755, 18] on icon at bounding box center [754, 17] width 8 height 8
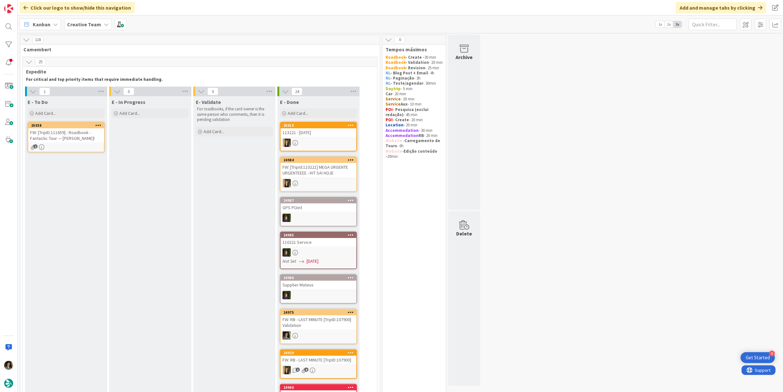
click at [84, 139] on div "FW: [TripID:111659] - Roadbook - Fantastic Tour — [PERSON_NAME]!" at bounding box center [66, 135] width 76 height 14
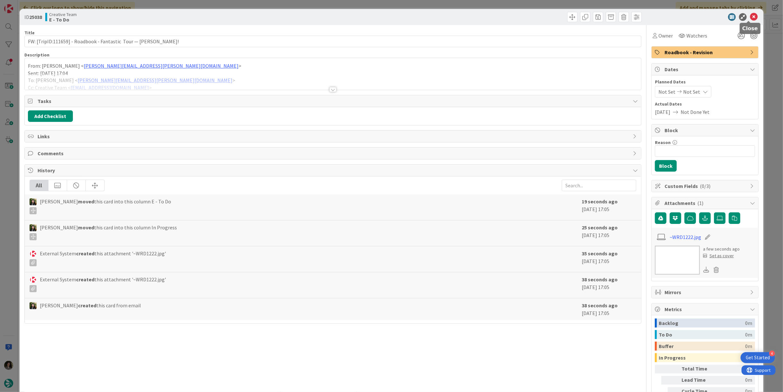
click at [750, 15] on icon at bounding box center [754, 17] width 8 height 8
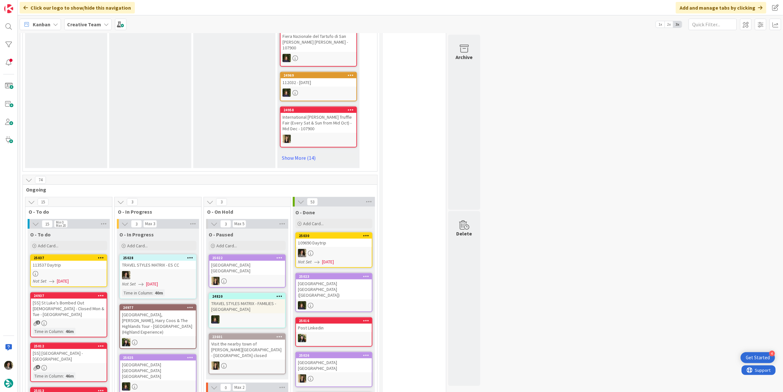
scroll to position [392, 0]
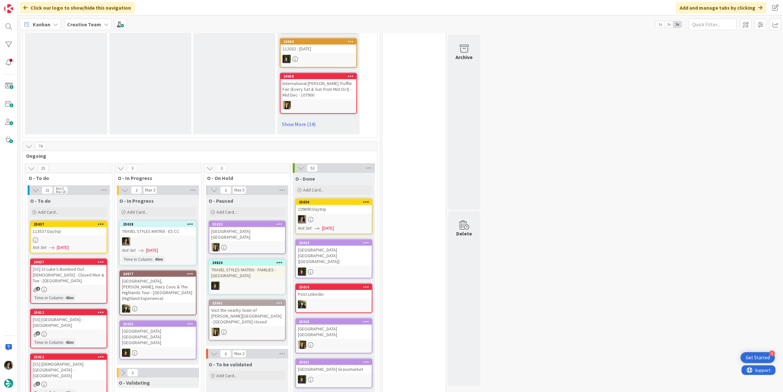
click at [56, 236] on div "25037 113537 Daytrip Not Set [DATE]" at bounding box center [68, 237] width 77 height 33
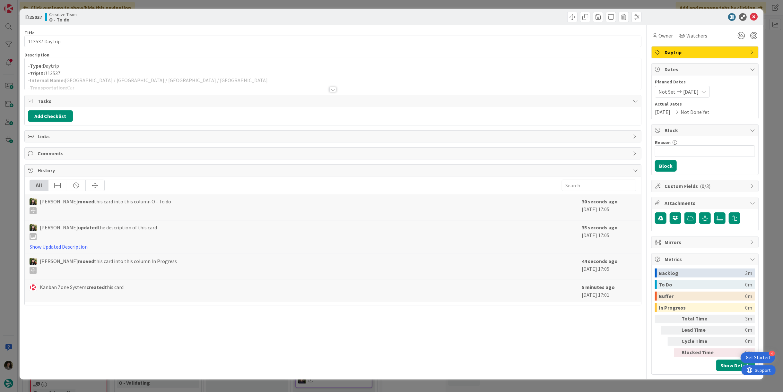
click at [334, 90] on div at bounding box center [333, 89] width 7 height 5
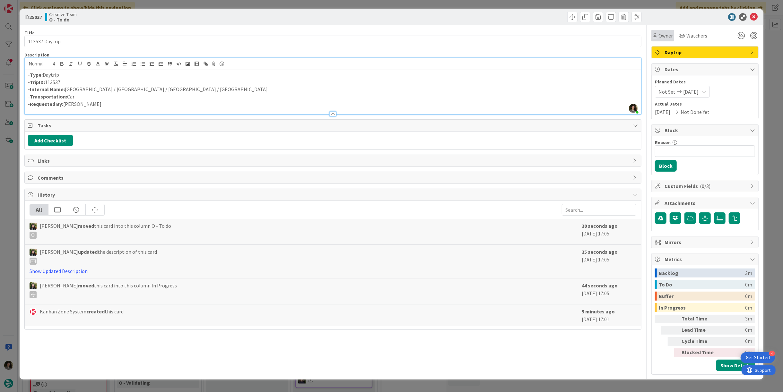
click at [667, 35] on span "Owner" at bounding box center [666, 36] width 14 height 8
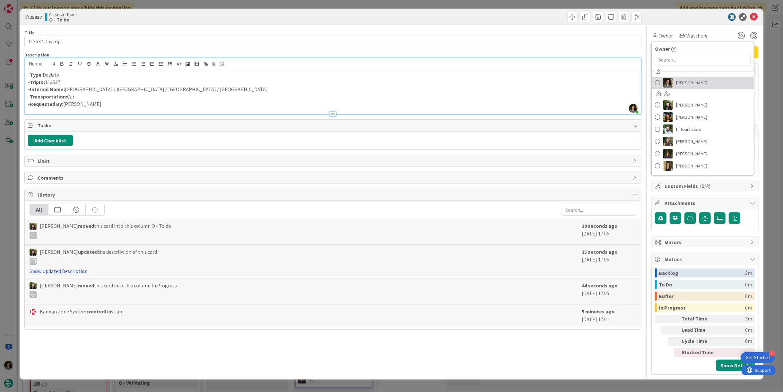
drag, startPoint x: 726, startPoint y: 81, endPoint x: 743, endPoint y: 65, distance: 23.2
click at [726, 81] on link "[PERSON_NAME]" at bounding box center [703, 83] width 102 height 12
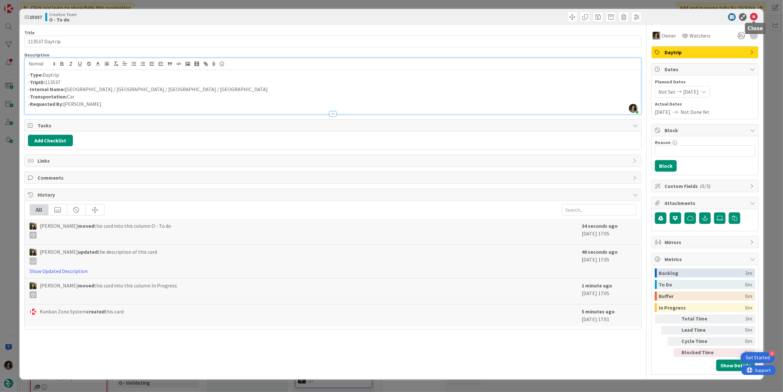
click at [752, 17] on icon at bounding box center [754, 17] width 8 height 8
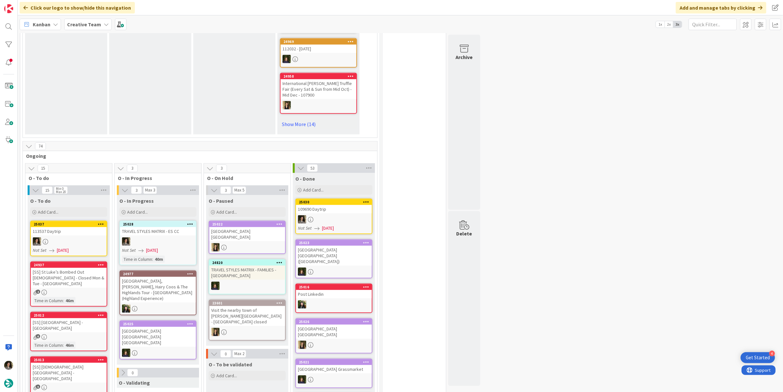
click at [176, 238] on div at bounding box center [158, 242] width 76 height 8
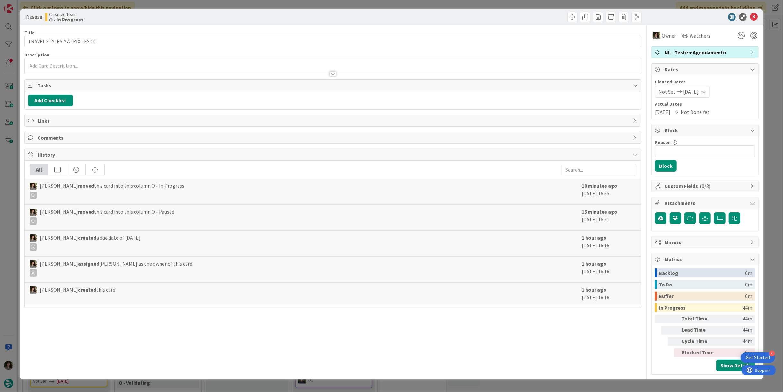
click at [756, 15] on icon at bounding box center [754, 17] width 8 height 8
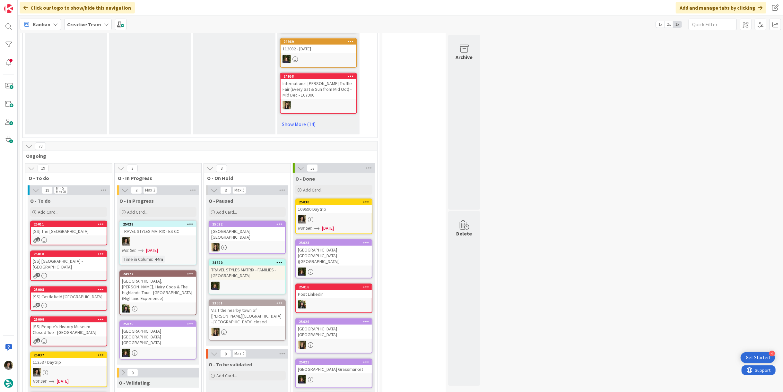
click at [754, 17] on div "Kanban Creative Team 1x 2x 3x" at bounding box center [401, 24] width 766 height 18
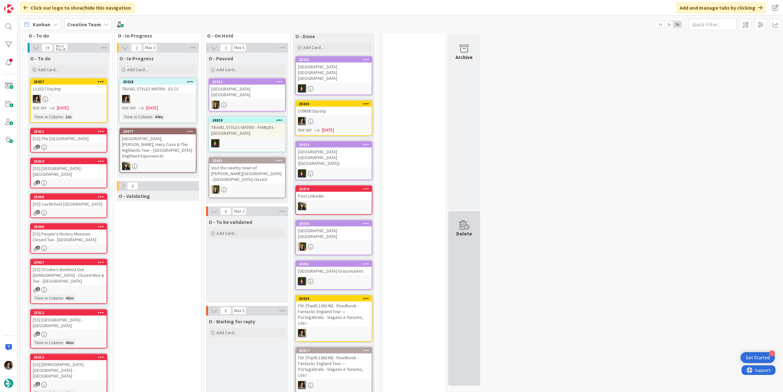
scroll to position [464, 0]
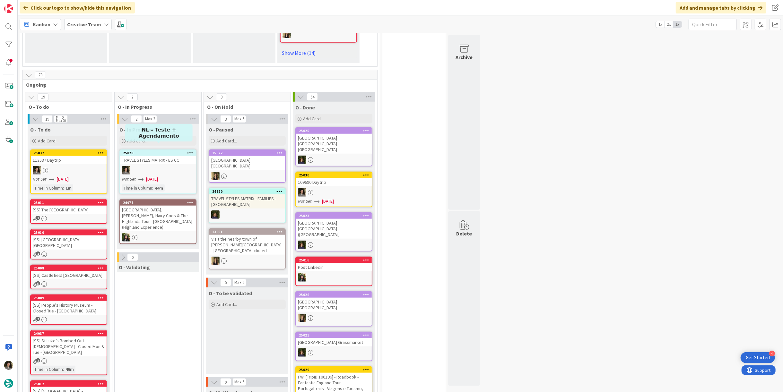
click at [160, 166] on div at bounding box center [158, 170] width 76 height 8
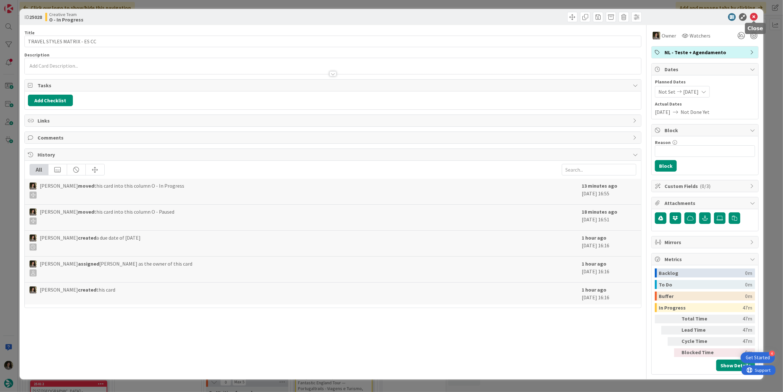
click at [754, 16] on icon at bounding box center [754, 17] width 8 height 8
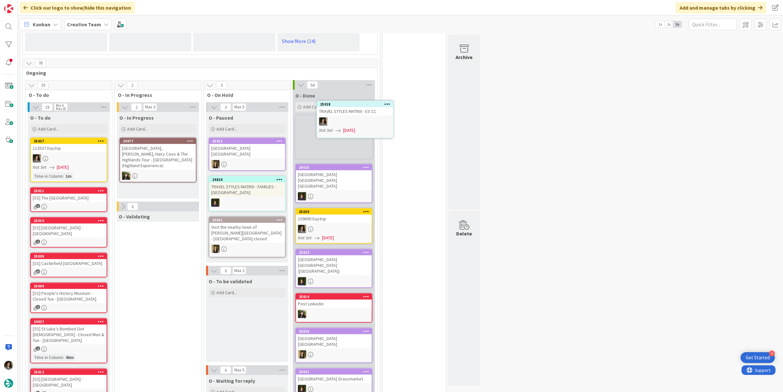
scroll to position [475, 0]
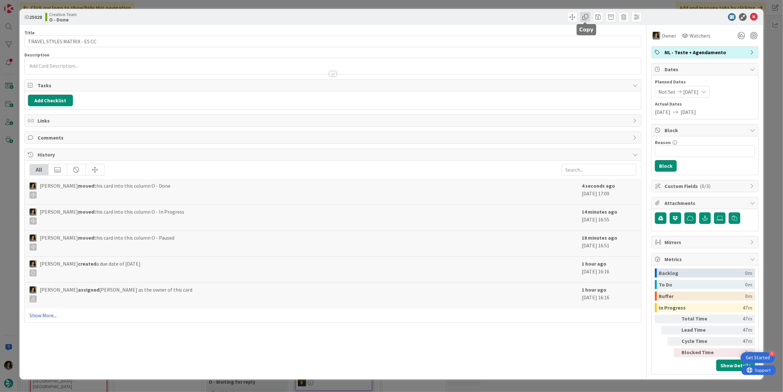
click at [584, 19] on span at bounding box center [585, 17] width 10 height 10
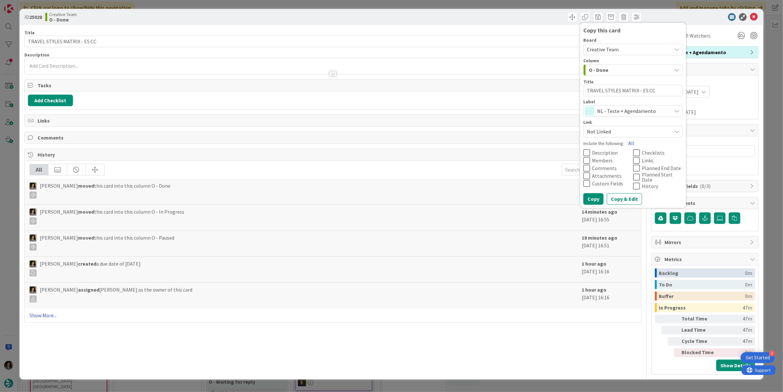
click at [618, 111] on span "NL - Teste + Agendamento" at bounding box center [632, 111] width 71 height 9
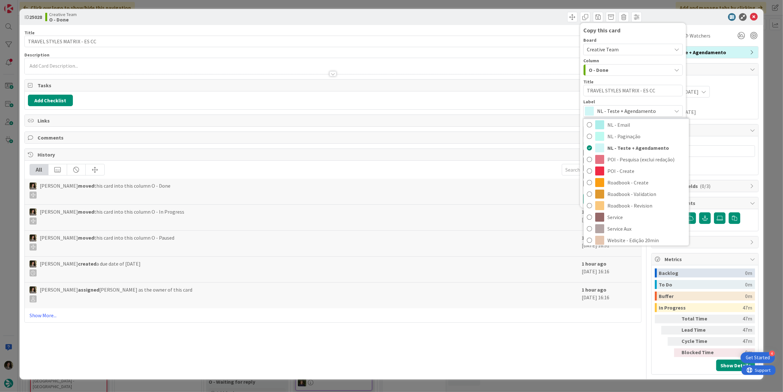
scroll to position [107, 0]
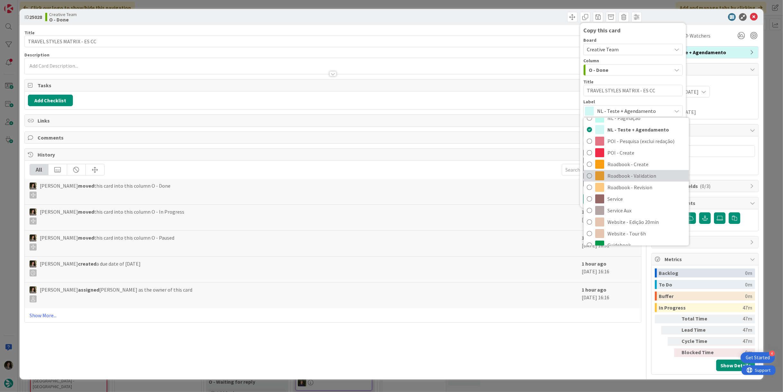
click at [647, 175] on span "Roadbook - Validation" at bounding box center [647, 176] width 78 height 10
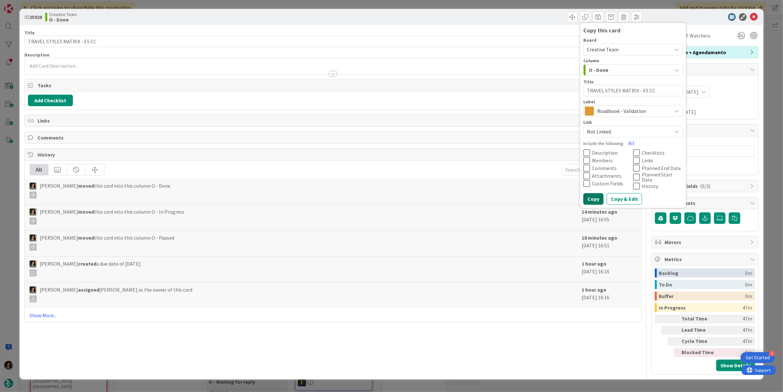
click at [597, 196] on button "Copy" at bounding box center [594, 199] width 20 height 12
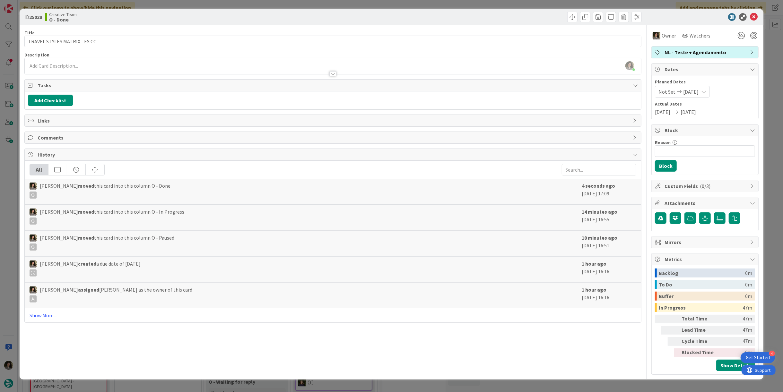
type textarea "x"
click at [754, 14] on icon at bounding box center [754, 17] width 8 height 8
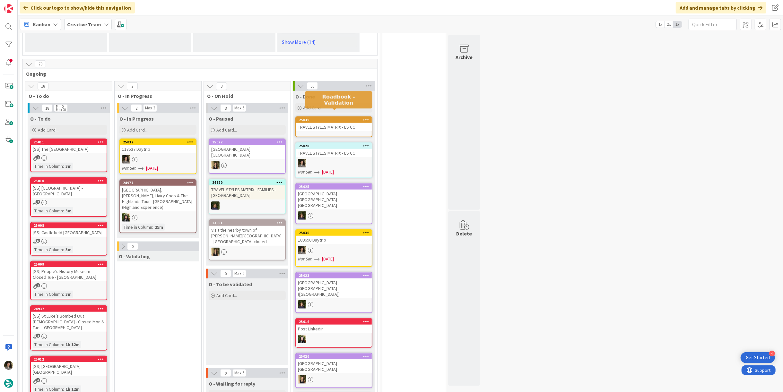
drag, startPoint x: 328, startPoint y: 114, endPoint x: 333, endPoint y: 113, distance: 4.7
click at [329, 118] on div "25039" at bounding box center [335, 120] width 73 height 4
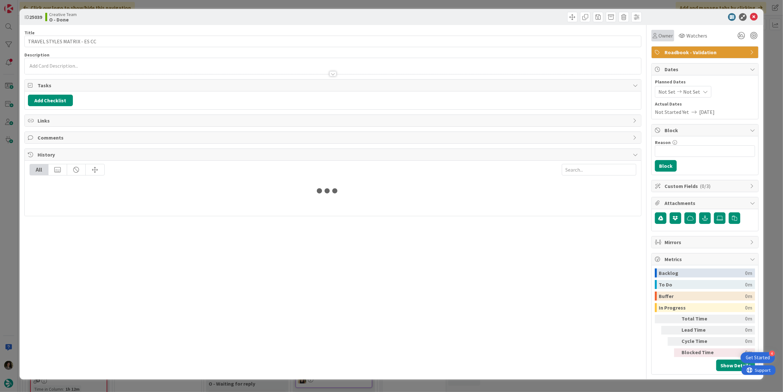
drag, startPoint x: 660, startPoint y: 35, endPoint x: 670, endPoint y: 40, distance: 10.8
click at [662, 37] on span "Owner" at bounding box center [666, 36] width 14 height 8
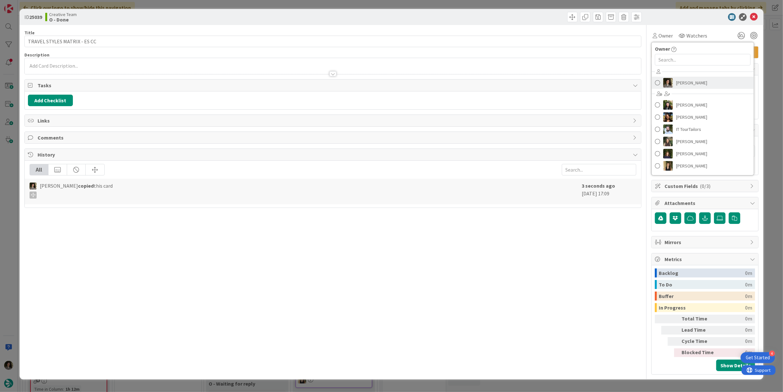
click at [697, 83] on span "[PERSON_NAME]" at bounding box center [691, 83] width 31 height 10
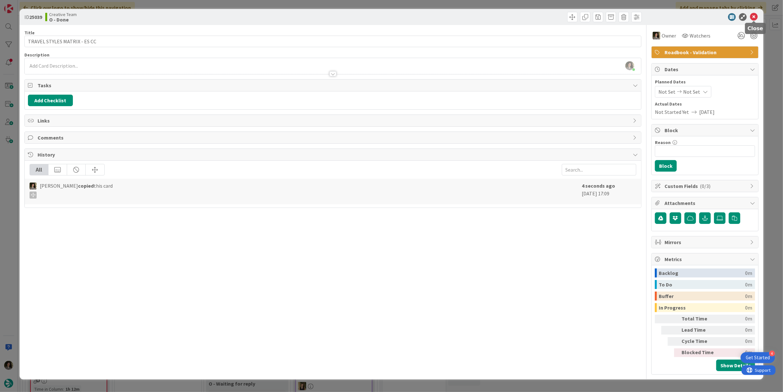
click at [753, 20] on icon at bounding box center [754, 17] width 8 height 8
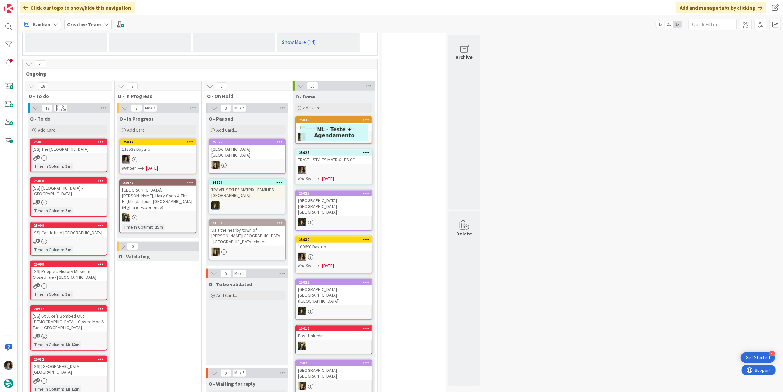
click at [330, 123] on div "TRAVEL STYLES MATRIX - ES CC" at bounding box center [334, 127] width 76 height 8
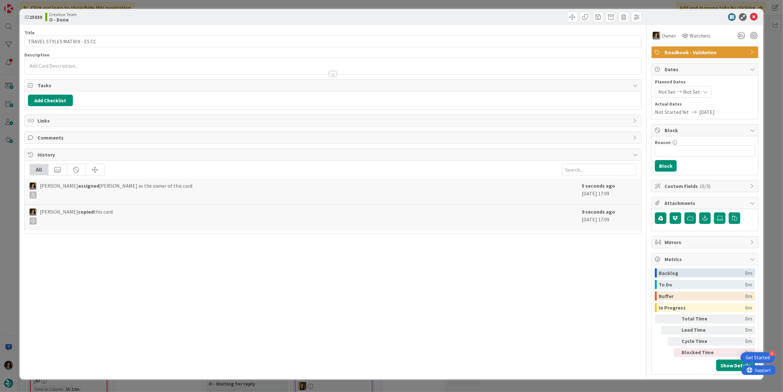
click at [698, 85] on div "Planned Dates Not Set Not Set" at bounding box center [705, 88] width 100 height 19
click at [698, 89] on div "Not Set Not Set" at bounding box center [683, 92] width 57 height 12
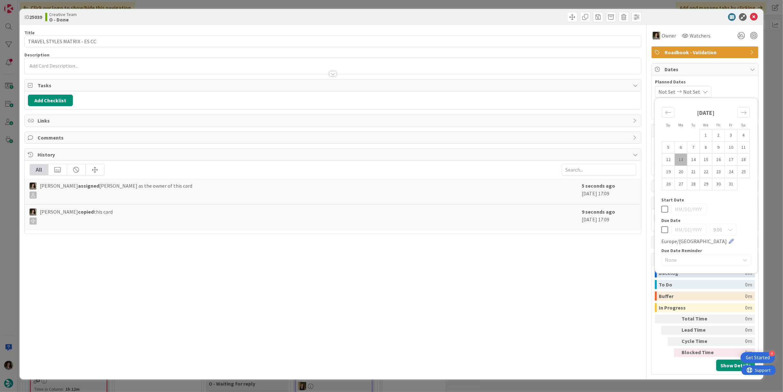
click at [664, 228] on icon at bounding box center [665, 230] width 7 height 8
type input "[DATE]"
click at [590, 272] on div "Title 28 / 128 TRAVEL STYLES MATRIX - ES CC Description [PERSON_NAME] just join…" at bounding box center [332, 200] width 617 height 350
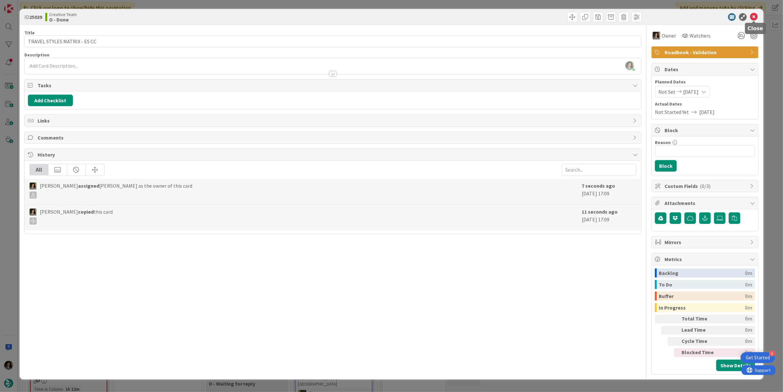
click at [753, 16] on icon at bounding box center [754, 17] width 8 height 8
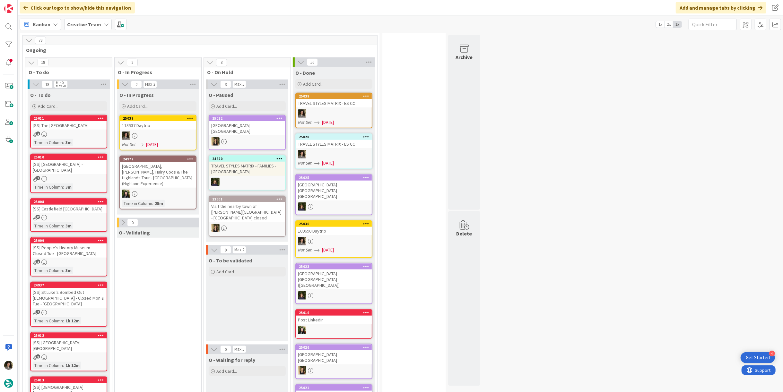
scroll to position [439, 0]
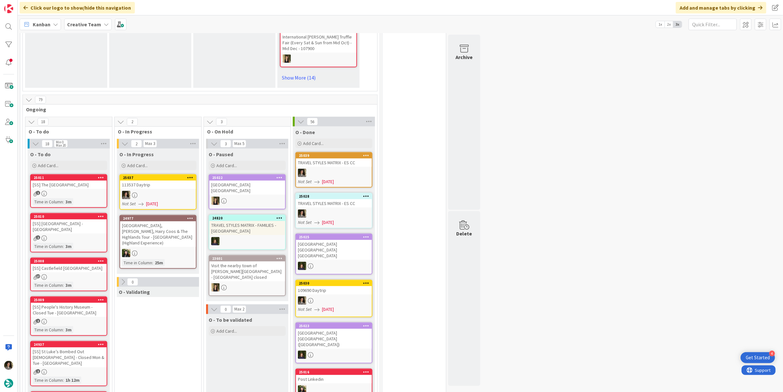
click at [166, 192] on div "25037 113537 Daytrip Not Set [DATE]" at bounding box center [157, 192] width 77 height 36
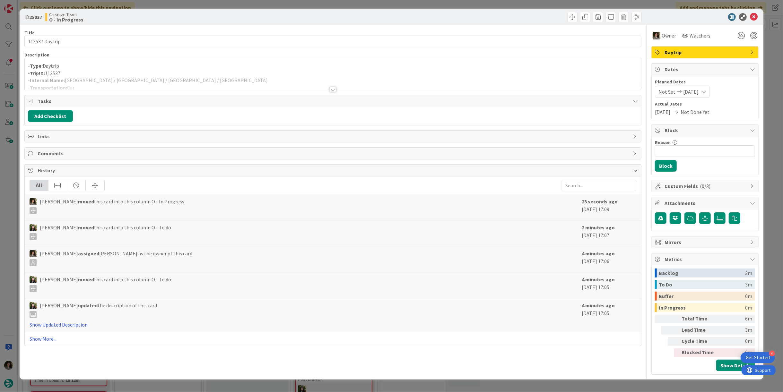
click at [333, 90] on div at bounding box center [333, 89] width 7 height 5
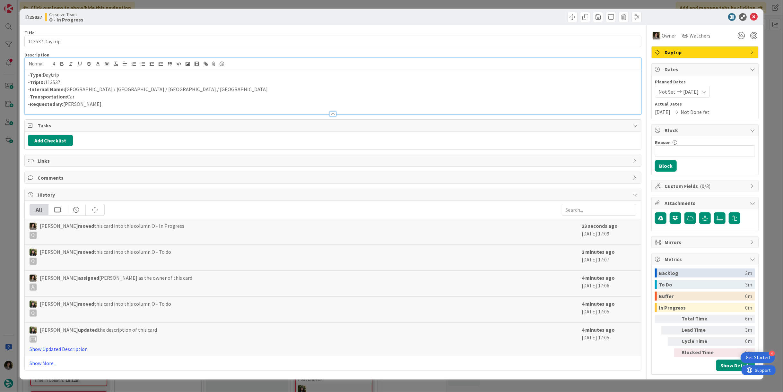
click at [92, 88] on p "- Internal Name: [GEOGRAPHIC_DATA] / [GEOGRAPHIC_DATA] / [GEOGRAPHIC_DATA] / [G…" at bounding box center [333, 89] width 610 height 7
drag, startPoint x: 137, startPoint y: 87, endPoint x: 66, endPoint y: 90, distance: 71.3
click at [66, 90] on p "- Internal Name: [GEOGRAPHIC_DATA] / [GEOGRAPHIC_DATA] / [GEOGRAPHIC_DATA] / [G…" at bounding box center [333, 89] width 610 height 7
copy p "[GEOGRAPHIC_DATA] / [GEOGRAPHIC_DATA] / [GEOGRAPHIC_DATA] / [GEOGRAPHIC_DATA]"
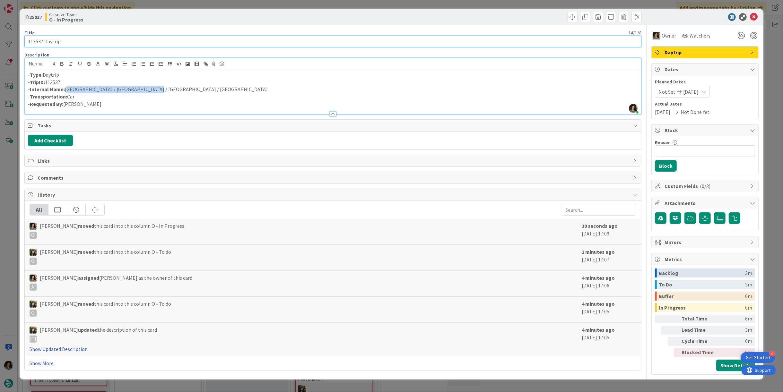
click at [118, 43] on input "113537 Daytrip" at bounding box center [332, 42] width 617 height 12
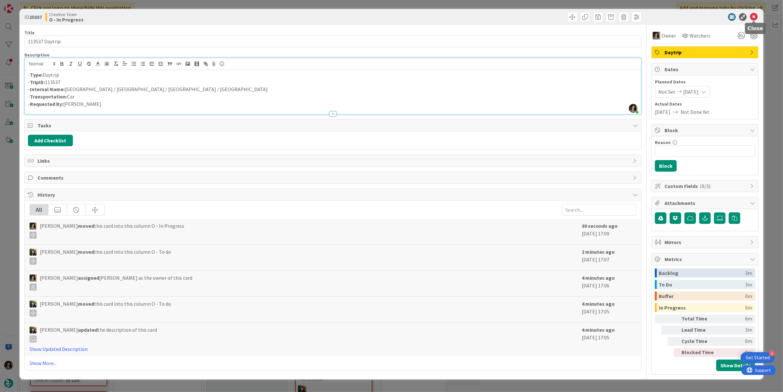
click at [752, 15] on icon at bounding box center [754, 17] width 8 height 8
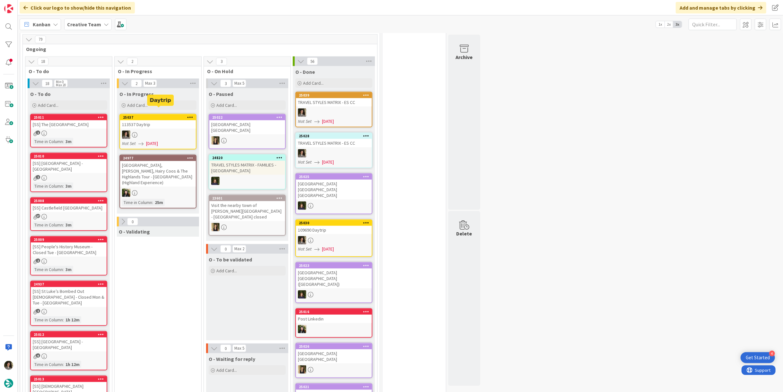
scroll to position [428, 0]
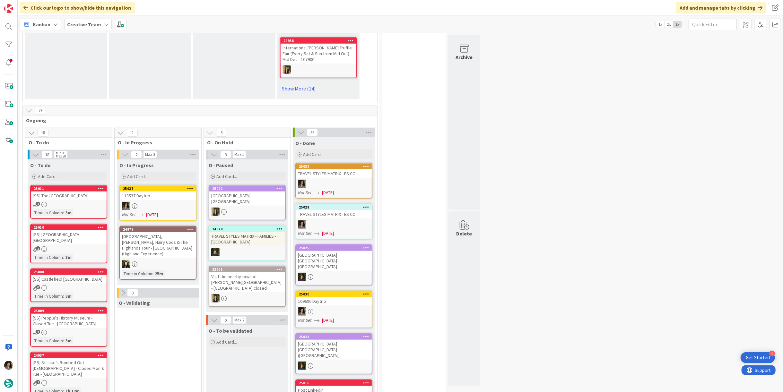
click at [163, 194] on div "25037 113537 Daytrip Not Set [DATE]" at bounding box center [157, 203] width 77 height 36
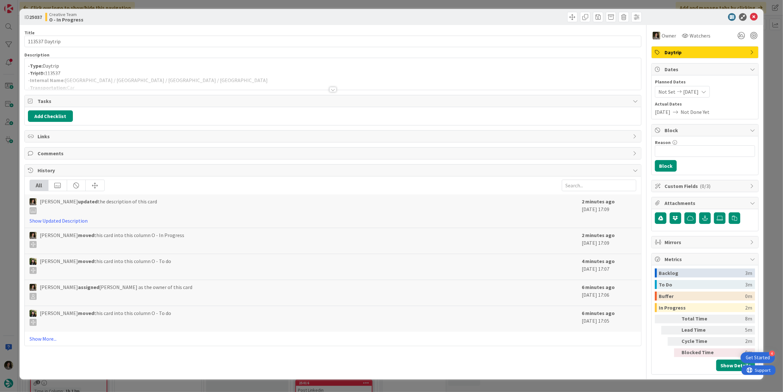
click at [332, 89] on div at bounding box center [333, 89] width 7 height 5
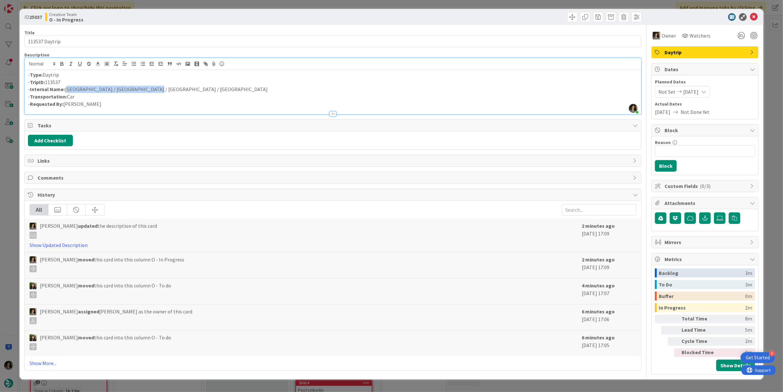
drag, startPoint x: 150, startPoint y: 88, endPoint x: 66, endPoint y: 88, distance: 83.8
click at [66, 88] on p "- Internal Name: [GEOGRAPHIC_DATA] / [GEOGRAPHIC_DATA] / [GEOGRAPHIC_DATA] / [G…" at bounding box center [333, 89] width 610 height 7
copy p "[GEOGRAPHIC_DATA] / [GEOGRAPHIC_DATA] / [GEOGRAPHIC_DATA] / [GEOGRAPHIC_DATA]"
click at [757, 18] on icon at bounding box center [754, 17] width 8 height 8
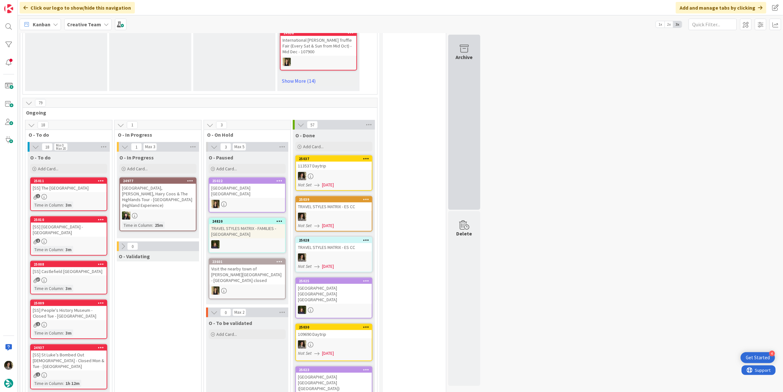
scroll to position [392, 0]
